Goal: Task Accomplishment & Management: Complete application form

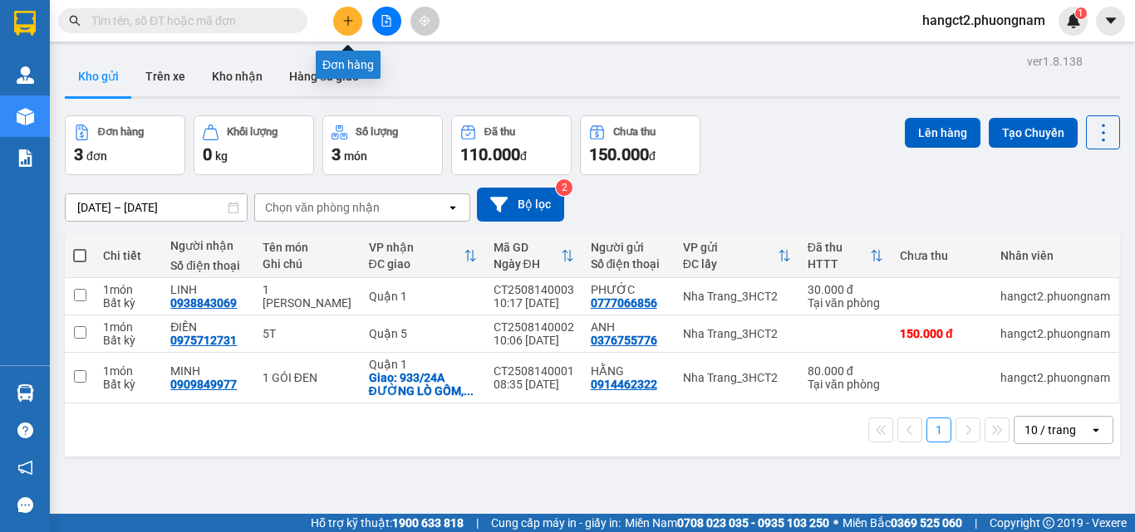
click at [356, 22] on button at bounding box center [347, 21] width 29 height 29
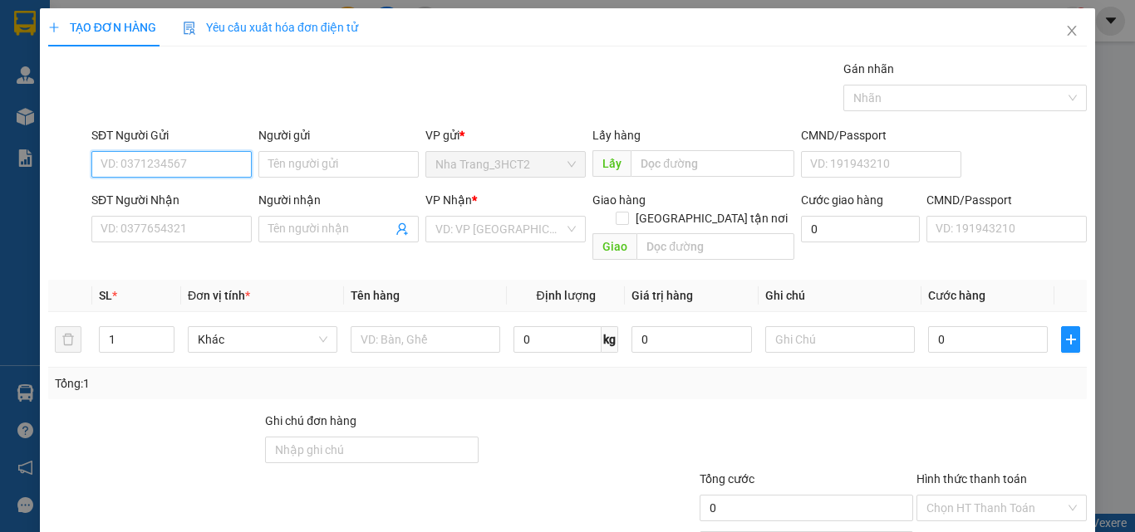
click at [221, 158] on input "SĐT Người Gửi" at bounding box center [171, 164] width 160 height 27
type input "0901663789"
click at [165, 189] on div "0901663789 - THƠ" at bounding box center [170, 198] width 139 height 18
type input "THƠ"
type input "0983089499"
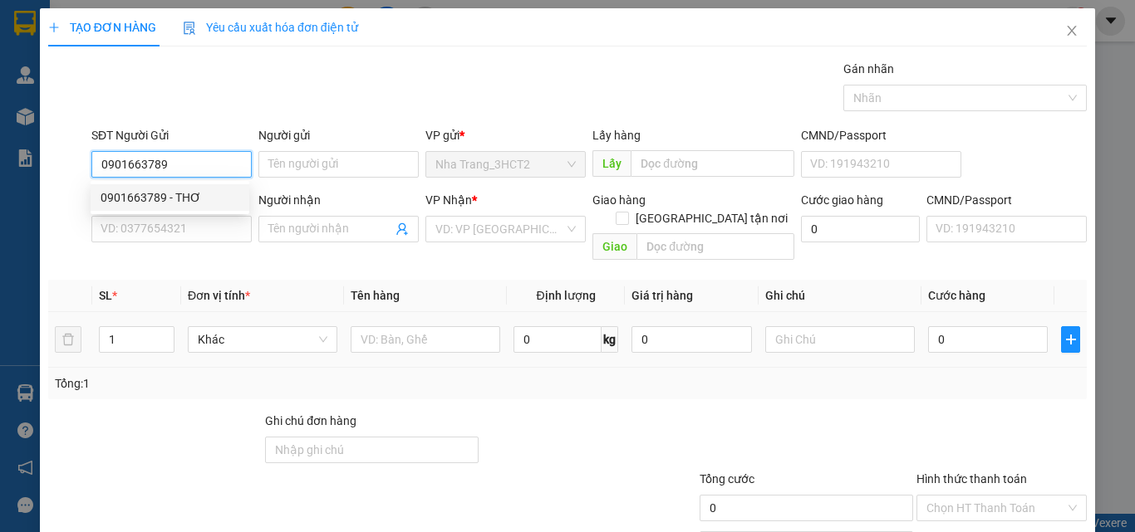
type input "NAIL"
checkbox input "true"
type input "14Q , QUỐC VƯƠNG THẢO DIỀN ,[GEOGRAPHIC_DATA] , [GEOGRAPHIC_DATA]"
type input "70.000"
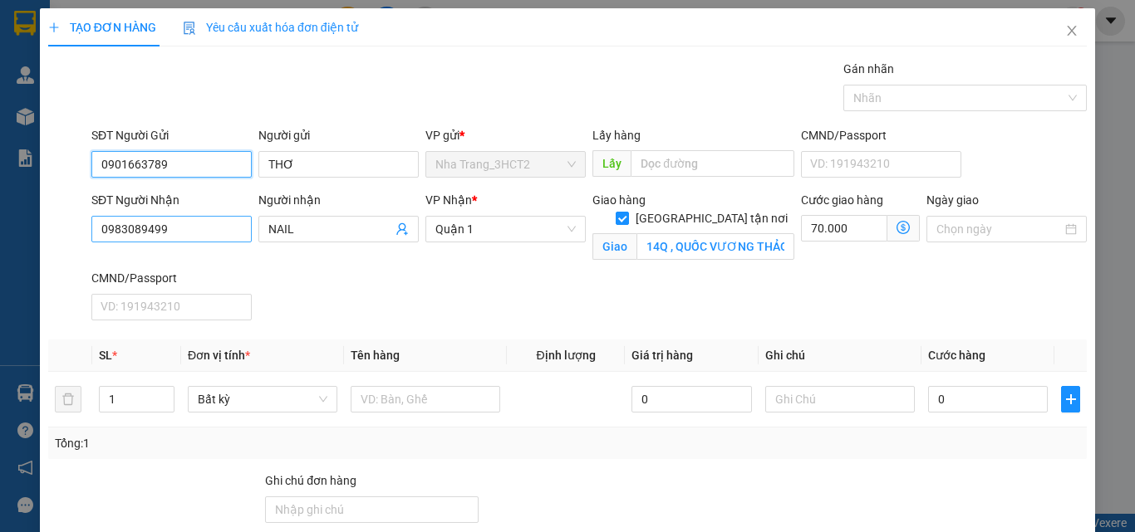
type input "0901663789"
click at [194, 227] on input "0983089499" at bounding box center [171, 229] width 160 height 27
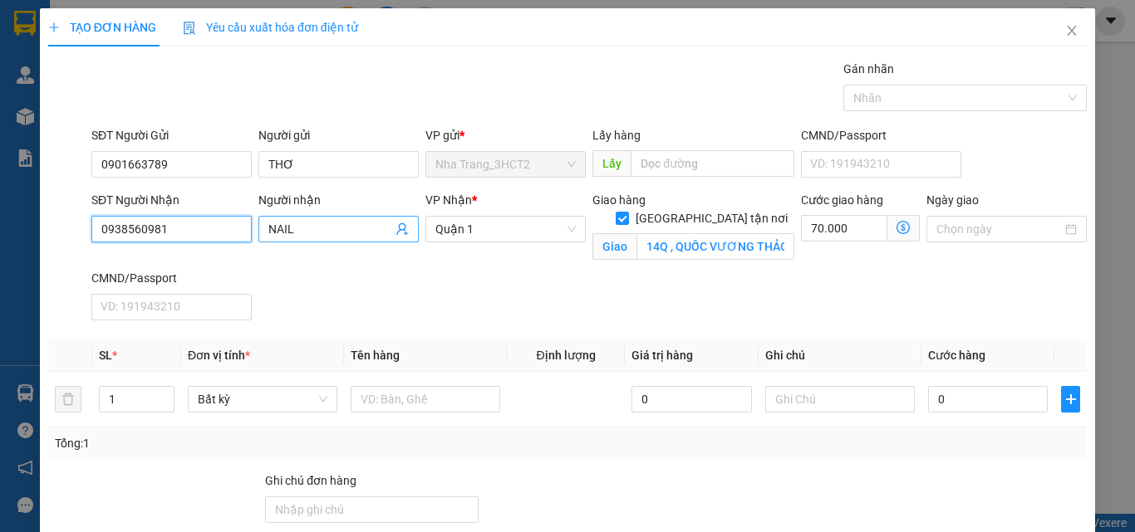
type input "0938560981"
click at [326, 216] on span "NAIL" at bounding box center [338, 229] width 160 height 27
type input "N"
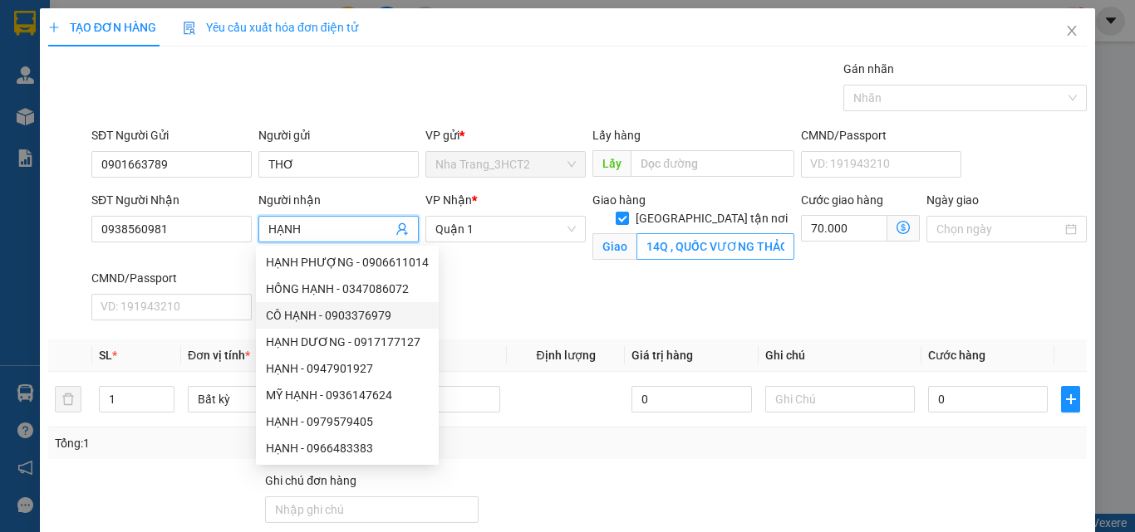
type input "HẠNH"
click at [691, 233] on input "14Q , QUỐC VƯƠNG THẢO DIỀN ,[GEOGRAPHIC_DATA] , [GEOGRAPHIC_DATA]" at bounding box center [715, 246] width 158 height 27
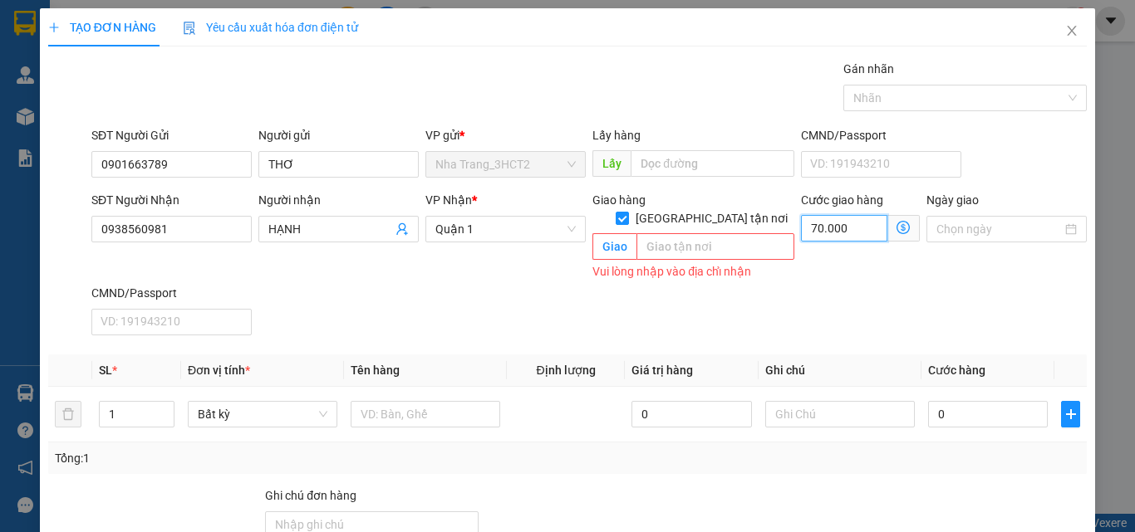
click at [841, 215] on input "70.000" at bounding box center [844, 228] width 86 height 27
type input "0"
click at [497, 238] on span "Quận 1" at bounding box center [505, 229] width 140 height 25
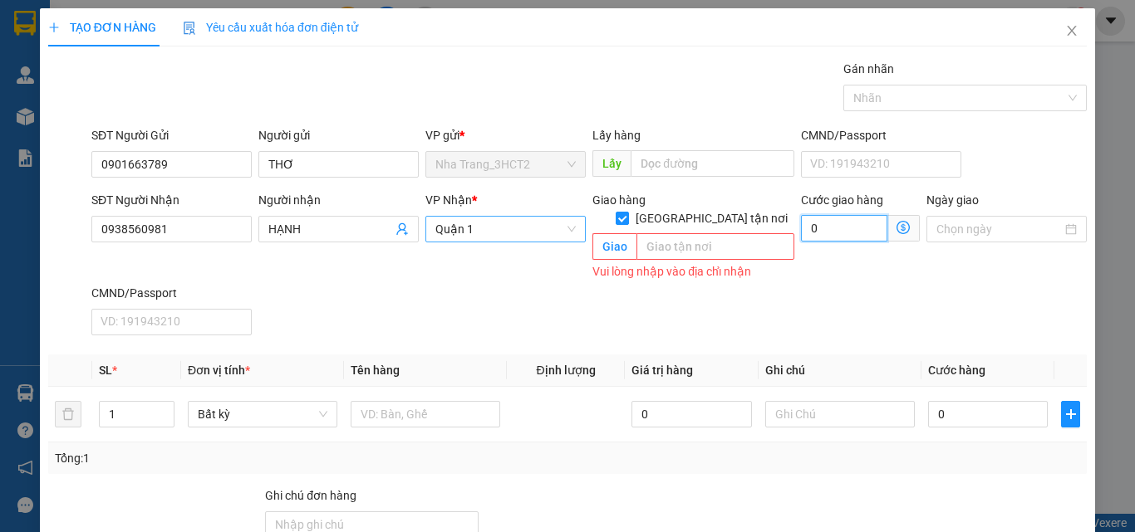
type input "0"
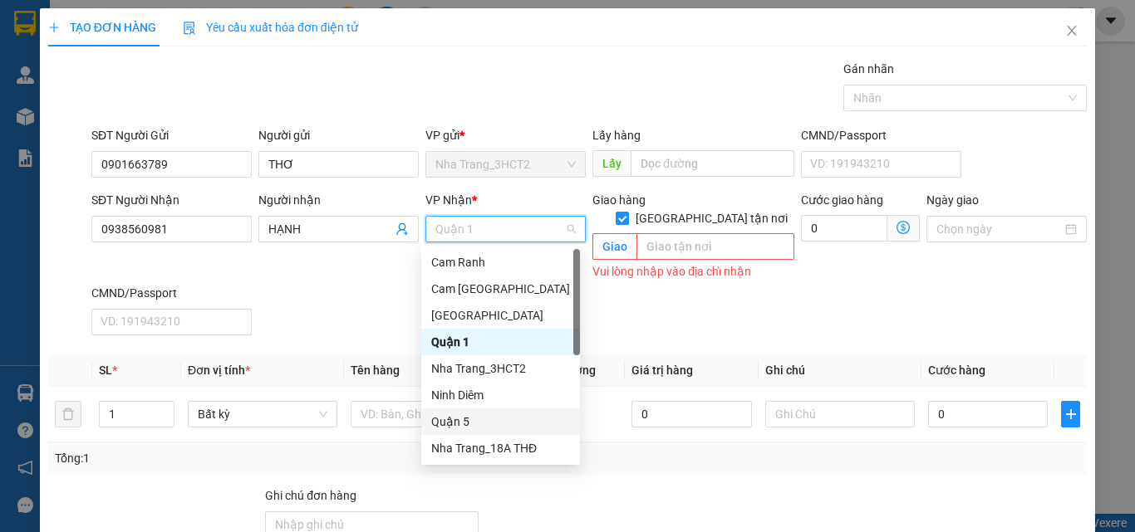
click at [481, 420] on div "Quận 5" at bounding box center [500, 422] width 139 height 18
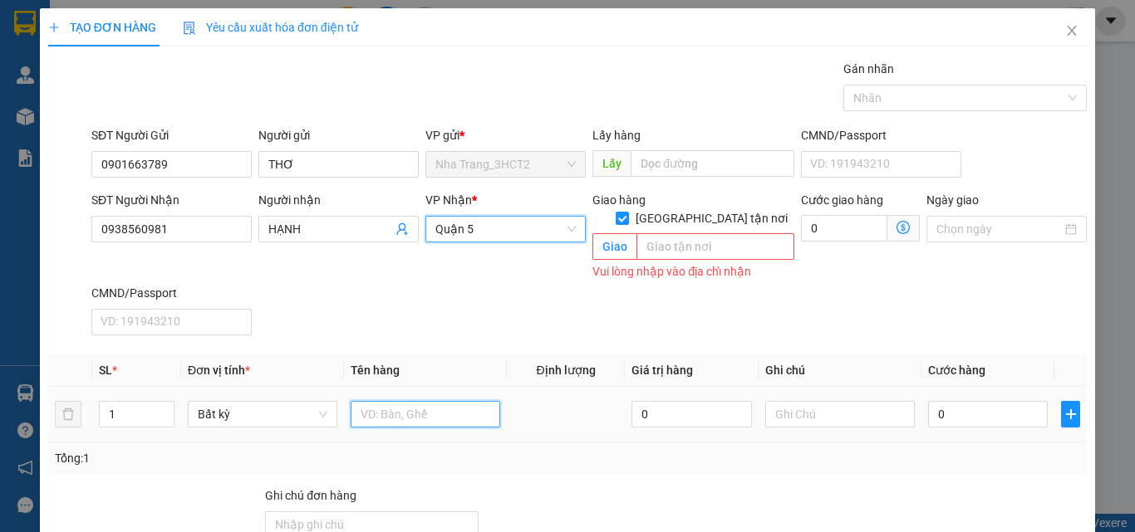
click at [427, 405] on input "text" at bounding box center [426, 414] width 150 height 27
type input "1 BỨC TRANH BỌC GIẤY"
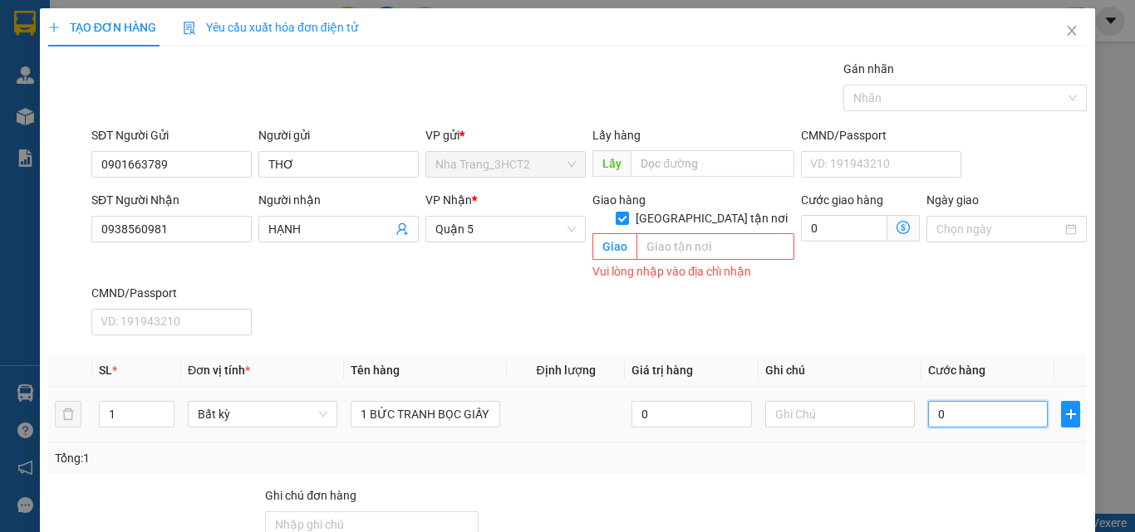
click at [953, 402] on input "0" at bounding box center [988, 414] width 120 height 27
click at [928, 401] on input "0" at bounding box center [988, 414] width 120 height 27
type input "10"
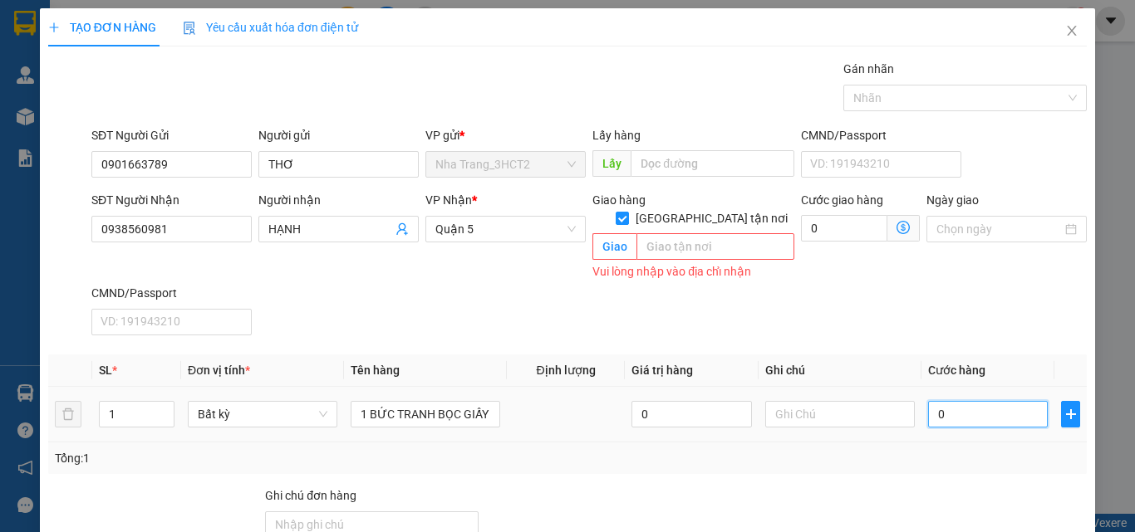
type input "10"
type input "120"
type input "120.000"
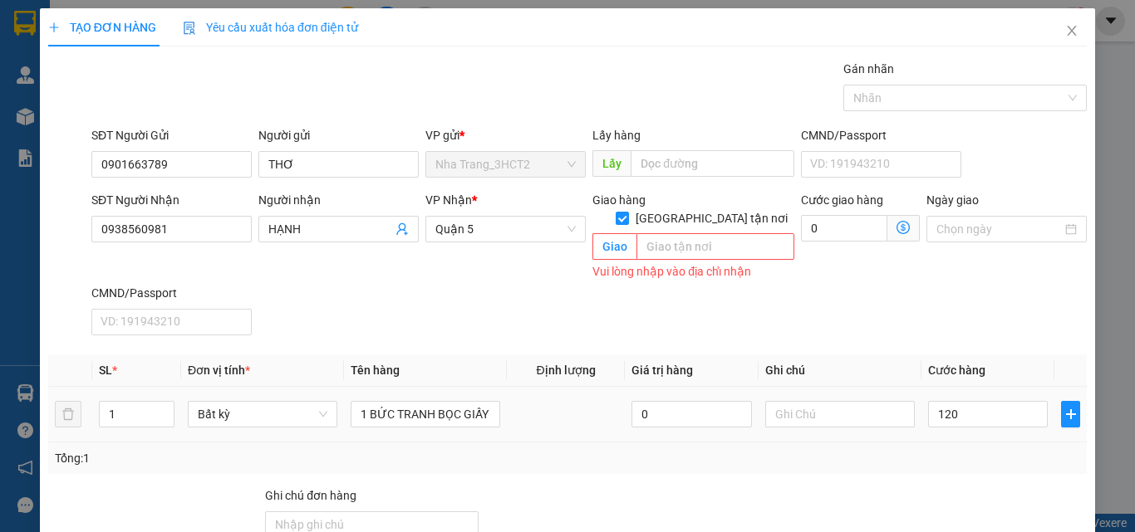
type input "120.000"
click at [859, 469] on div "Transit Pickup Surcharge Ids Transit Deliver Surcharge Ids Transit Deliver Surc…" at bounding box center [567, 368] width 1038 height 616
click at [847, 410] on input "text" at bounding box center [840, 414] width 150 height 27
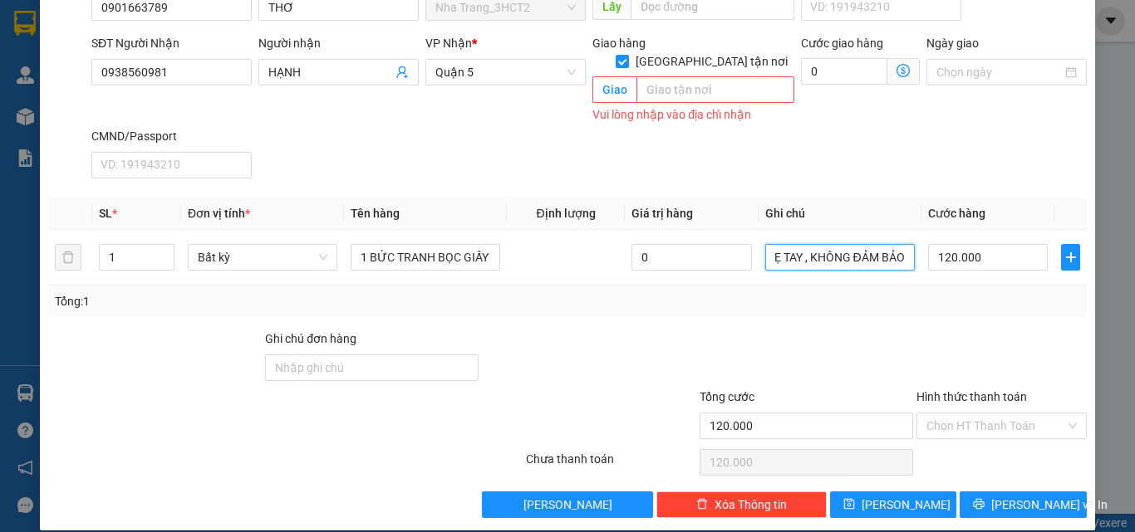
scroll to position [160, 0]
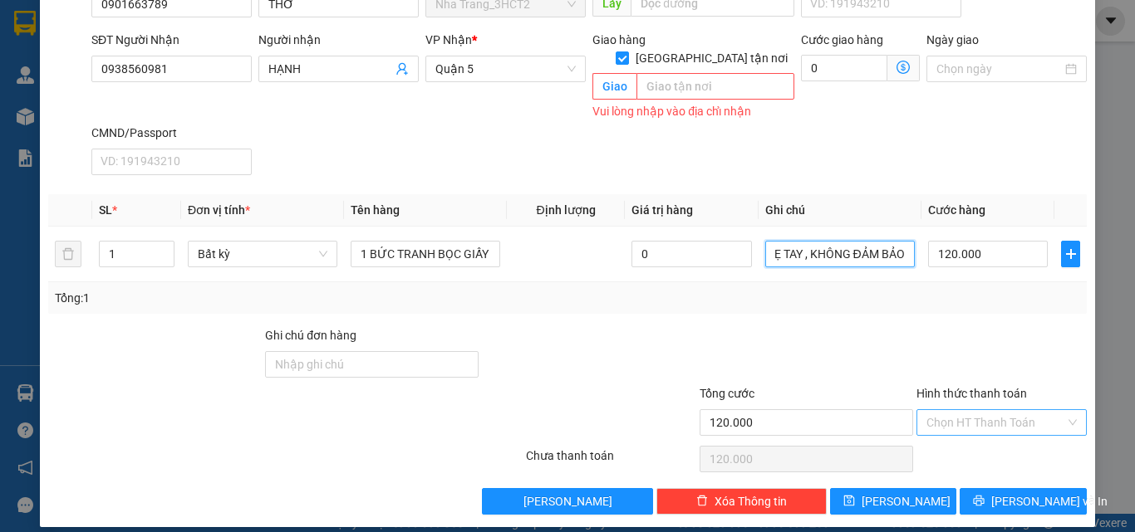
type input "NHẸ TAY , KHÔNG ĐẢM BẢO"
click at [984, 410] on input "Hình thức thanh toán" at bounding box center [995, 422] width 139 height 25
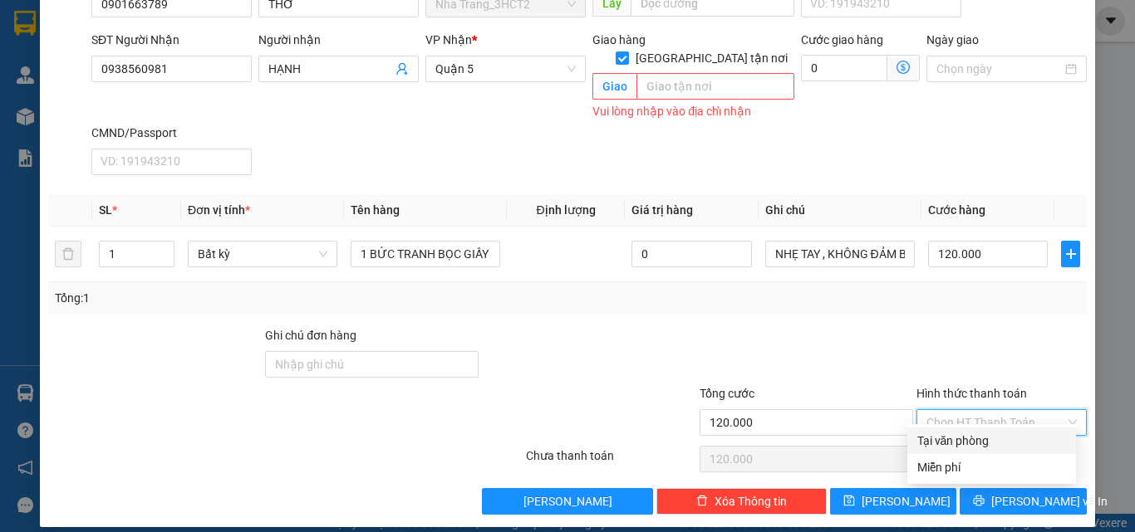
click at [1004, 435] on div "Tại văn phòng" at bounding box center [991, 441] width 149 height 18
type input "0"
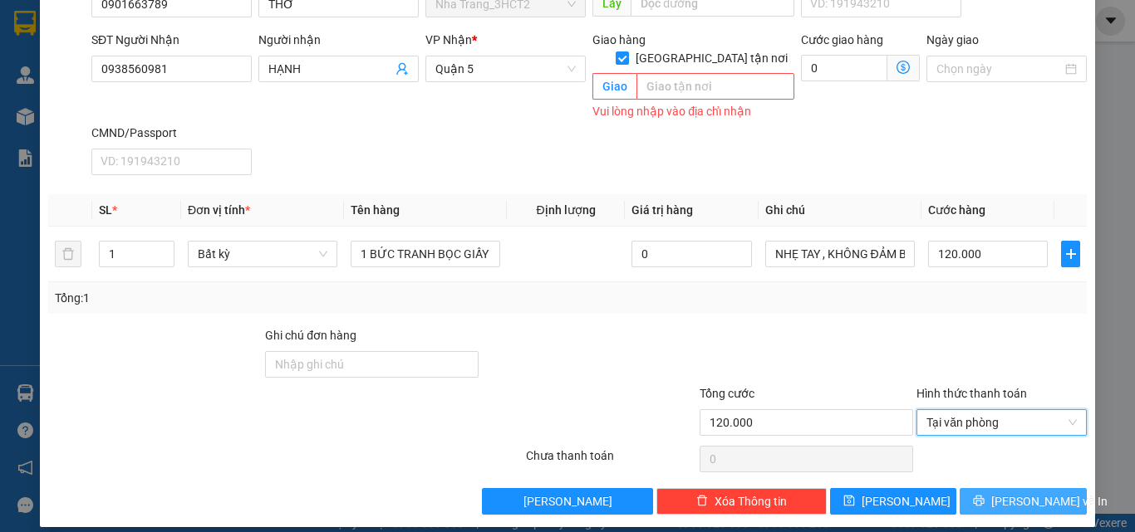
click at [1013, 493] on span "[PERSON_NAME] và In" at bounding box center [1049, 502] width 116 height 18
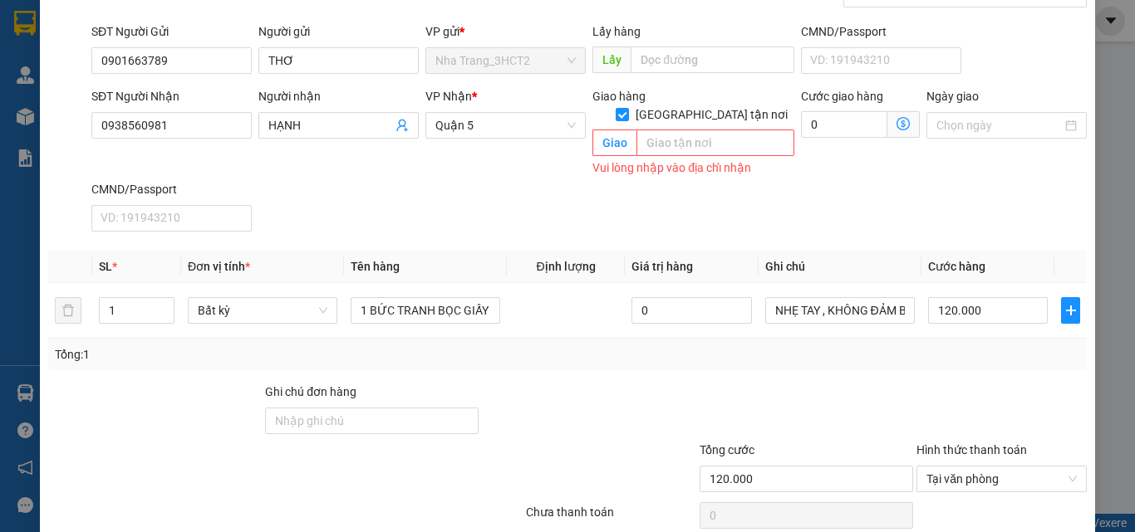
scroll to position [77, 0]
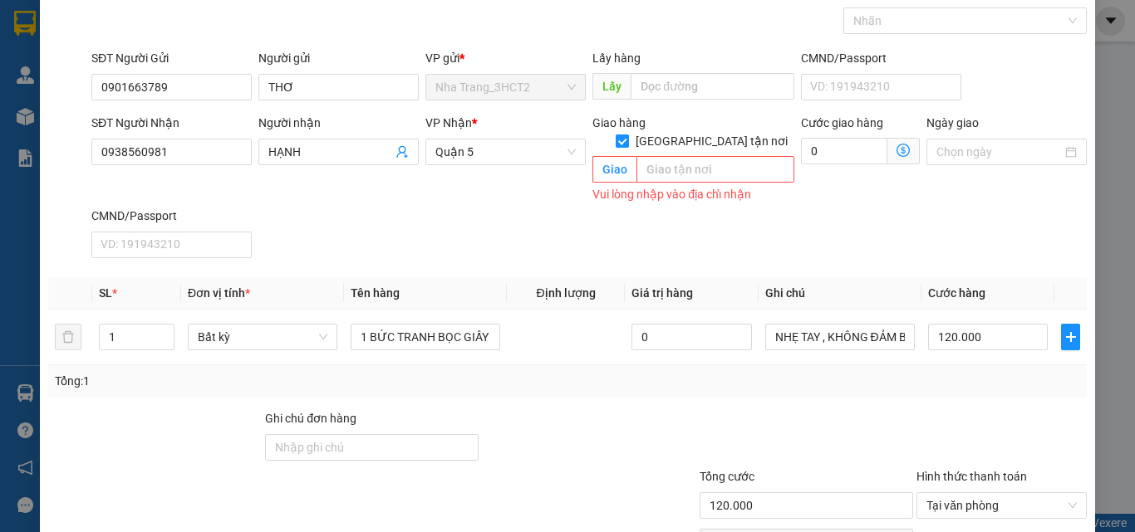
click at [627, 135] on input "[GEOGRAPHIC_DATA] tận nơi" at bounding box center [622, 141] width 12 height 12
checkbox input "false"
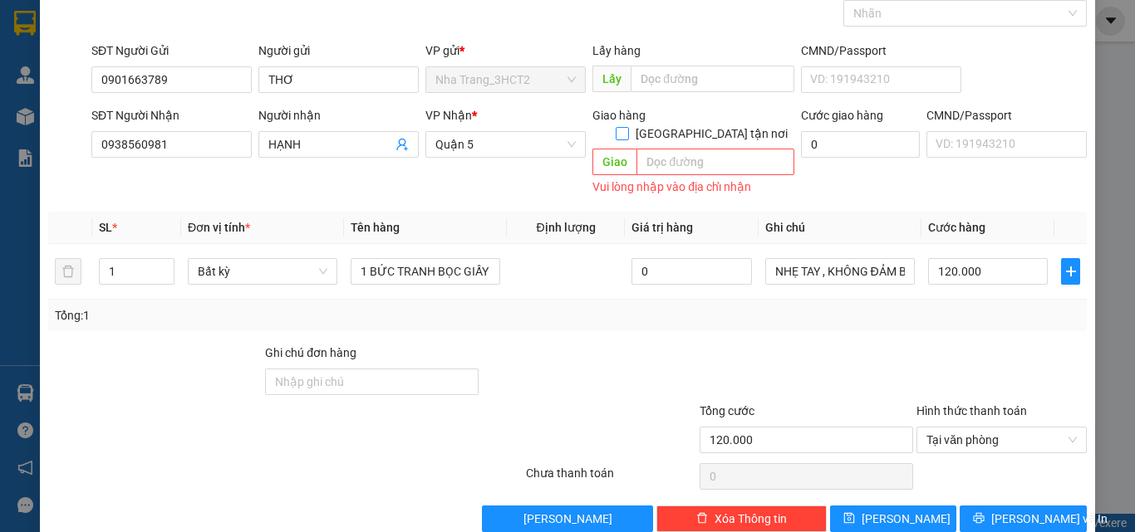
scroll to position [99, 0]
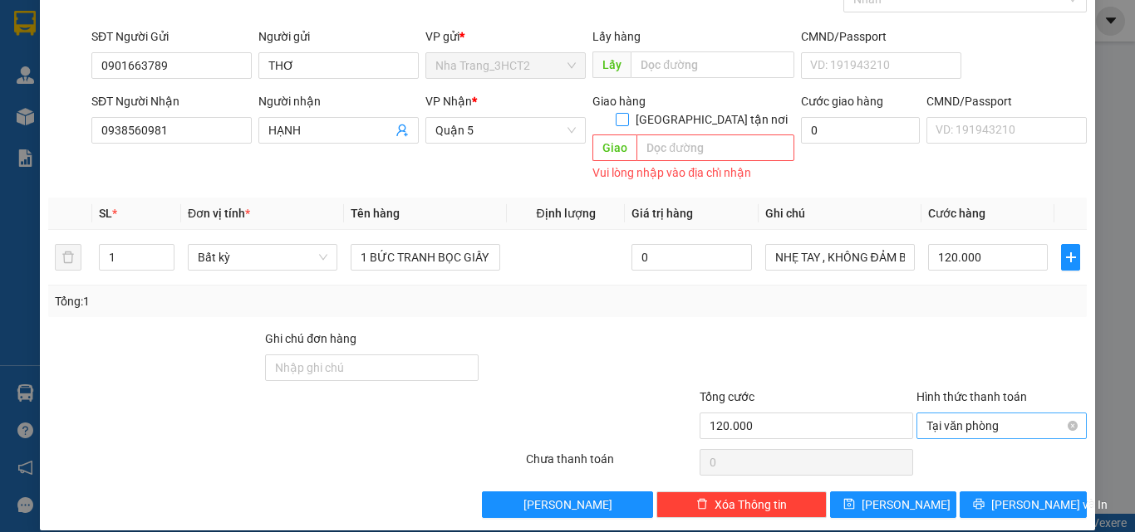
click at [993, 414] on span "Tại văn phòng" at bounding box center [1001, 426] width 150 height 25
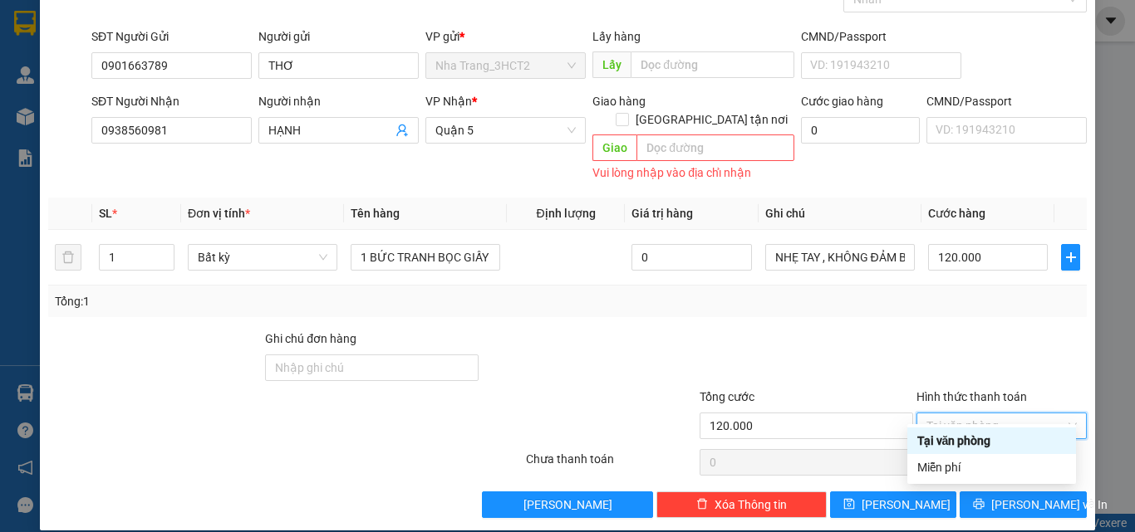
click at [994, 435] on div "Tại văn phòng" at bounding box center [991, 441] width 149 height 18
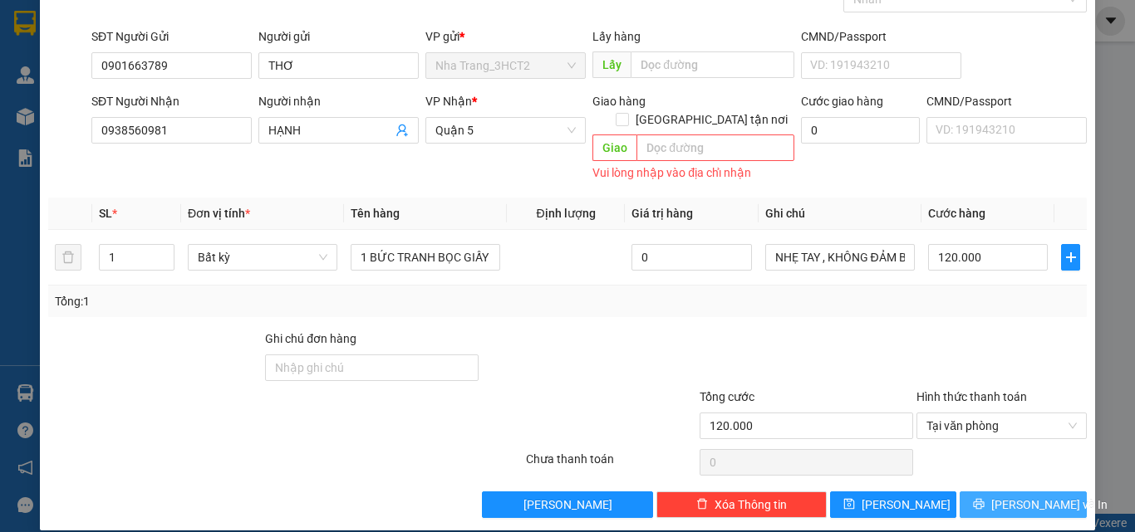
click at [1007, 492] on button "[PERSON_NAME] và In" at bounding box center [1022, 505] width 127 height 27
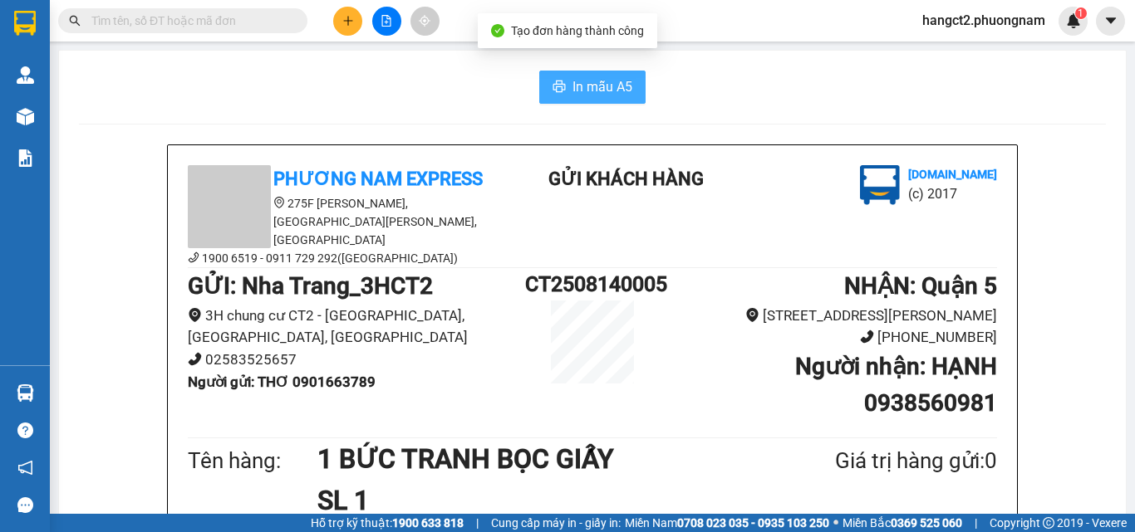
click at [594, 84] on span "In mẫu A5" at bounding box center [602, 86] width 60 height 21
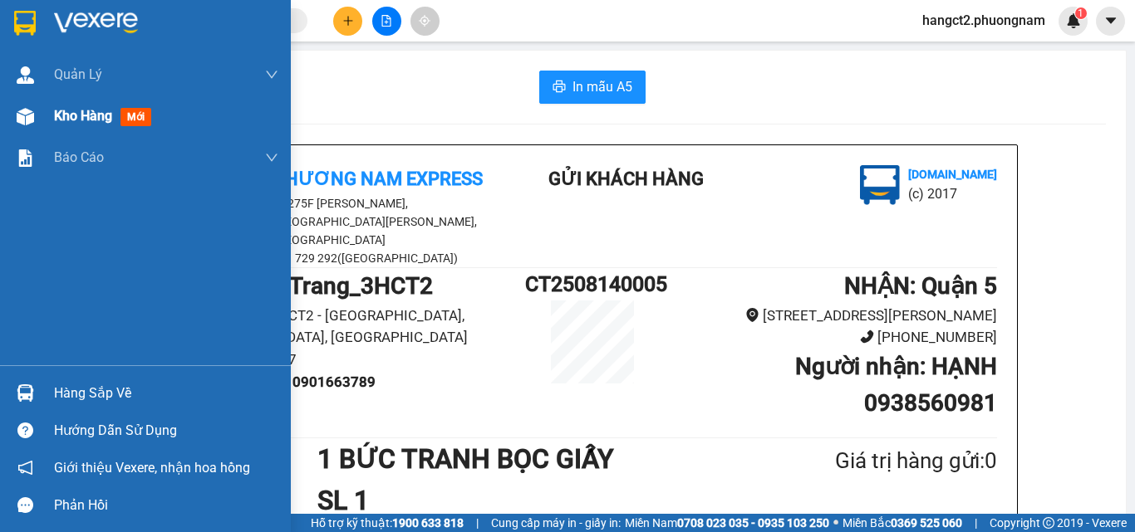
click at [36, 117] on div at bounding box center [25, 116] width 29 height 29
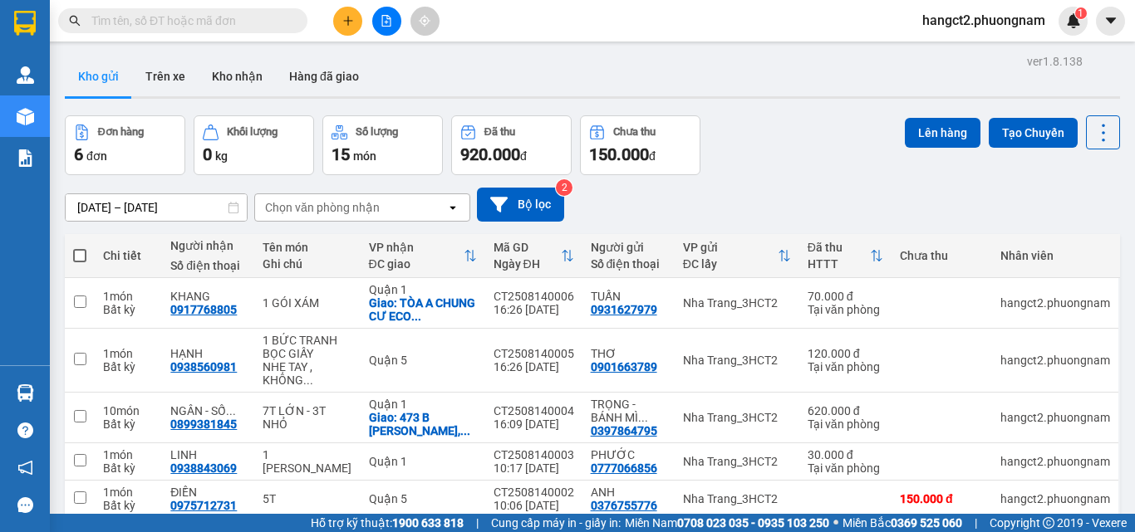
click at [351, 22] on icon "plus" at bounding box center [348, 21] width 12 height 12
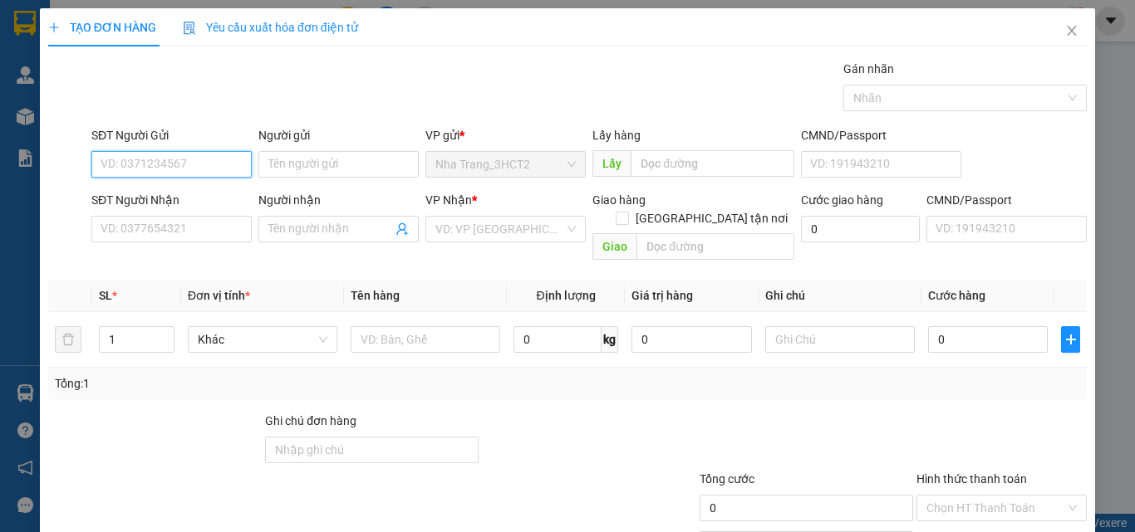
click at [187, 169] on input "SĐT Người Gửi" at bounding box center [171, 164] width 160 height 27
type input "0986953600"
click at [144, 204] on div "0986953600 - LÂM" at bounding box center [170, 198] width 139 height 18
type input "LÂM"
type input "0918508638"
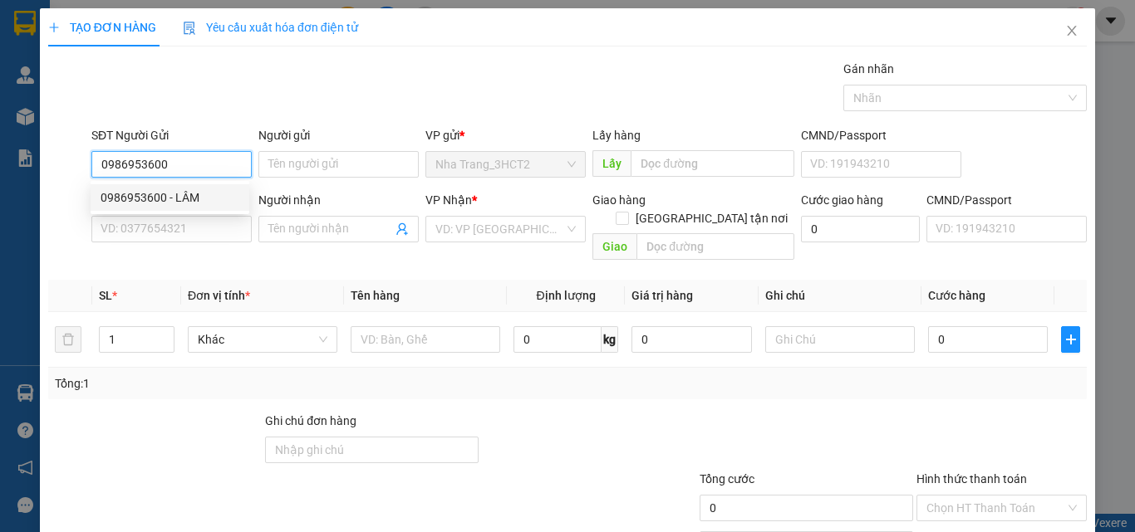
type input "HẠNH"
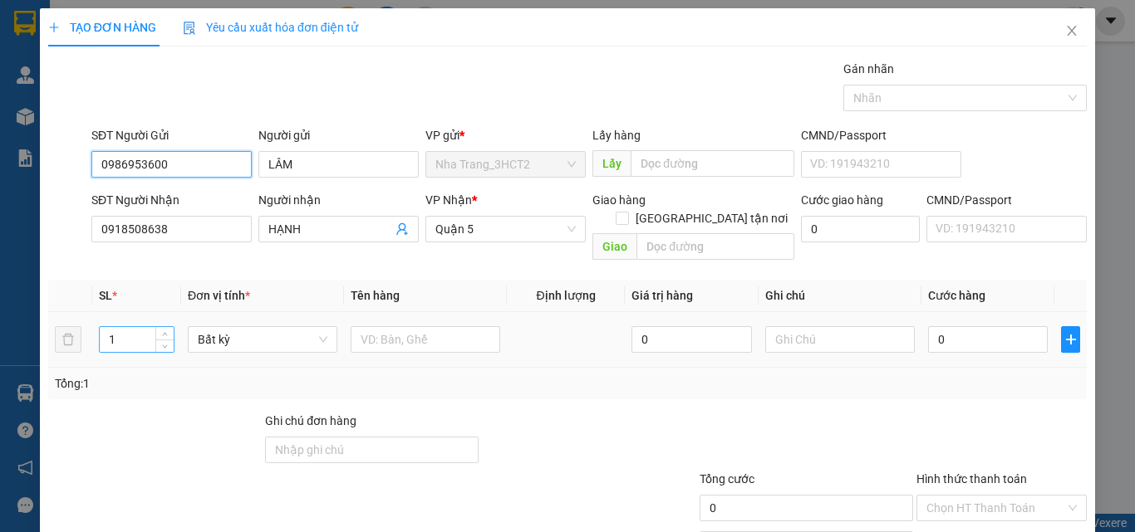
type input "0986953600"
click at [150, 327] on input "1" at bounding box center [137, 339] width 74 height 25
type input "6"
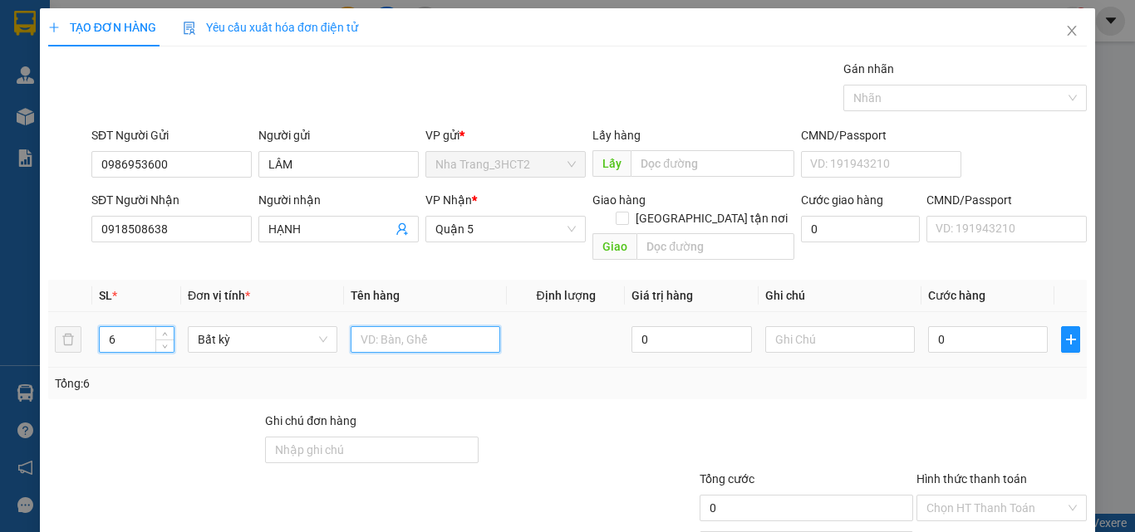
click at [403, 326] on input "text" at bounding box center [426, 339] width 150 height 27
type input "3T LỚN + 3T NHỎ"
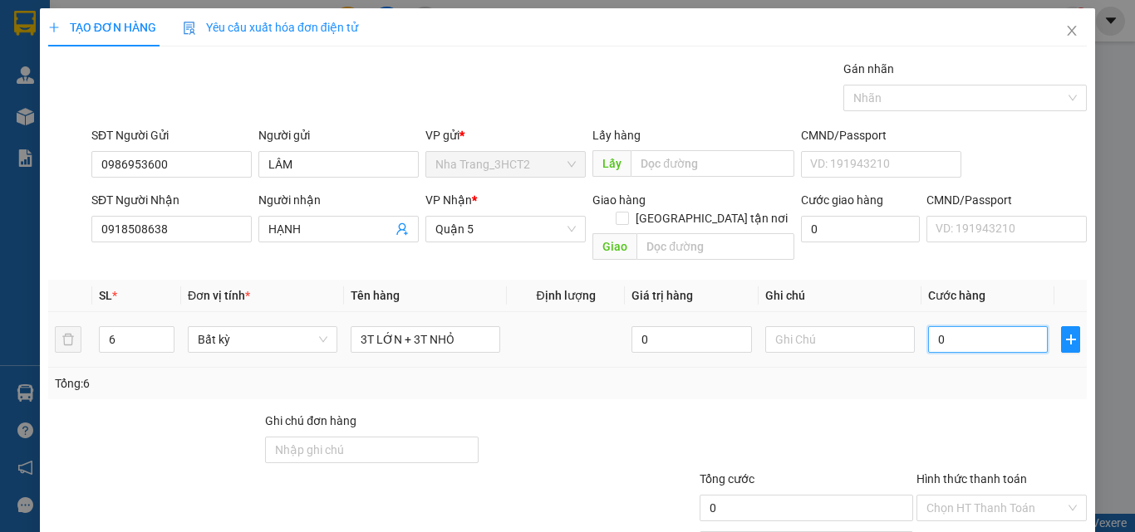
click at [964, 326] on input "0" at bounding box center [988, 339] width 120 height 27
click at [928, 326] on input "0" at bounding box center [988, 339] width 120 height 27
click at [928, 323] on div "0" at bounding box center [988, 339] width 120 height 33
click at [928, 326] on input "0" at bounding box center [988, 339] width 120 height 27
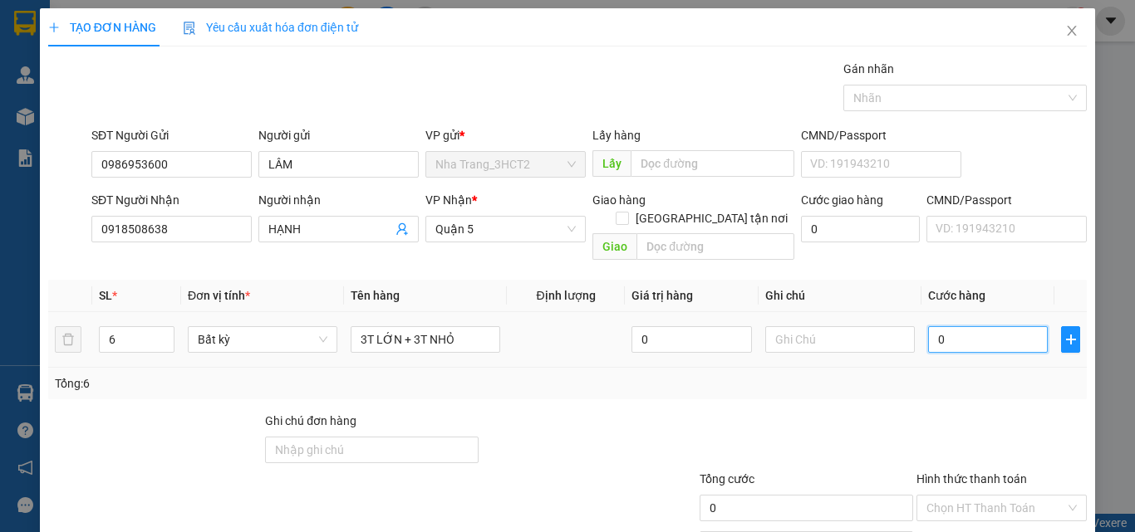
type input "1"
type input "196"
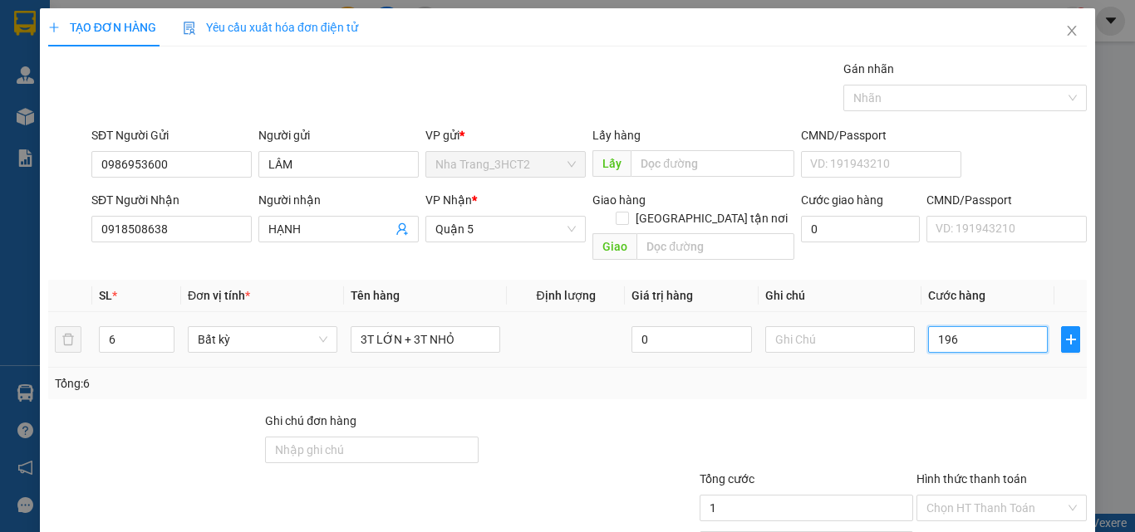
type input "196"
type input "19"
type input "190"
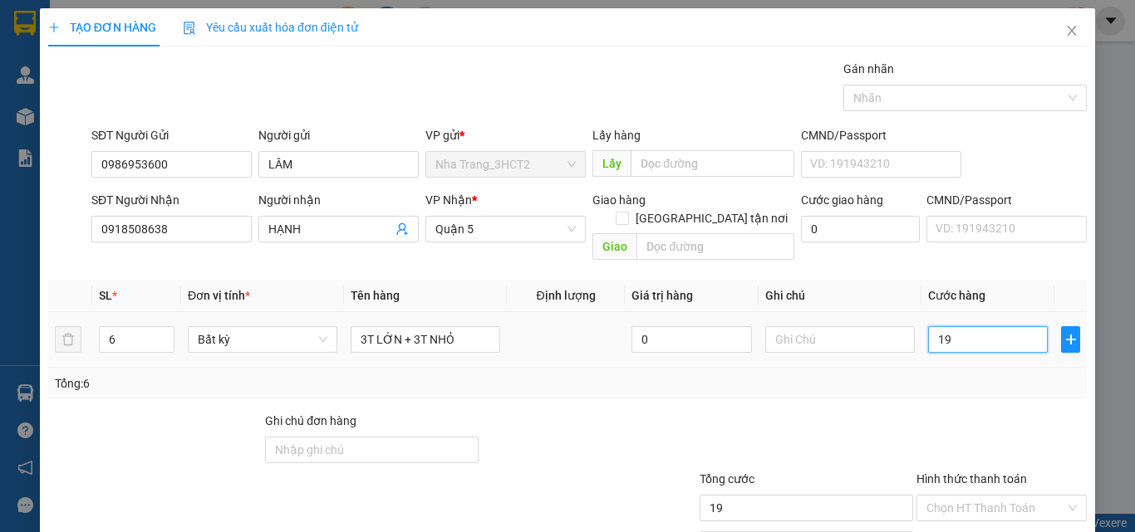
type input "190"
type input "190.000"
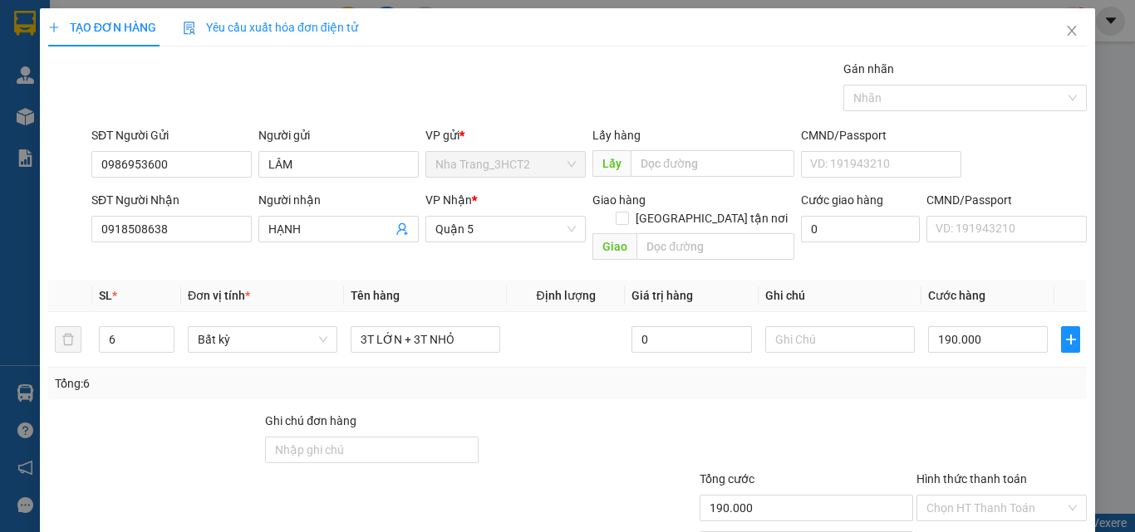
click at [905, 375] on div "Tổng: 6" at bounding box center [567, 384] width 1025 height 18
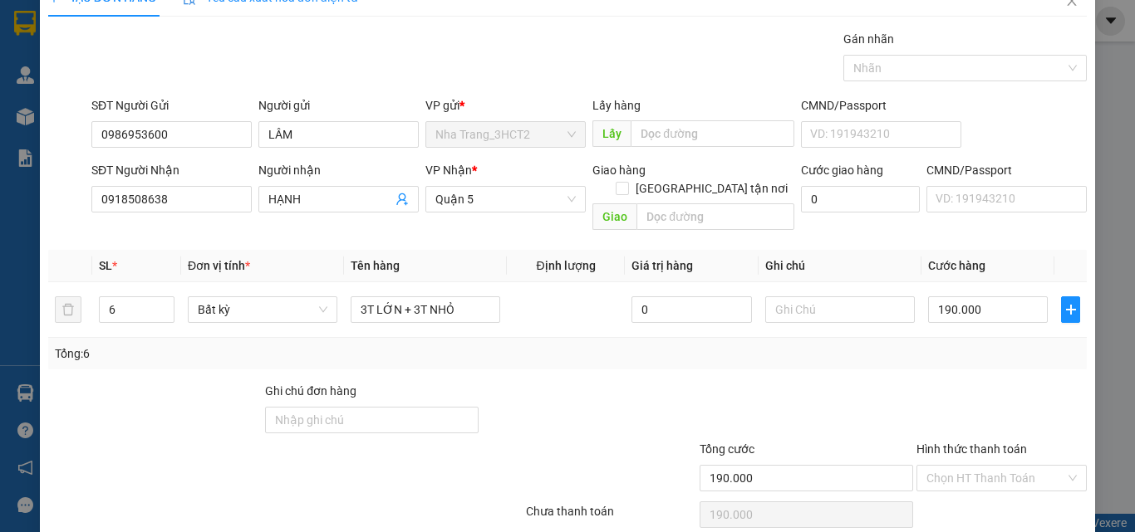
scroll to position [82, 0]
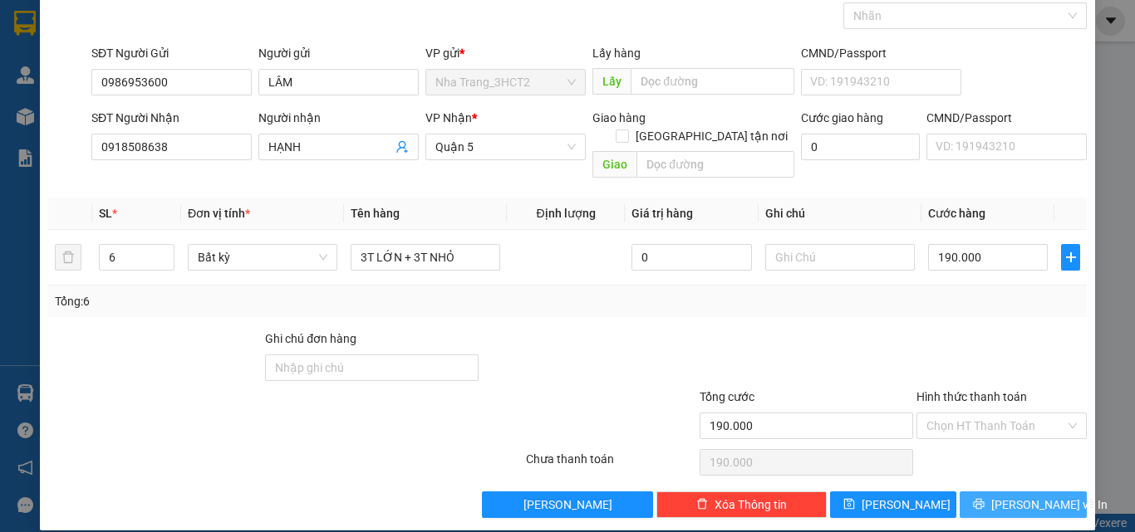
click at [1004, 496] on span "[PERSON_NAME] và In" at bounding box center [1049, 505] width 116 height 18
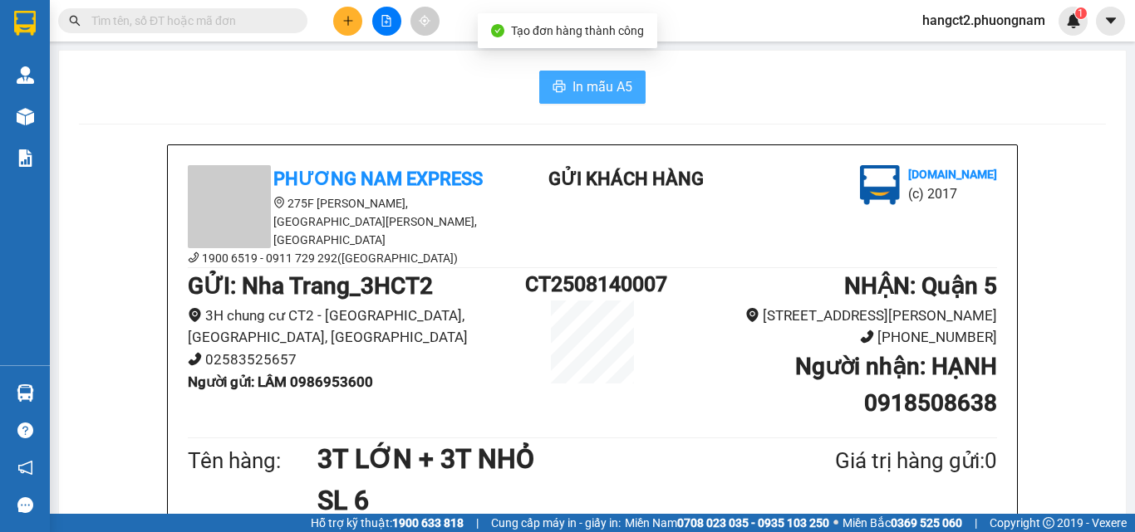
click at [582, 91] on span "In mẫu A5" at bounding box center [602, 86] width 60 height 21
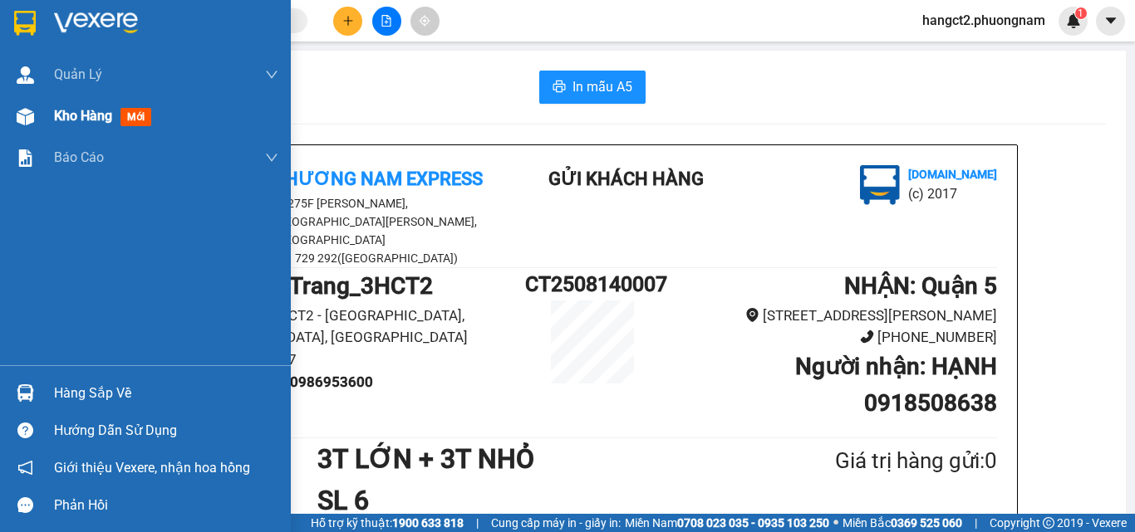
click at [38, 120] on div at bounding box center [25, 116] width 29 height 29
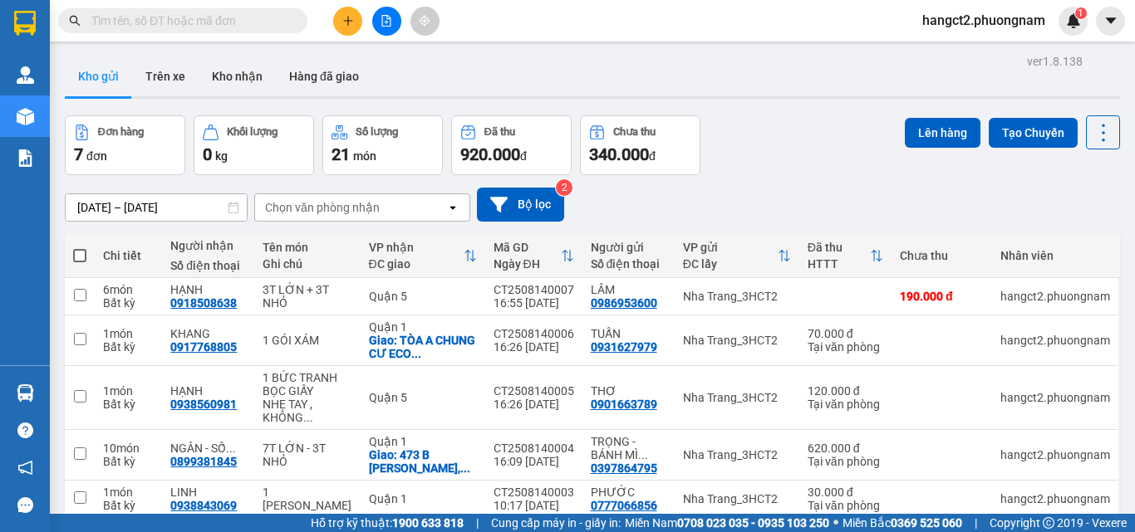
click at [294, 19] on span at bounding box center [296, 21] width 10 height 18
click at [265, 17] on input "text" at bounding box center [189, 21] width 196 height 18
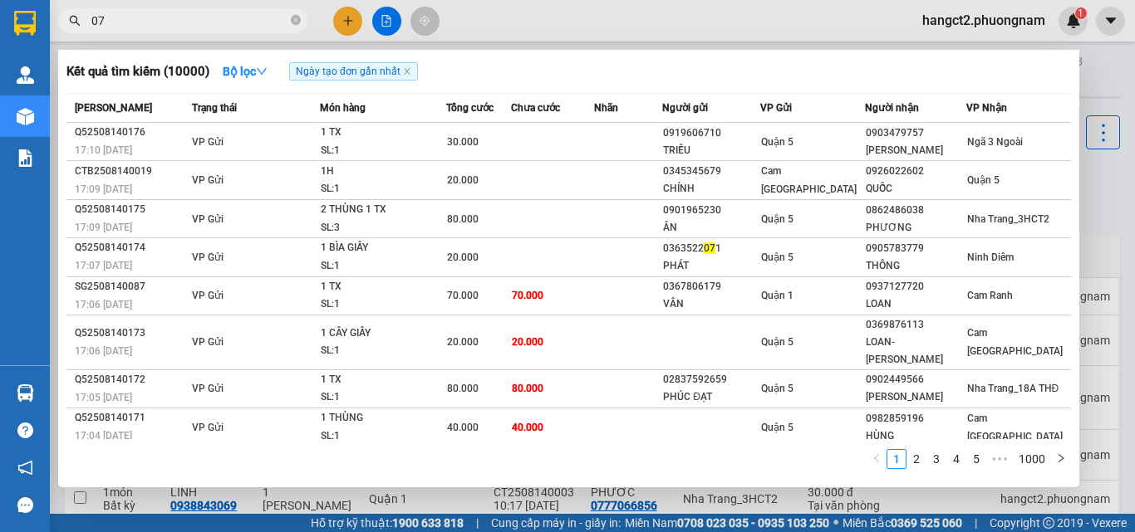
type input "0"
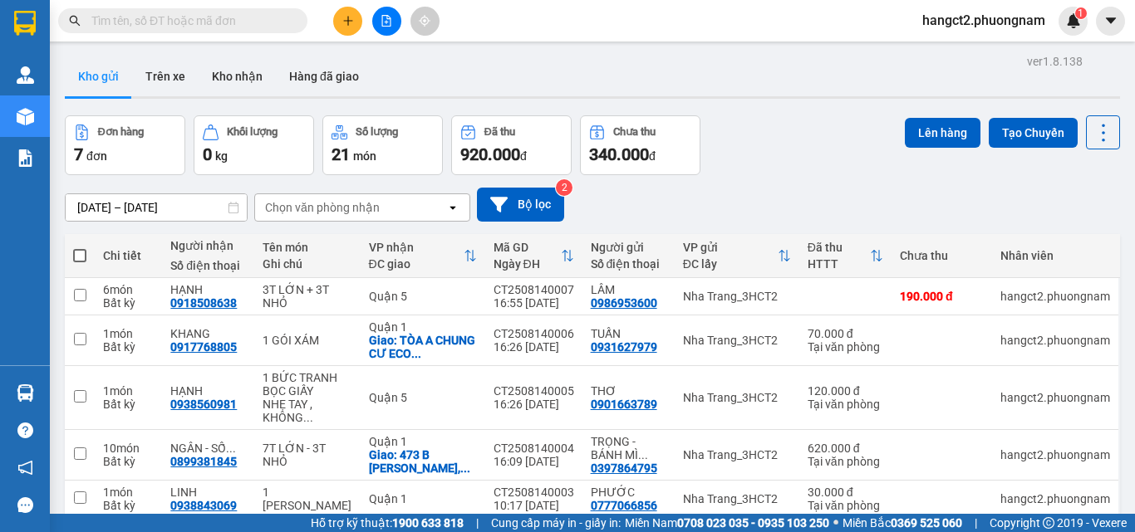
click at [344, 14] on button at bounding box center [347, 21] width 29 height 29
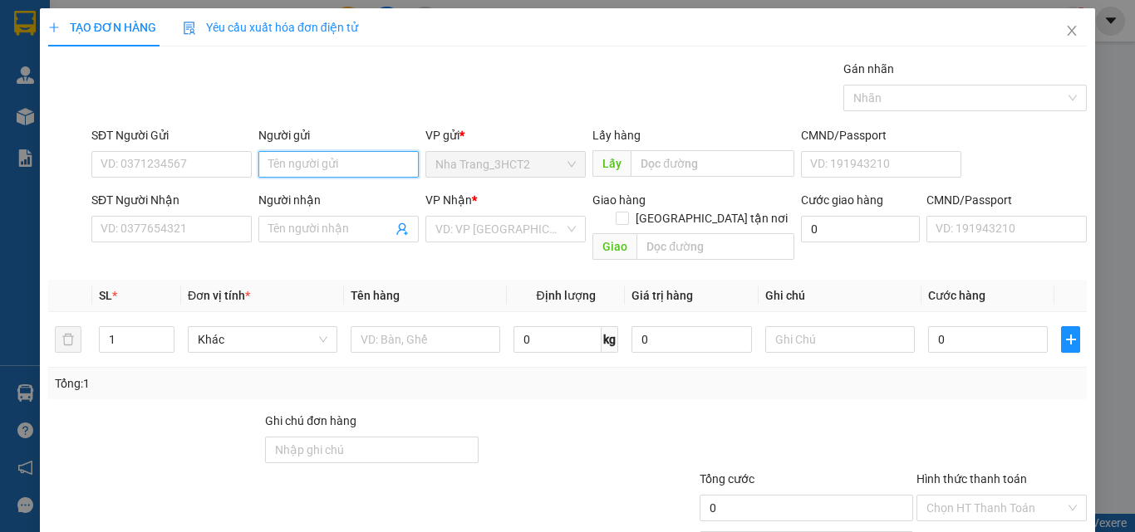
click at [377, 167] on input "Người gửi" at bounding box center [338, 164] width 160 height 27
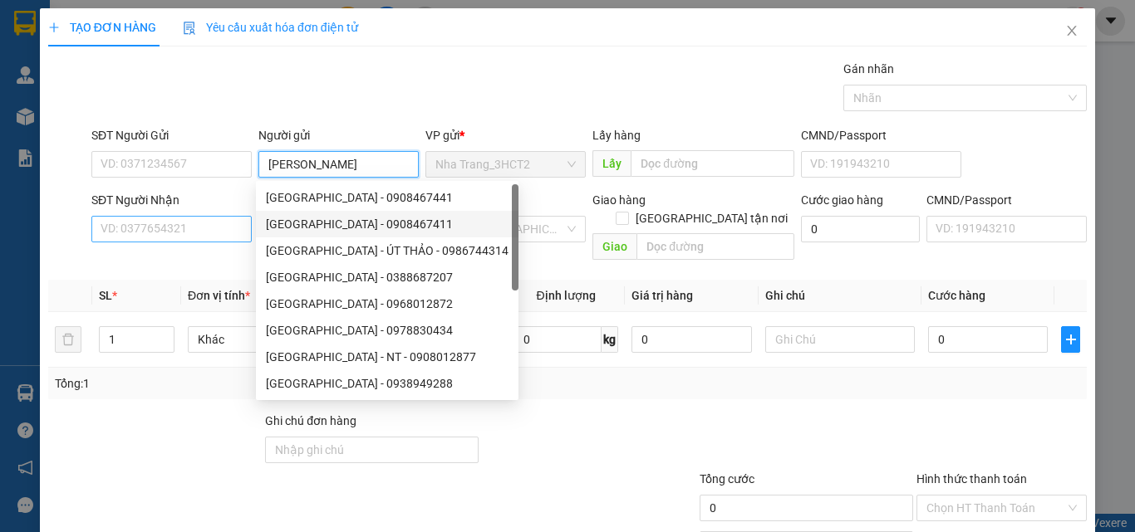
type input "[PERSON_NAME]"
click at [189, 232] on input "SĐT Người Nhận" at bounding box center [171, 229] width 160 height 27
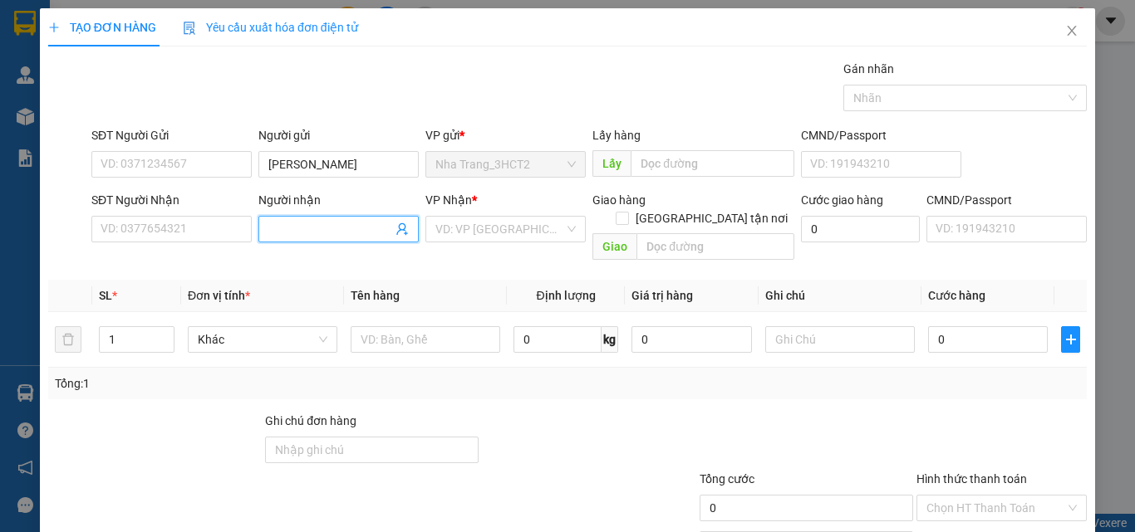
click at [315, 224] on input "Người nhận" at bounding box center [330, 229] width 124 height 18
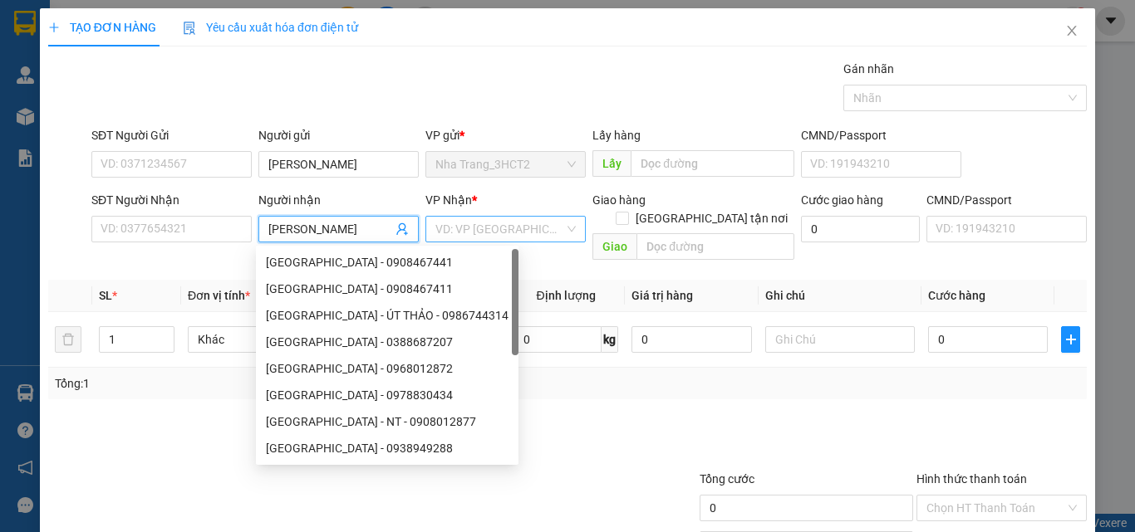
type input "[PERSON_NAME]"
click at [530, 229] on input "search" at bounding box center [499, 229] width 129 height 25
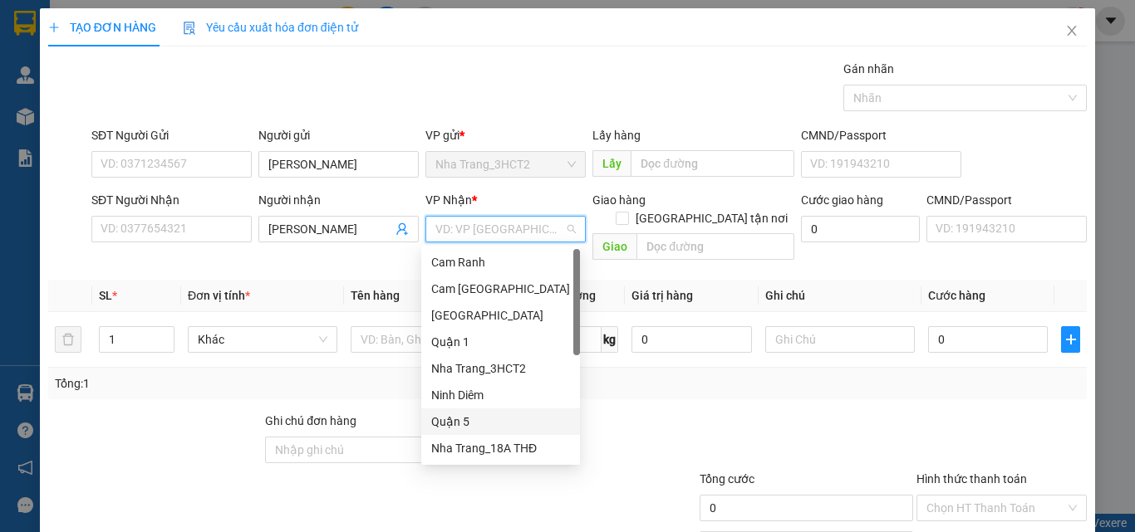
click at [464, 413] on div "Quận 5" at bounding box center [500, 422] width 139 height 18
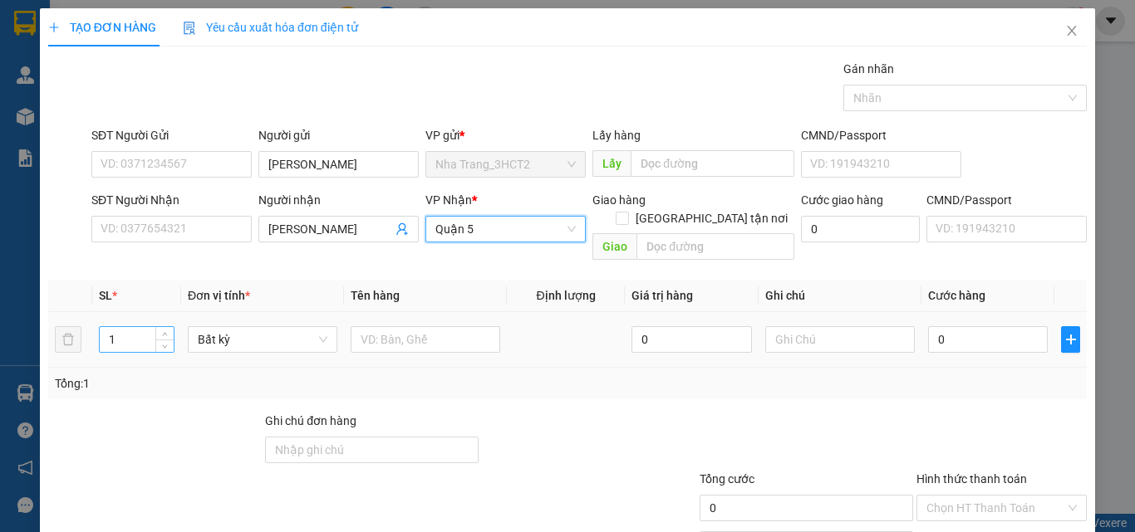
click at [135, 327] on input "1" at bounding box center [137, 339] width 74 height 25
type input "60"
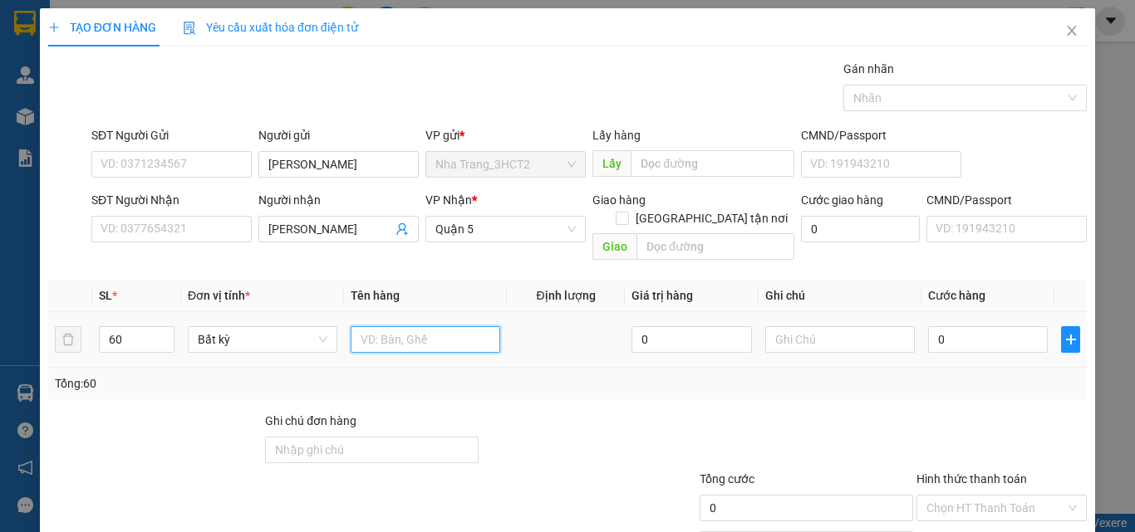
click at [414, 326] on input "text" at bounding box center [426, 339] width 150 height 27
type input "24 HÔP + 35 THÙNG + 1 KIỆN"
click at [953, 326] on input "0" at bounding box center [988, 339] width 120 height 27
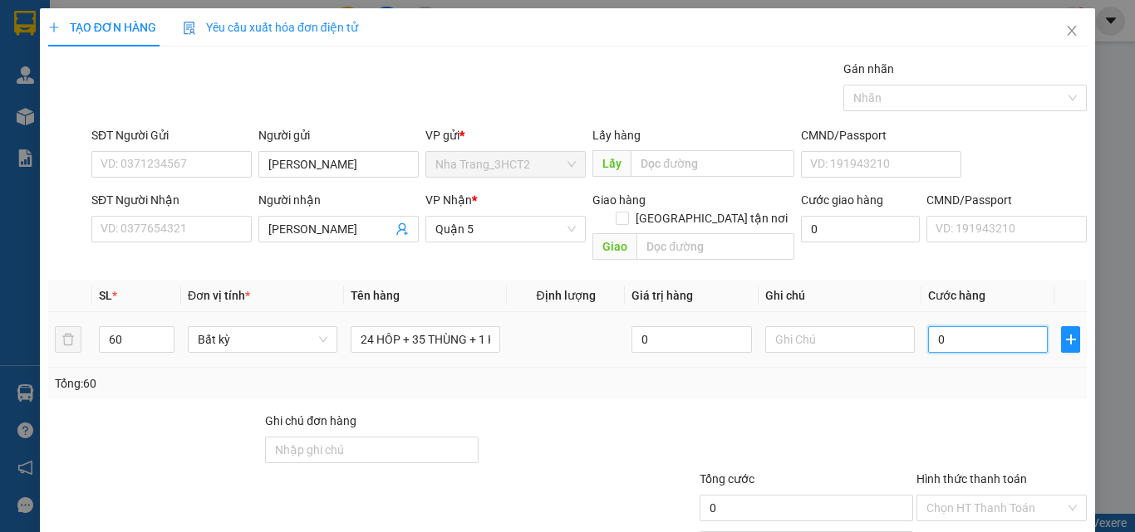
click at [928, 326] on input "0" at bounding box center [988, 339] width 120 height 27
type input "70"
type input "700"
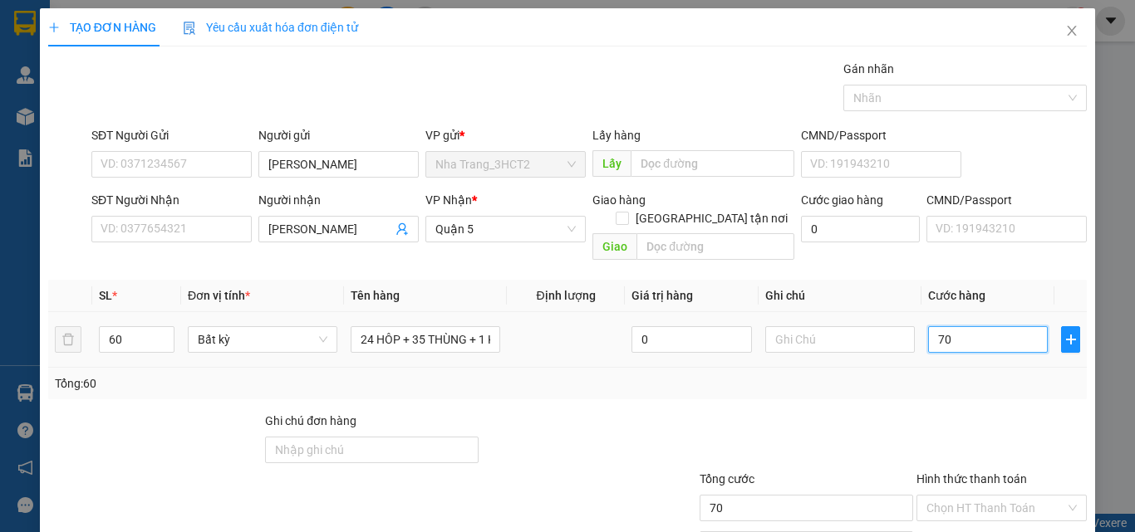
type input "700"
click at [900, 392] on div "Transit Pickup Surcharge Ids Transit Deliver Surcharge Ids Transit Deliver Surc…" at bounding box center [567, 330] width 1038 height 541
type input "700.000"
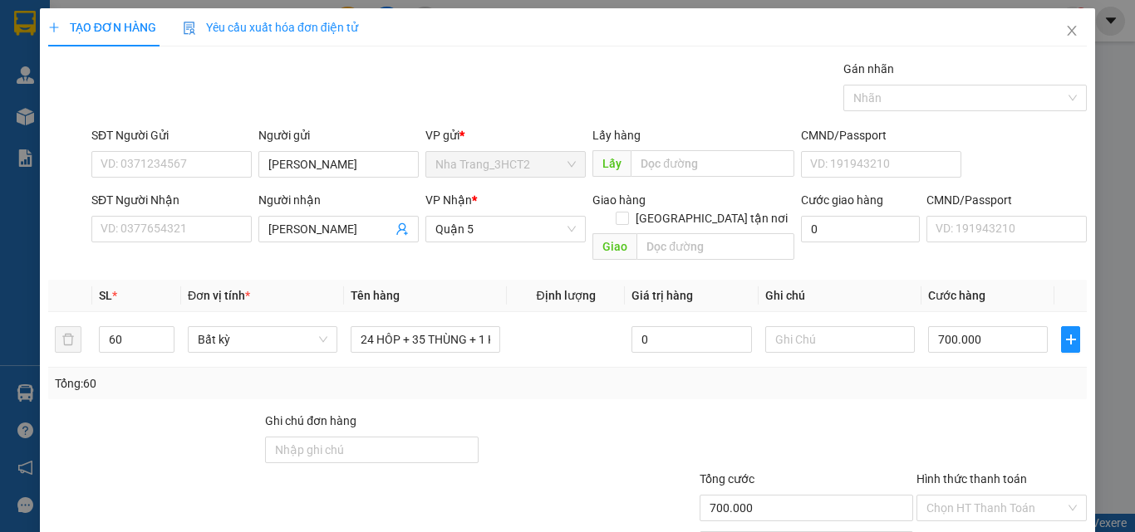
scroll to position [74, 0]
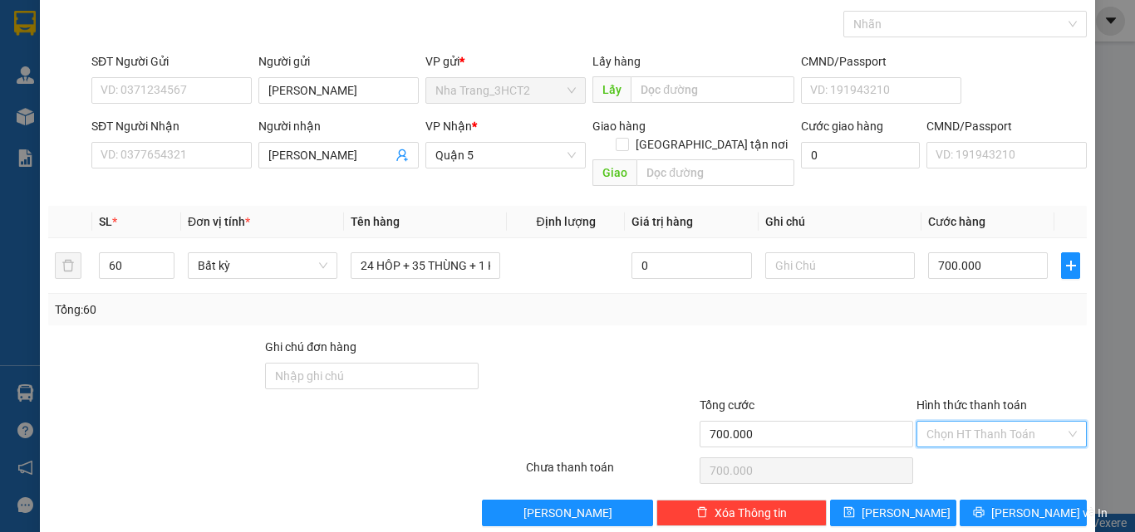
drag, startPoint x: 1035, startPoint y: 414, endPoint x: 1001, endPoint y: 428, distance: 36.9
click at [1033, 422] on input "Hình thức thanh toán" at bounding box center [995, 434] width 139 height 25
click at [969, 452] on div "Tại văn phòng" at bounding box center [991, 449] width 149 height 18
type input "0"
click at [981, 507] on span "printer" at bounding box center [979, 513] width 12 height 13
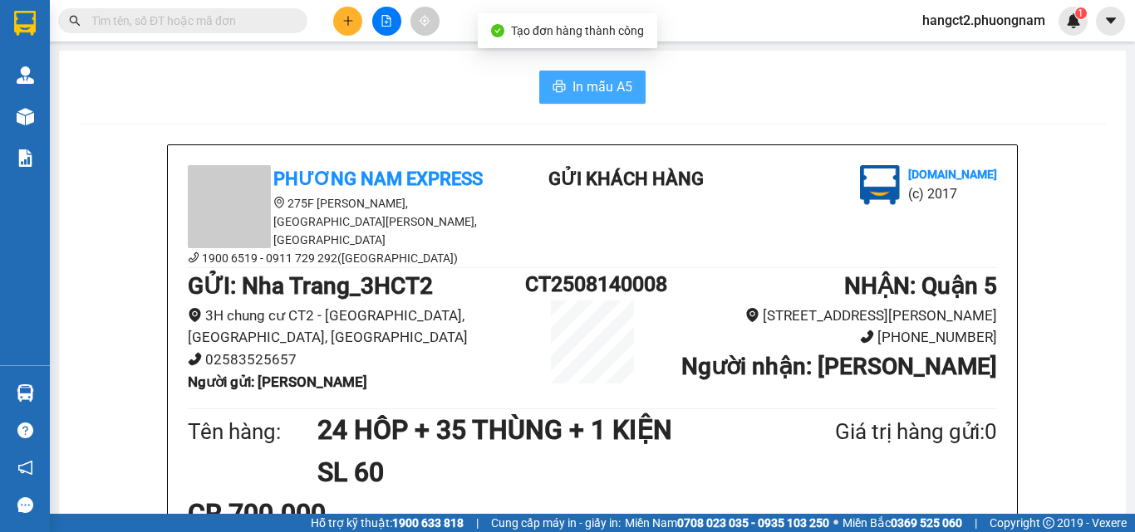
click at [621, 86] on span "In mẫu A5" at bounding box center [602, 86] width 60 height 21
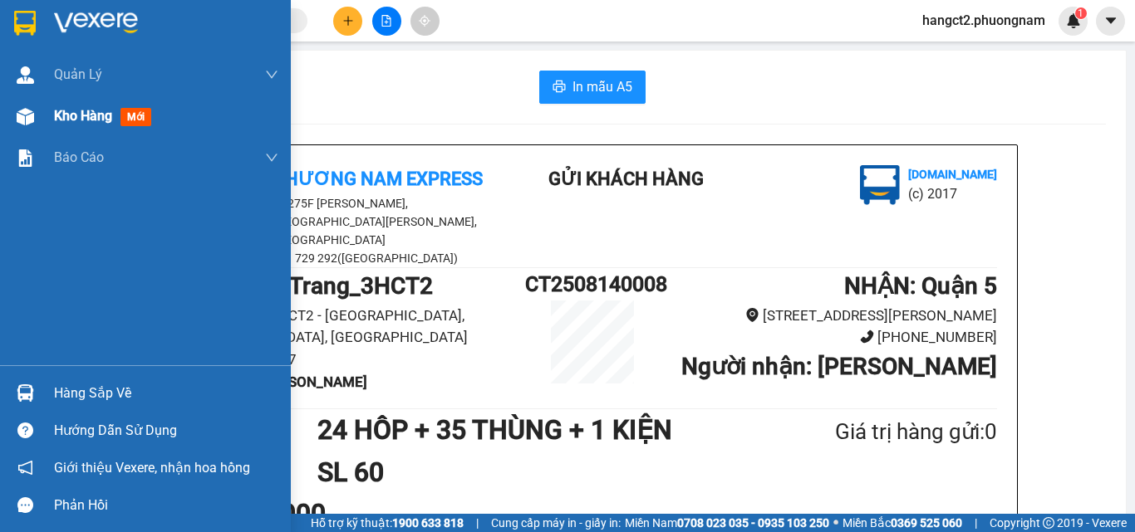
click at [0, 115] on div "Kho hàng mới" at bounding box center [145, 117] width 291 height 42
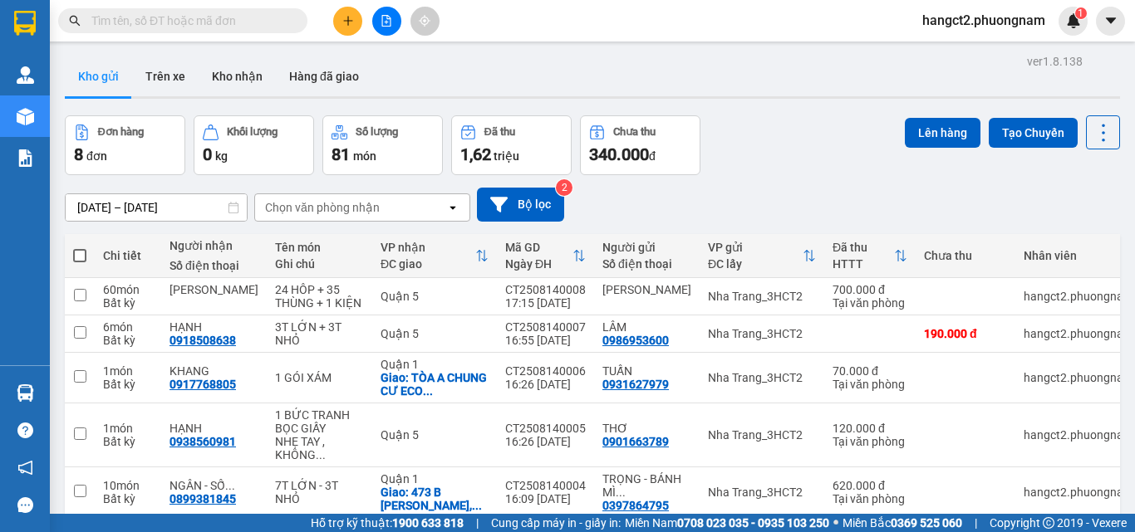
click at [341, 19] on button at bounding box center [347, 21] width 29 height 29
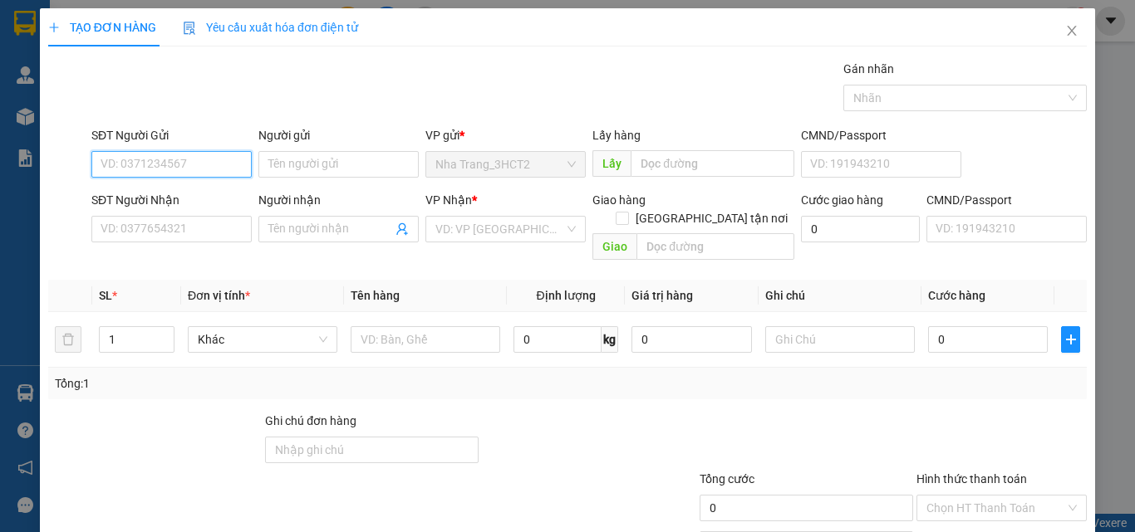
drag, startPoint x: 174, startPoint y: 164, endPoint x: 196, endPoint y: 164, distance: 22.4
click at [175, 164] on input "SĐT Người Gửi" at bounding box center [171, 164] width 160 height 27
type input "0983585979"
click at [213, 192] on div "0983585979 - [PERSON_NAME]" at bounding box center [183, 198] width 164 height 18
type input "THẢO"
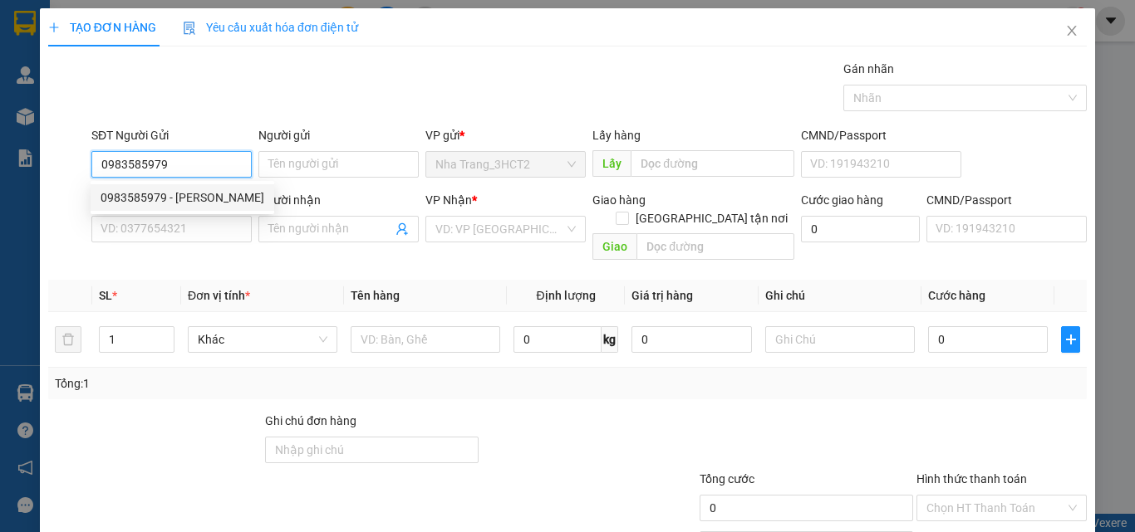
type input "0333444216"
type input "TIN"
checkbox input "true"
type input "GTN 60K) 9 ĐƯỜNG SỐ 2 KDC VEN SÔNG SADECO , [GEOGRAPHIC_DATA] , [GEOGRAPHIC_DAT…"
type input "60.000"
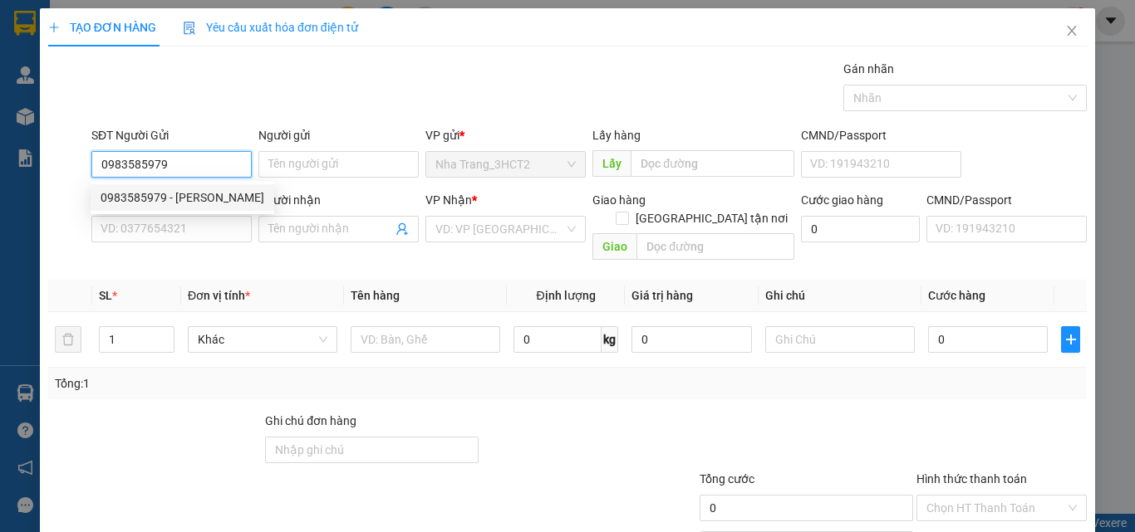
type input "60.000"
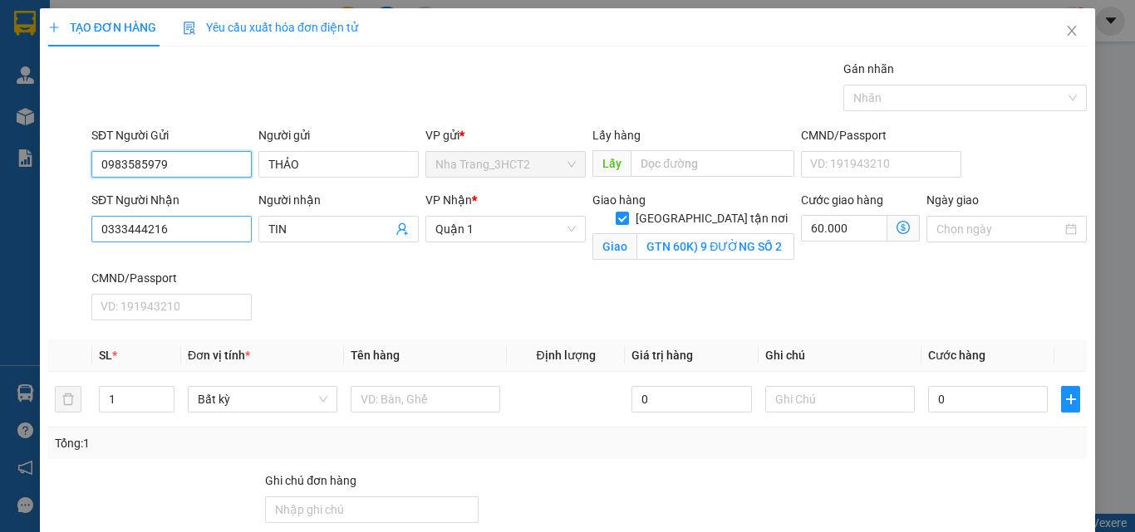
type input "0983585979"
click at [233, 225] on input "0333444216" at bounding box center [171, 229] width 160 height 27
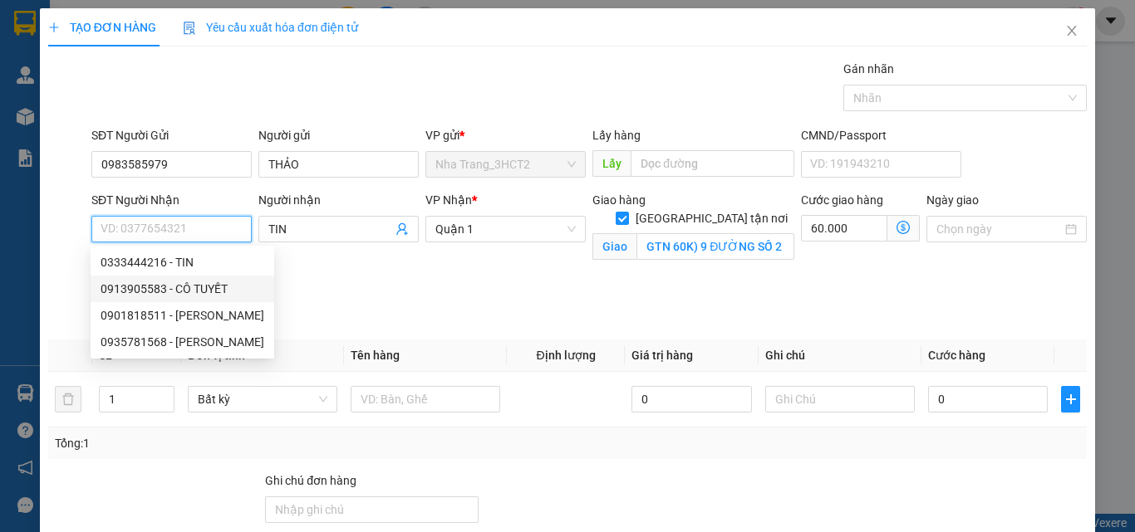
click at [184, 287] on div "0913905583 - CÔ TUYẾT" at bounding box center [183, 289] width 164 height 18
type input "0913905583"
type input "CÔ TUYẾT"
checkbox input "false"
type input "0"
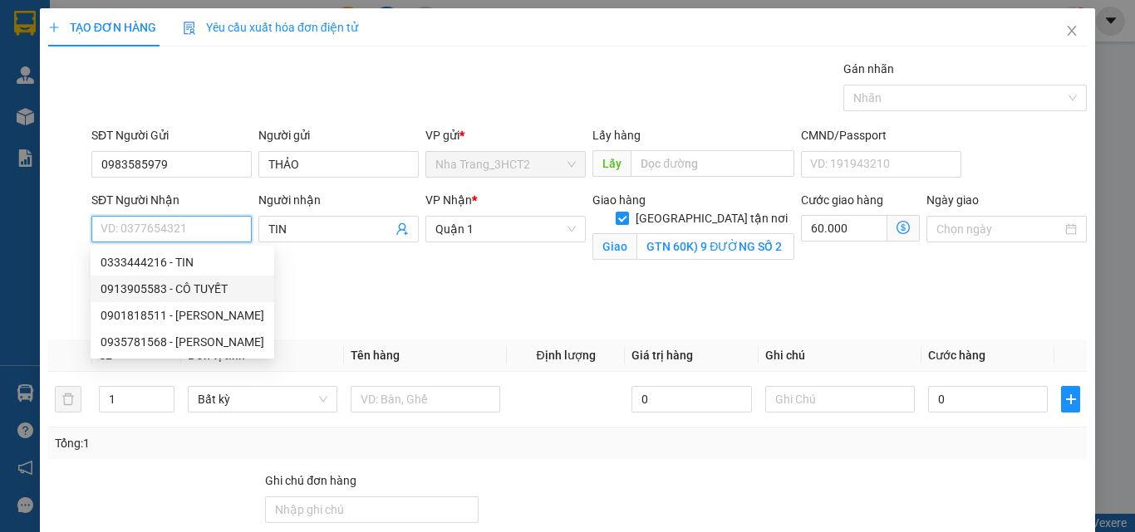
type input "0"
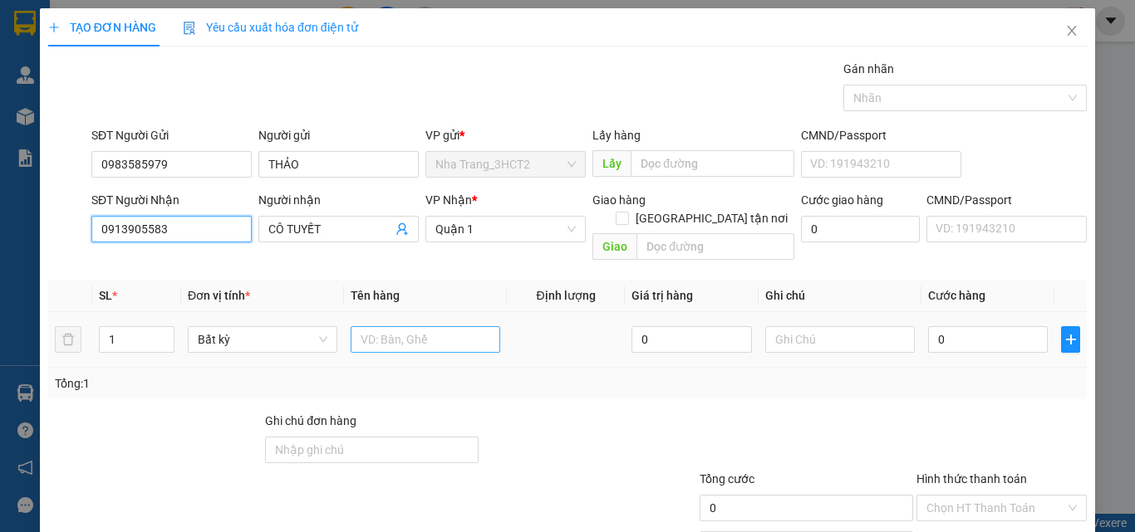
type input "0913905583"
click at [406, 326] on input "text" at bounding box center [426, 339] width 150 height 27
type input "1 XỐP"
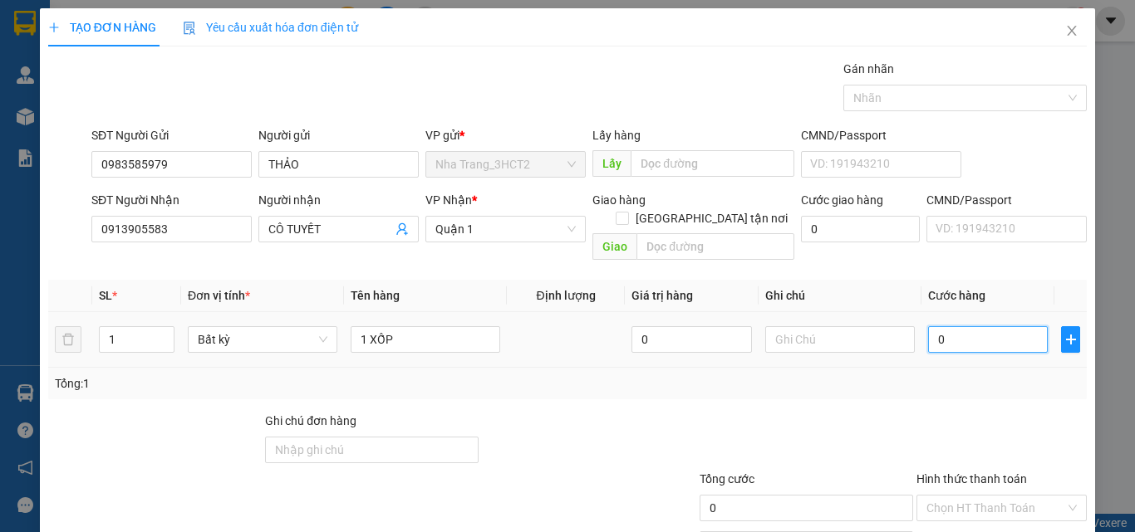
click at [928, 326] on input "0" at bounding box center [988, 339] width 120 height 27
type input "40"
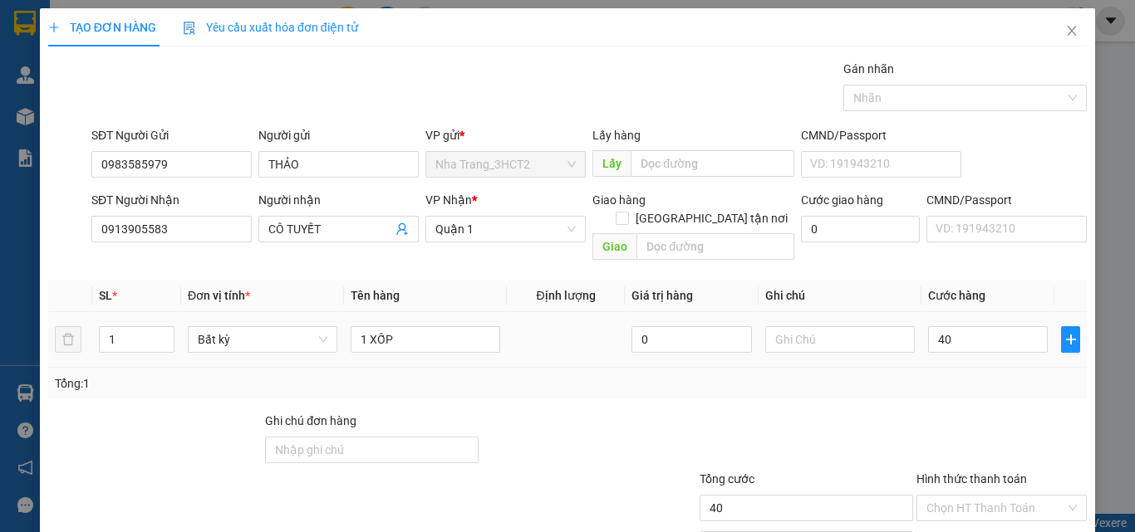
type input "40.000"
click at [922, 375] on div "Tổng: 1" at bounding box center [567, 384] width 1038 height 32
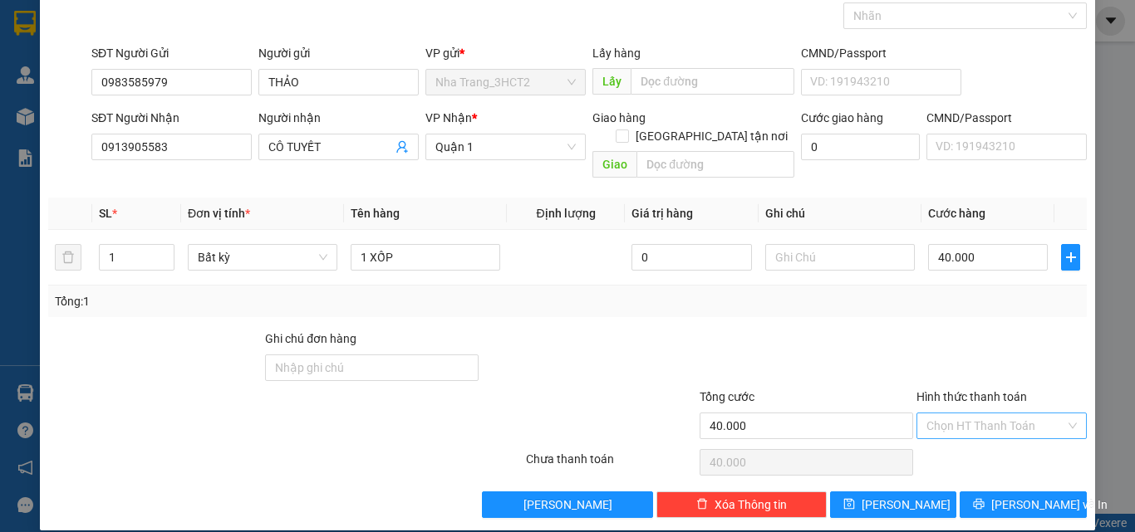
click at [989, 414] on input "Hình thức thanh toán" at bounding box center [995, 426] width 139 height 25
click at [983, 436] on div "Tại văn phòng" at bounding box center [991, 441] width 149 height 18
type input "0"
click at [981, 498] on icon "printer" at bounding box center [979, 504] width 12 height 12
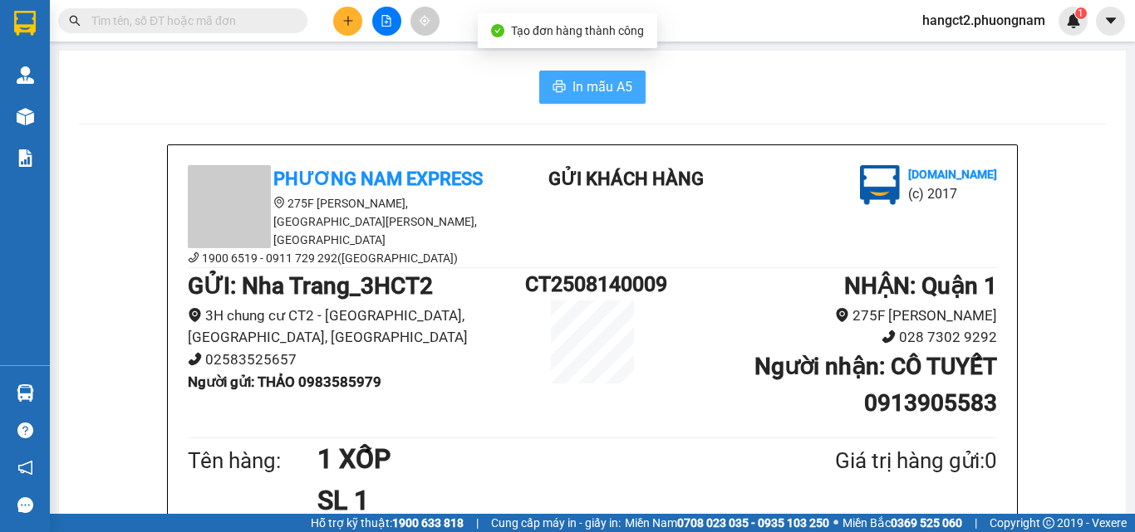
click at [596, 93] on span "In mẫu A5" at bounding box center [602, 86] width 60 height 21
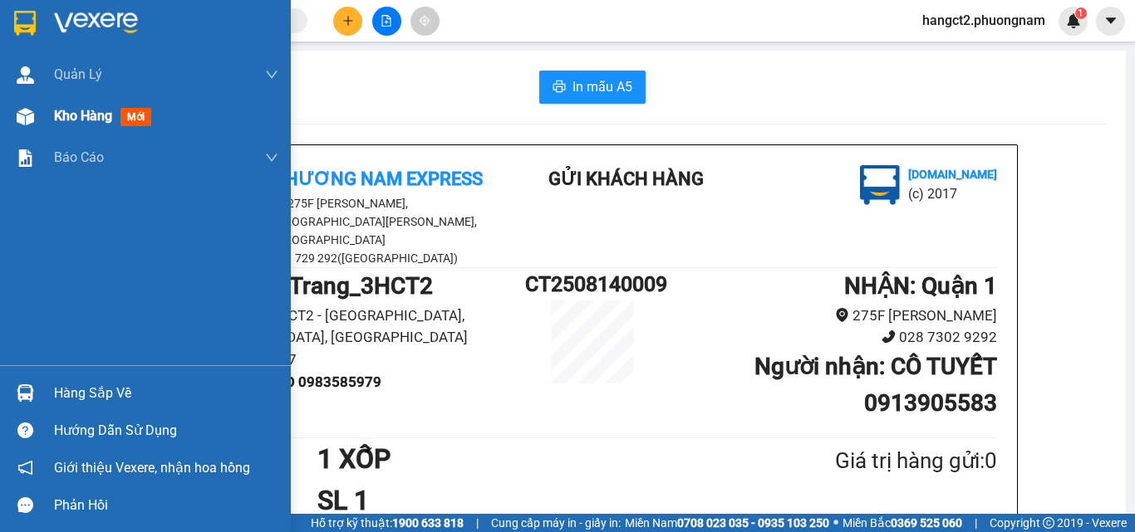
click at [80, 125] on div "Kho hàng mới" at bounding box center [106, 116] width 104 height 21
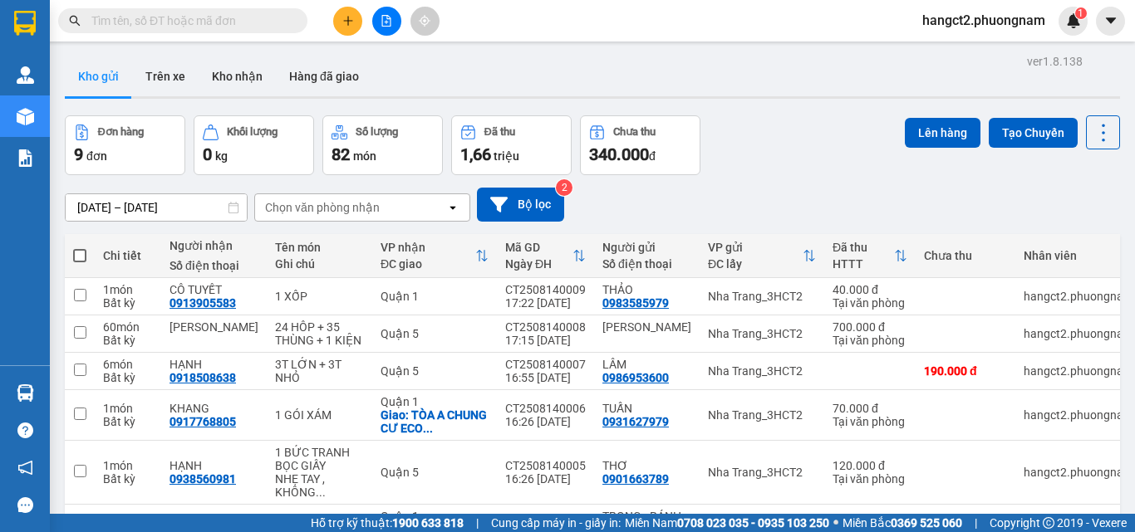
click at [354, 22] on button at bounding box center [347, 21] width 29 height 29
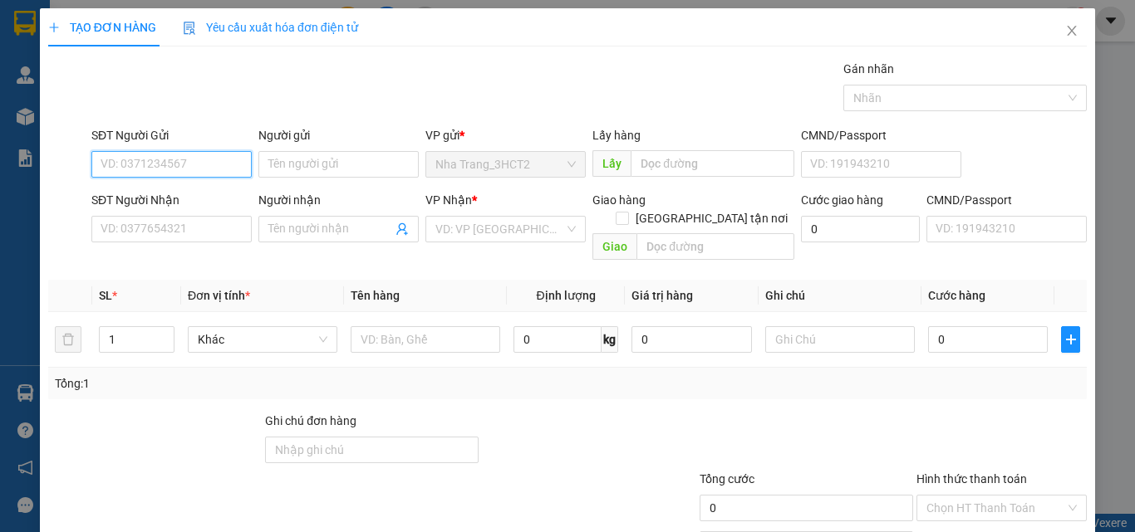
click at [212, 166] on input "SĐT Người Gửi" at bounding box center [171, 164] width 160 height 27
type input "0366030891"
click at [188, 194] on div "0366030891 - LẬP" at bounding box center [170, 198] width 139 height 18
type input "LẬP"
type input "0918125156"
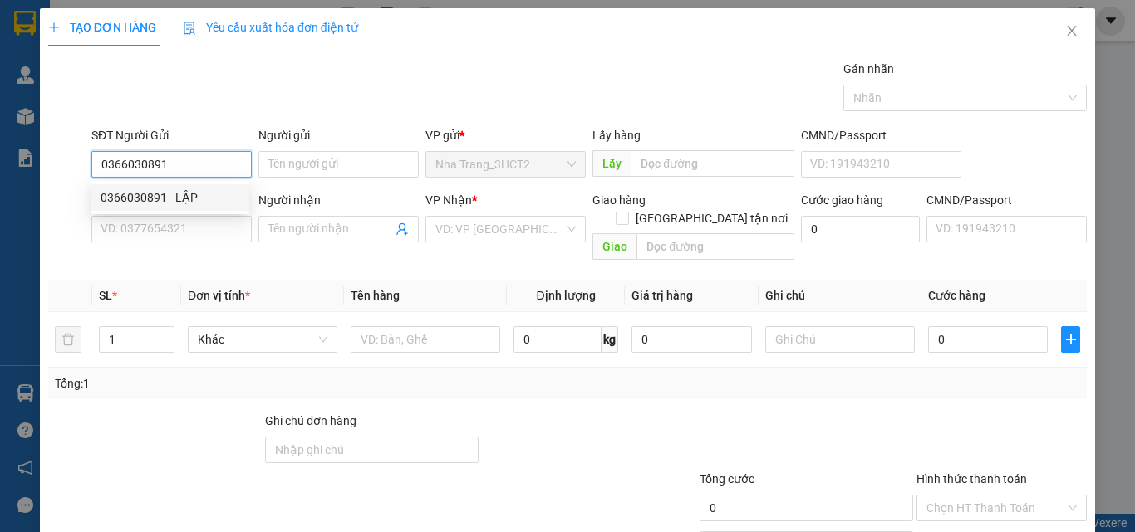
type input "HÙNG"
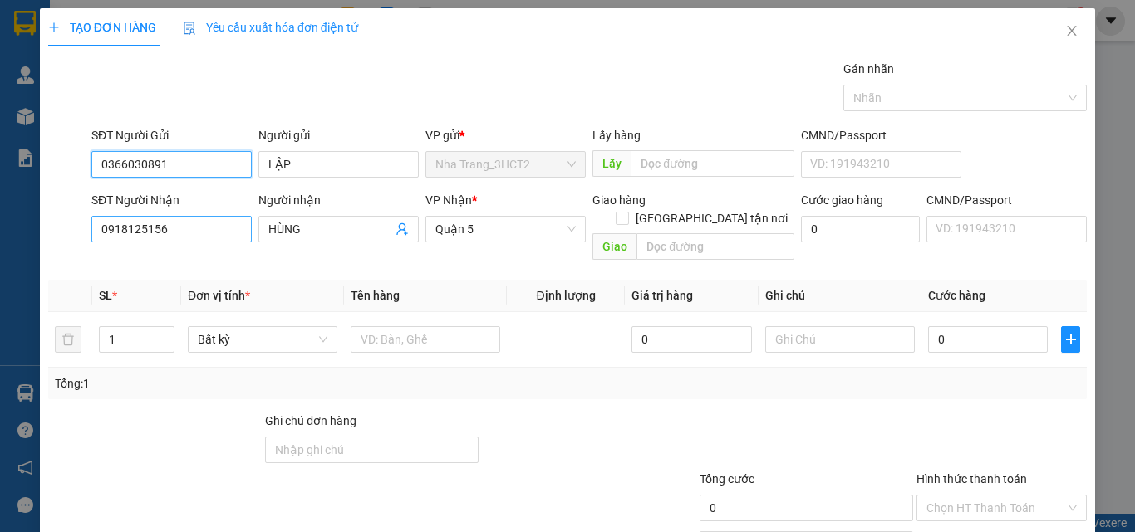
type input "0366030891"
click at [218, 231] on input "0918125156" at bounding box center [171, 229] width 160 height 27
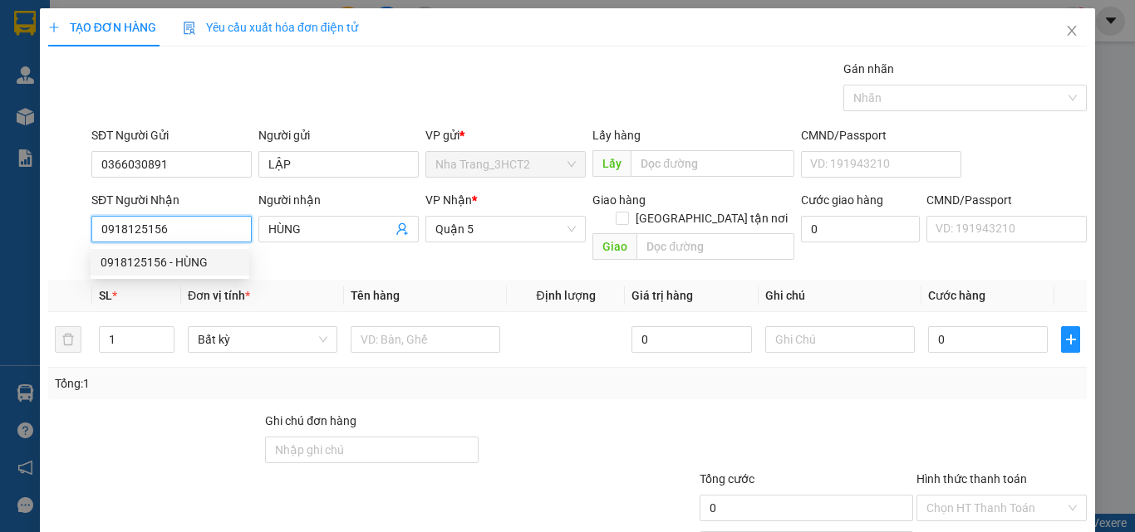
click at [218, 231] on input "0918125156" at bounding box center [171, 229] width 160 height 27
click at [218, 256] on div "0918125156 - HÙNG" at bounding box center [170, 262] width 139 height 18
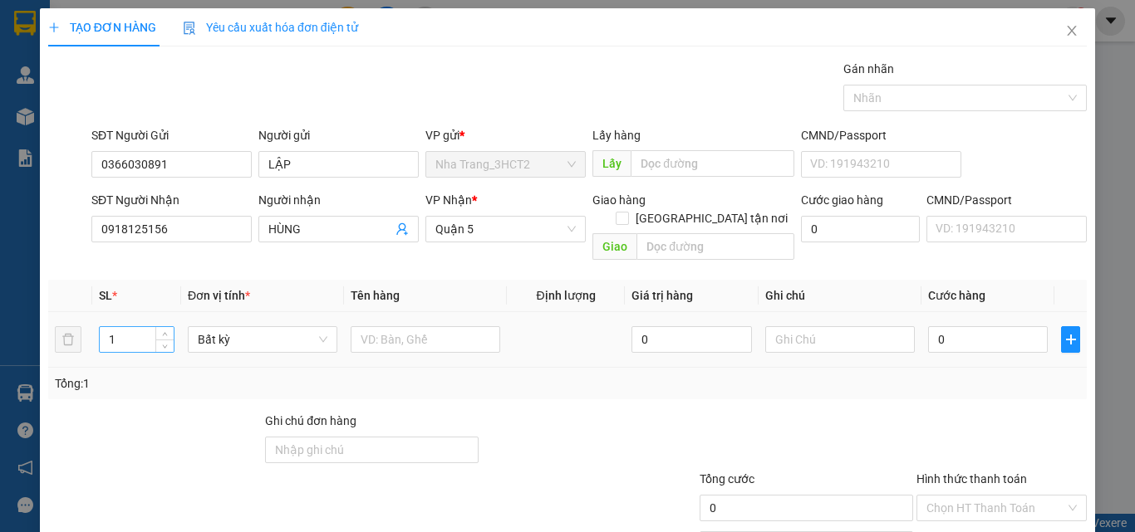
click at [135, 327] on input "1" at bounding box center [137, 339] width 74 height 25
type input "7"
click at [462, 326] on input "text" at bounding box center [426, 339] width 150 height 27
type input "7 XỐP"
click at [928, 326] on input "0" at bounding box center [988, 339] width 120 height 27
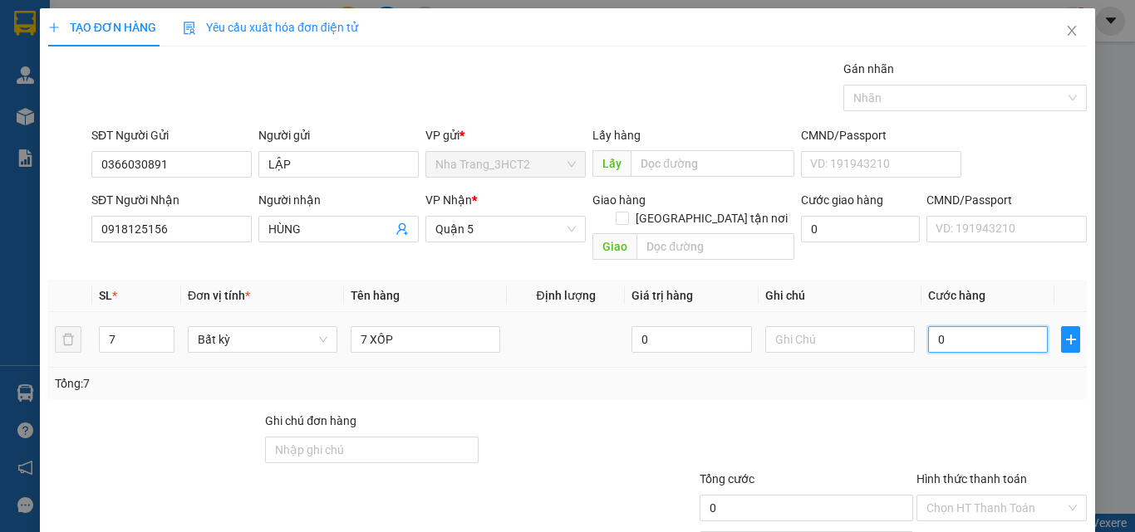
click at [928, 326] on input "0" at bounding box center [988, 339] width 120 height 27
type input "40"
type input "0"
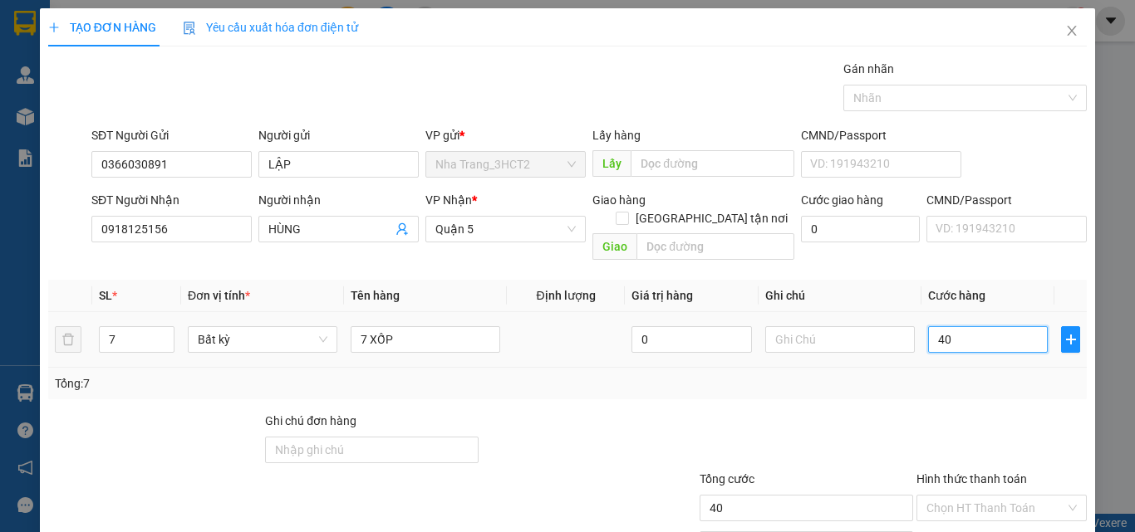
type input "0"
type input "50"
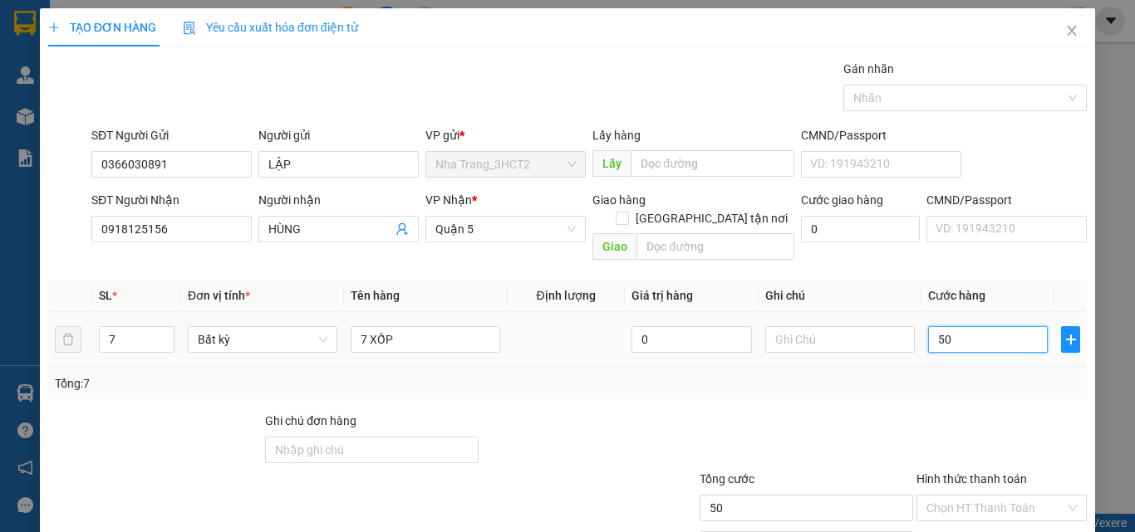
type input "560"
type input "560.000"
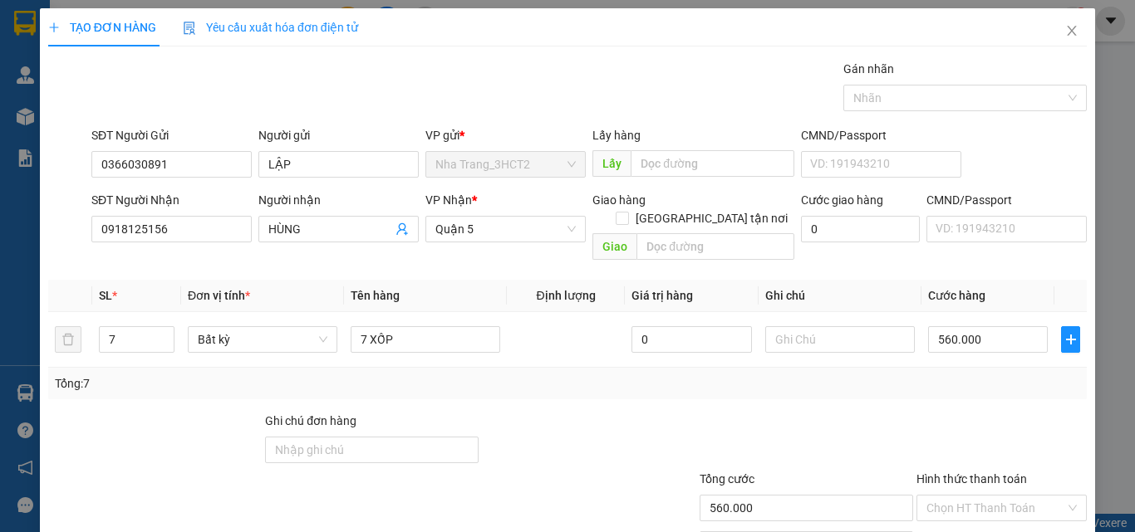
click at [930, 412] on div at bounding box center [1002, 441] width 174 height 58
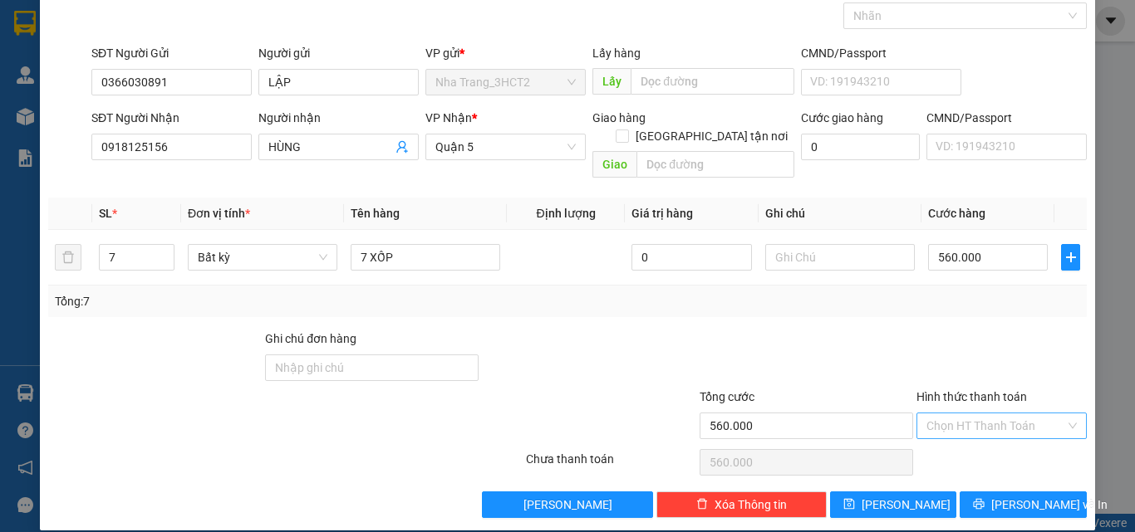
click at [1016, 414] on input "Hình thức thanh toán" at bounding box center [995, 426] width 139 height 25
click at [979, 435] on div "Tại văn phòng" at bounding box center [991, 441] width 149 height 18
type input "0"
click at [1003, 492] on button "[PERSON_NAME] và In" at bounding box center [1022, 505] width 127 height 27
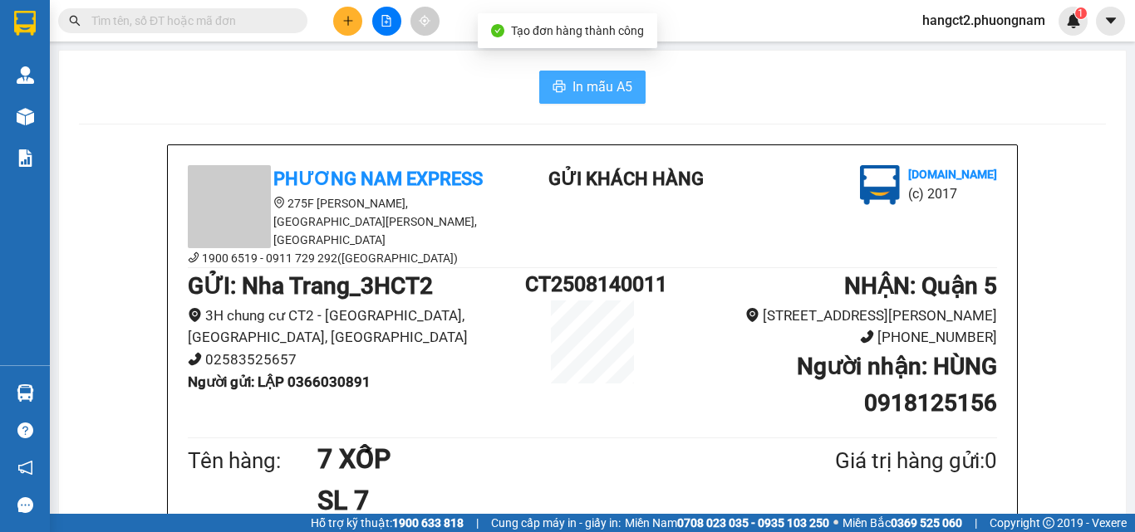
click at [637, 88] on button "In mẫu A5" at bounding box center [592, 87] width 106 height 33
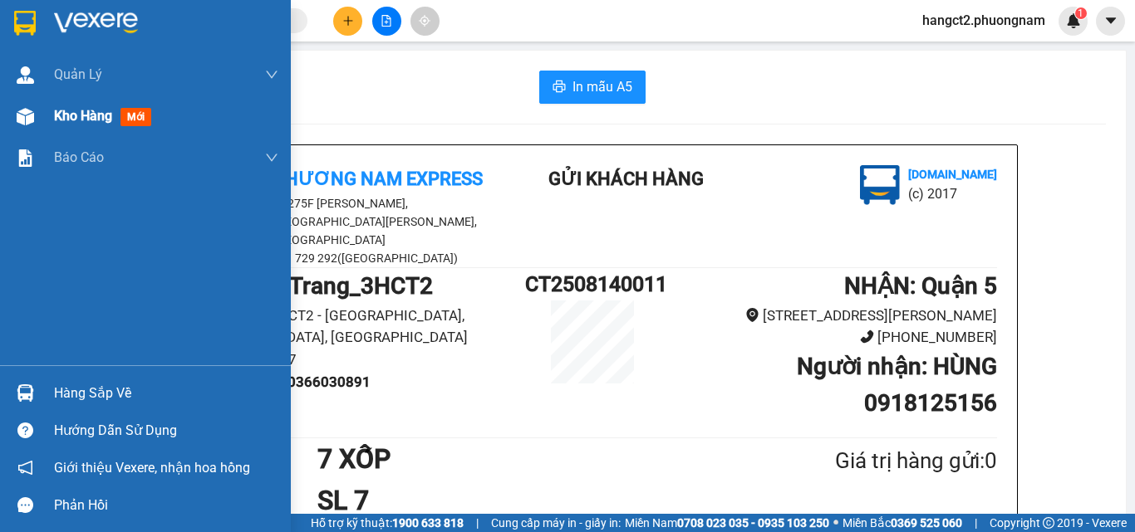
click at [37, 127] on div at bounding box center [25, 116] width 29 height 29
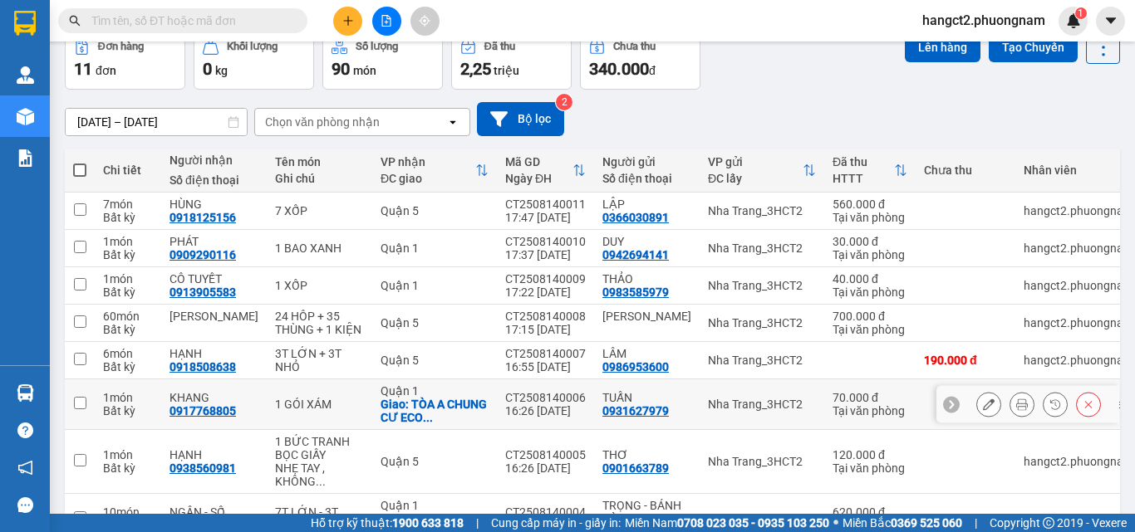
scroll to position [166, 0]
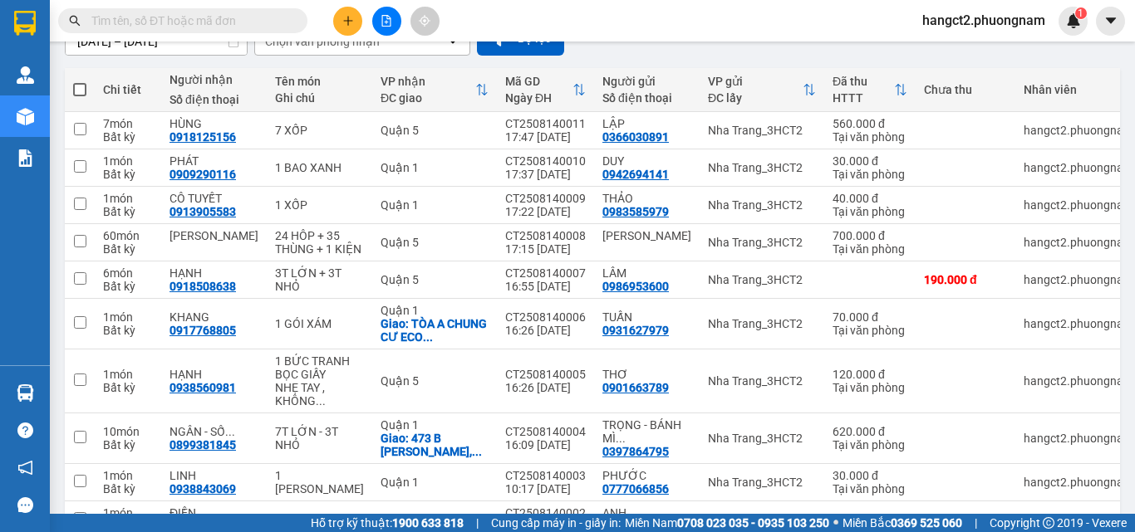
click at [354, 28] on button at bounding box center [347, 21] width 29 height 29
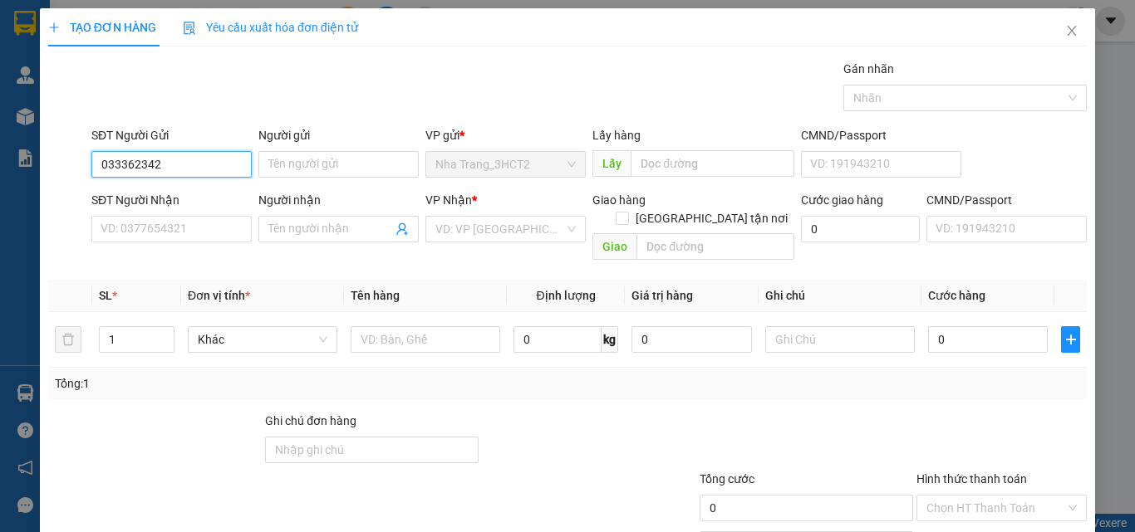
type input "0333623429"
click at [226, 198] on div "0333623429 - LOAN" at bounding box center [170, 198] width 139 height 18
type input "LOAN"
type input "0365969567"
type input "HIỀN"
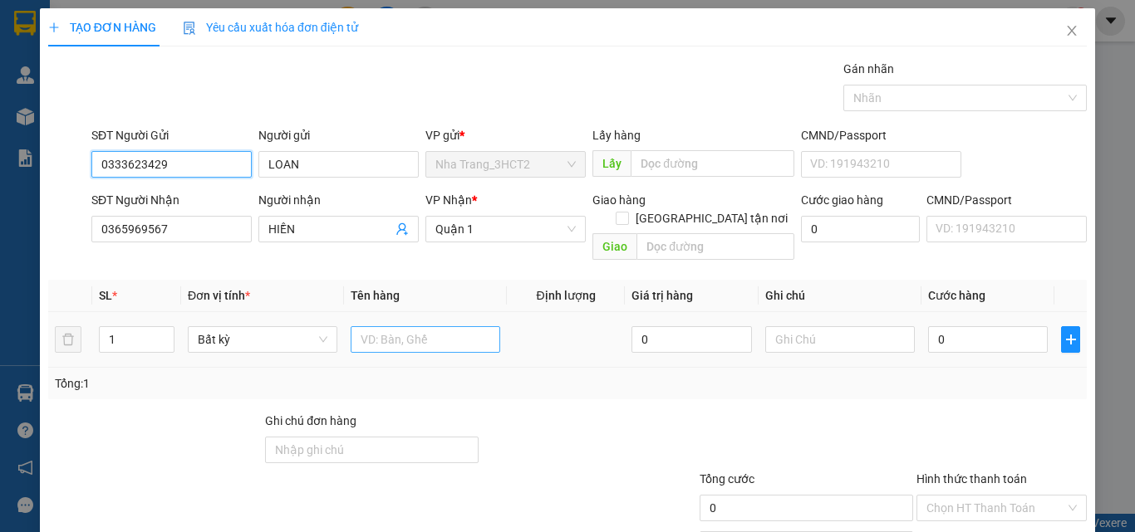
type input "0333623429"
click at [466, 326] on input "text" at bounding box center [426, 339] width 150 height 27
type input "1 T GIẤY"
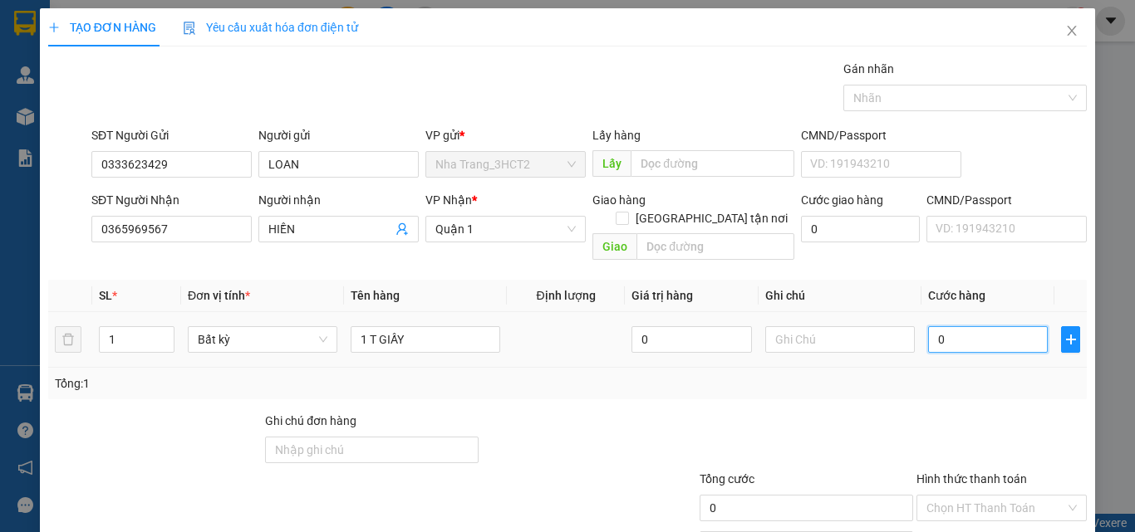
click at [930, 331] on input "0" at bounding box center [988, 339] width 120 height 27
click at [930, 326] on input "0" at bounding box center [988, 339] width 120 height 27
type input "30"
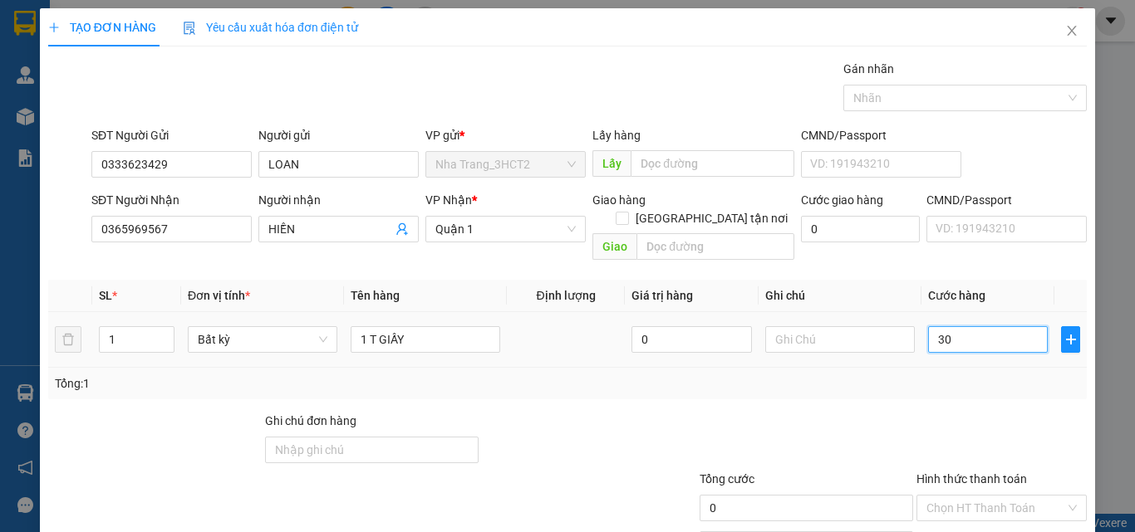
type input "30"
type input "30.000"
click at [917, 412] on div at bounding box center [1002, 441] width 174 height 58
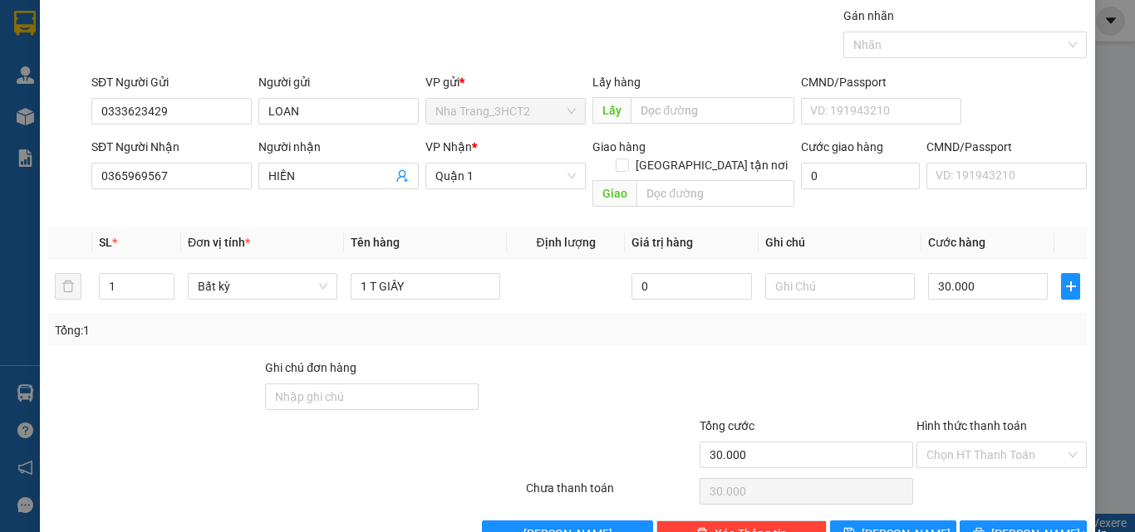
scroll to position [82, 0]
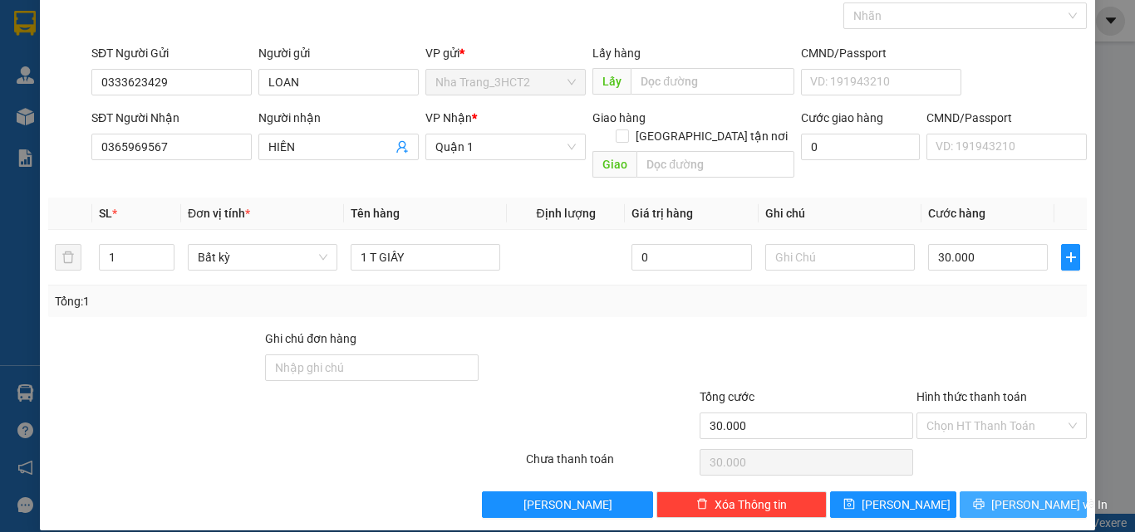
click at [1008, 496] on span "[PERSON_NAME] và In" at bounding box center [1049, 505] width 116 height 18
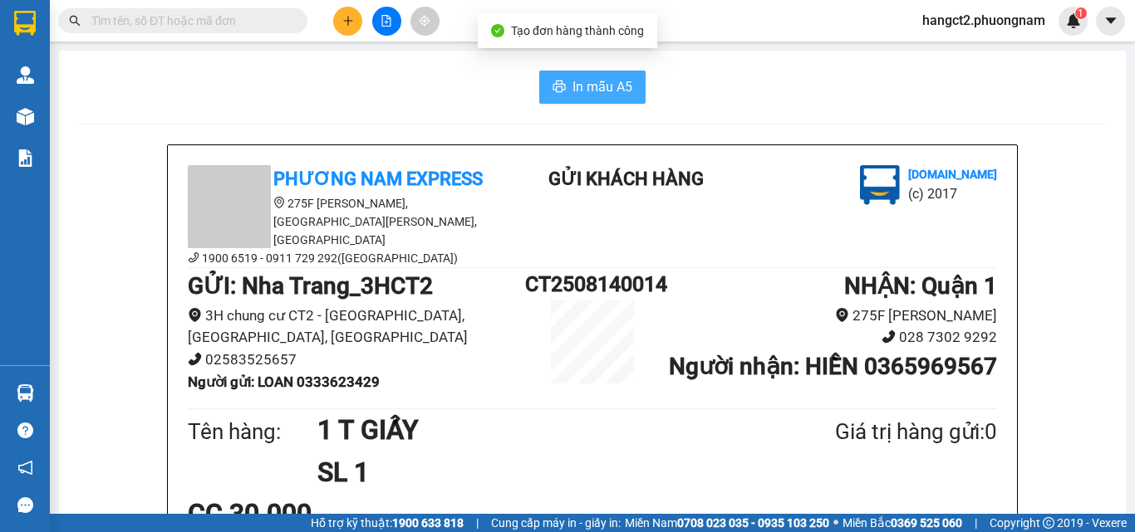
click at [626, 92] on button "In mẫu A5" at bounding box center [592, 87] width 106 height 33
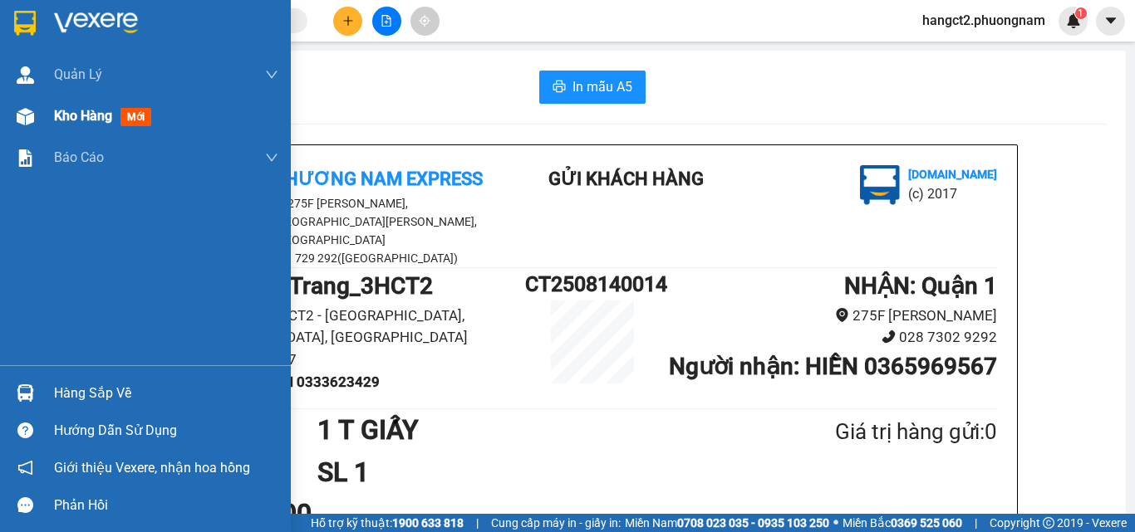
click at [35, 114] on div at bounding box center [25, 116] width 29 height 29
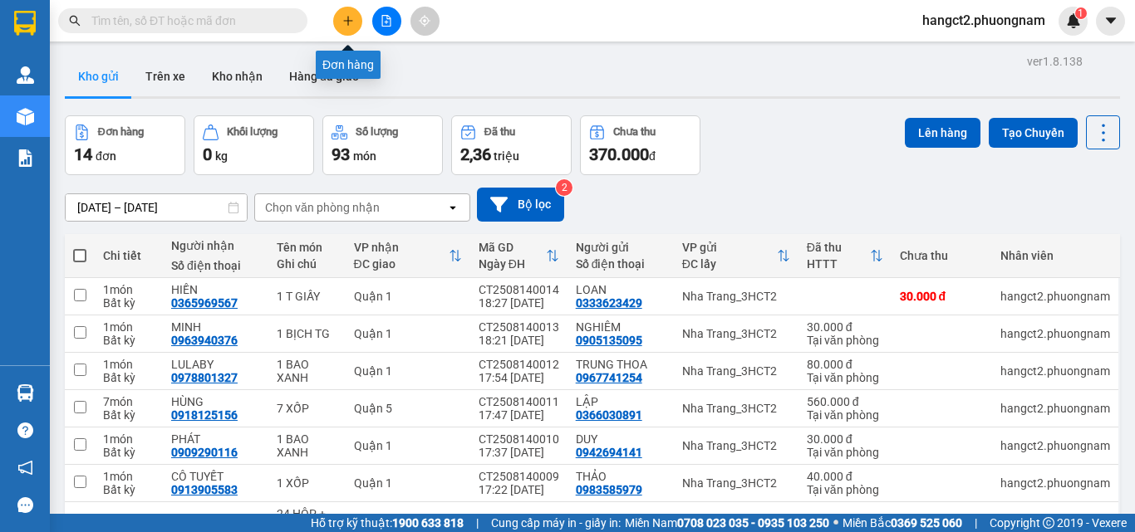
click at [346, 17] on icon "plus" at bounding box center [348, 21] width 12 height 12
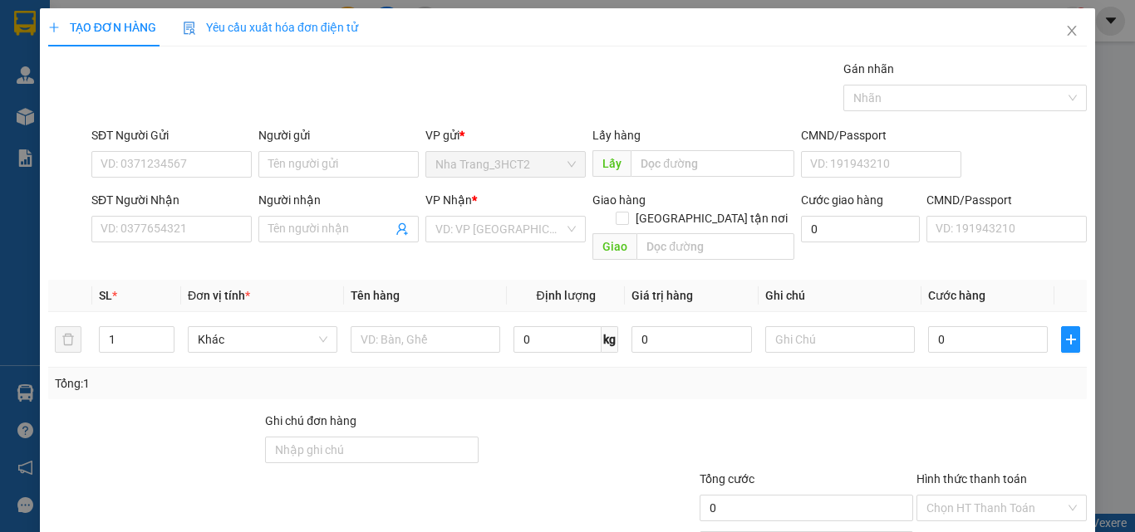
click at [234, 150] on div "SĐT Người Gửi" at bounding box center [171, 138] width 160 height 25
drag, startPoint x: 233, startPoint y: 162, endPoint x: 403, endPoint y: 188, distance: 172.2
click at [232, 162] on input "SĐT Người Gửi" at bounding box center [171, 164] width 160 height 27
type input "0903658471"
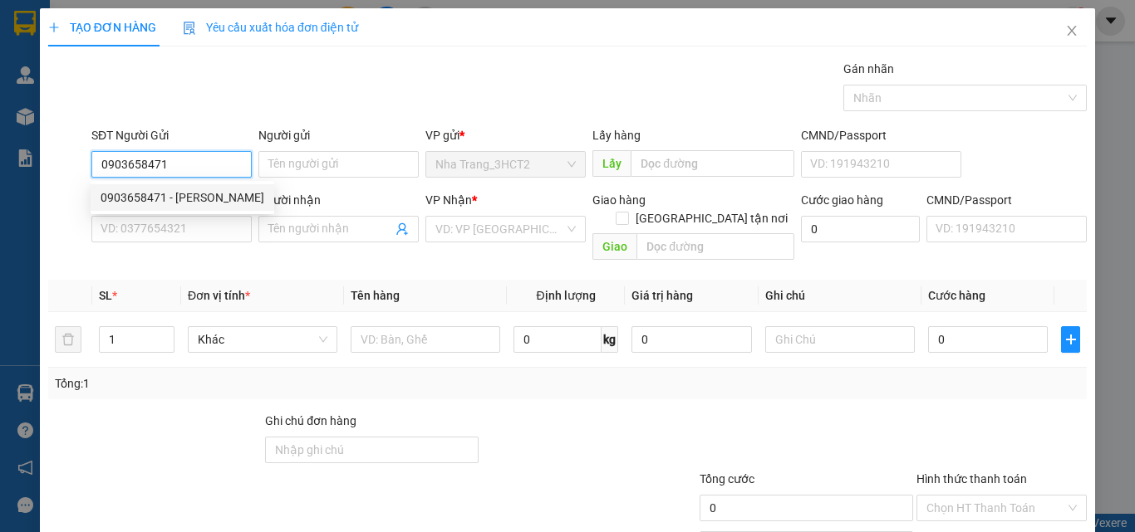
click at [200, 159] on input "0903658471" at bounding box center [171, 164] width 160 height 27
click at [204, 193] on div "0903658471 - [PERSON_NAME]" at bounding box center [183, 198] width 164 height 18
type input "KHÁNH"
type input "0931990243"
type input "HIỀN"
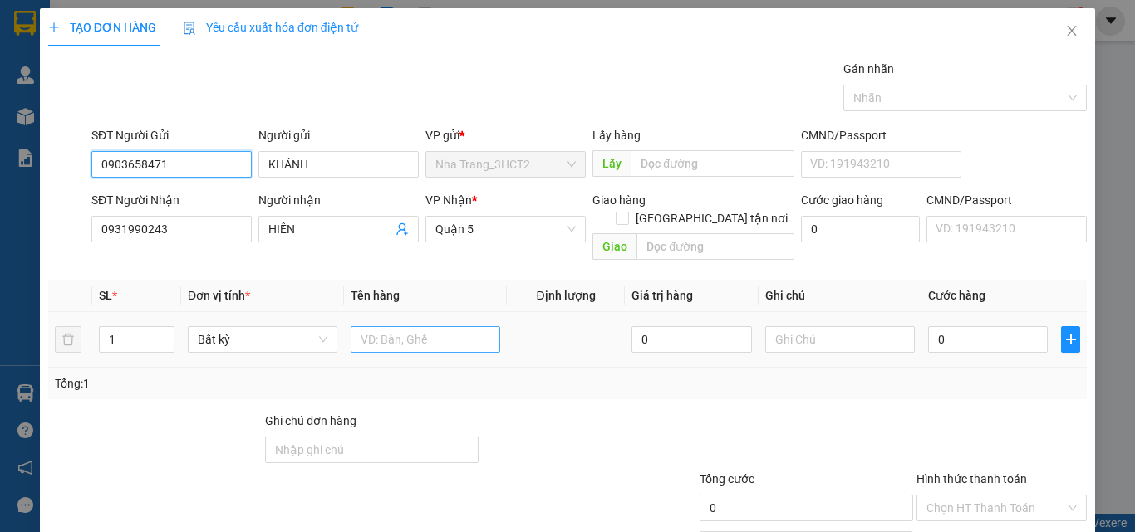
type input "0903658471"
click at [432, 326] on input "text" at bounding box center [426, 339] width 150 height 27
type input "1 BAO"
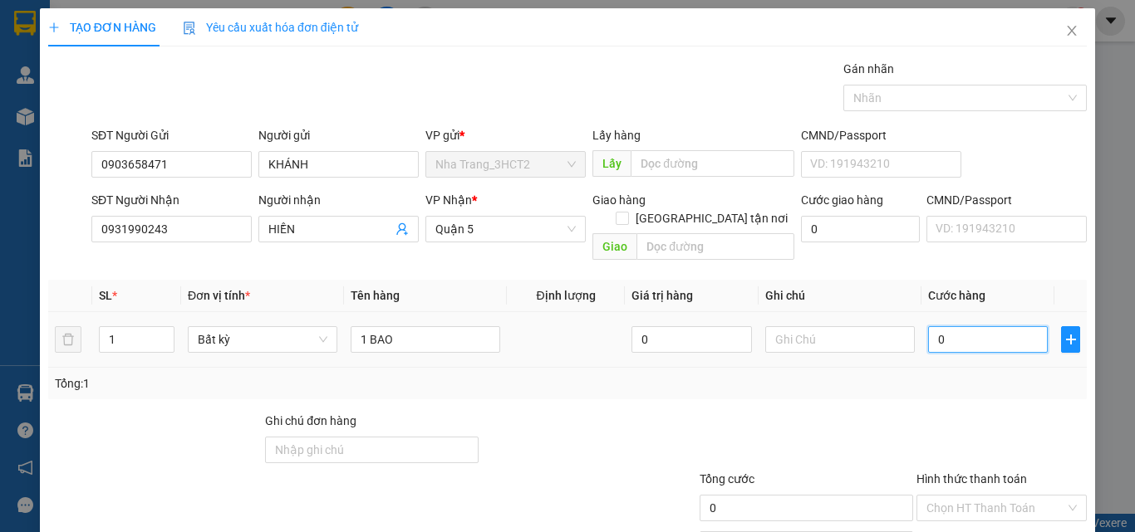
click at [936, 326] on input "0" at bounding box center [988, 339] width 120 height 27
click at [928, 326] on input "0" at bounding box center [988, 339] width 120 height 27
type input "60"
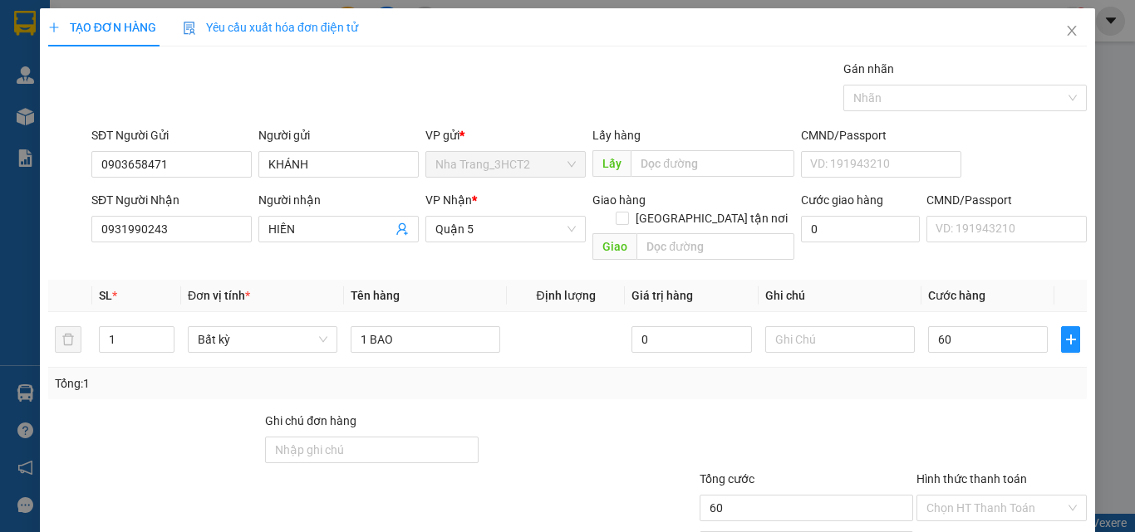
type input "60.000"
click at [964, 412] on div at bounding box center [1002, 441] width 174 height 58
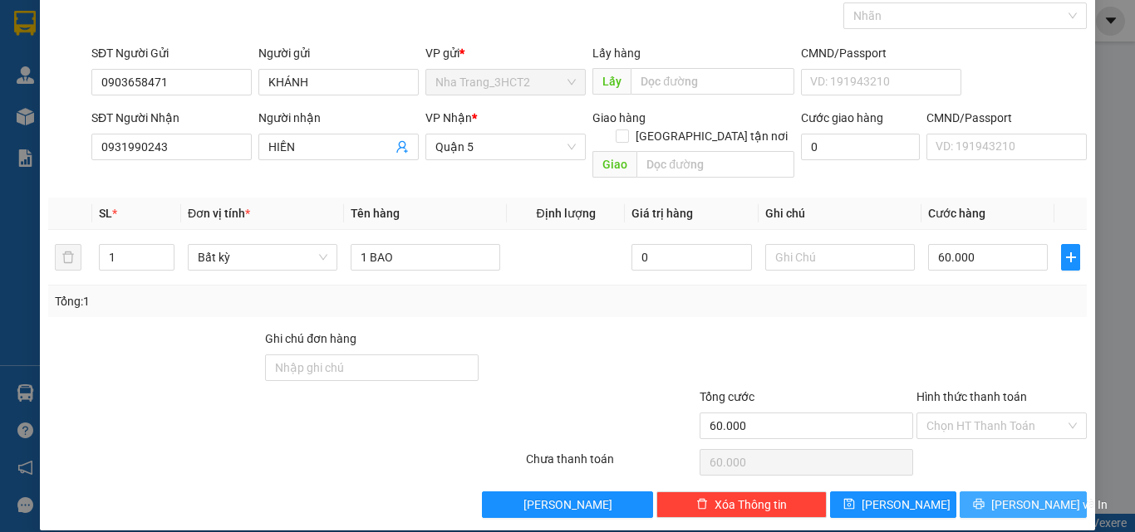
click at [1040, 496] on span "[PERSON_NAME] và In" at bounding box center [1049, 505] width 116 height 18
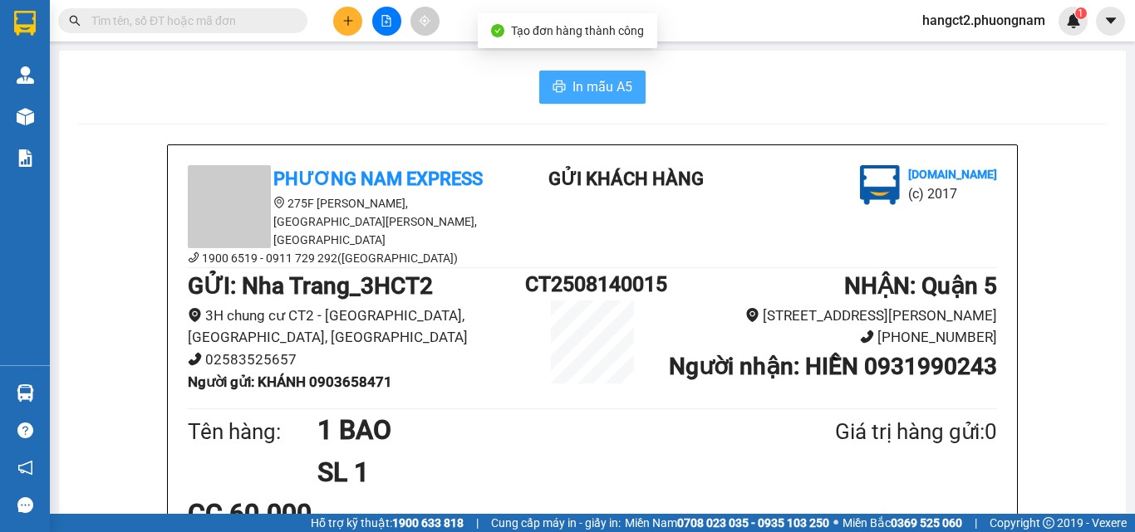
click at [612, 100] on button "In mẫu A5" at bounding box center [592, 87] width 106 height 33
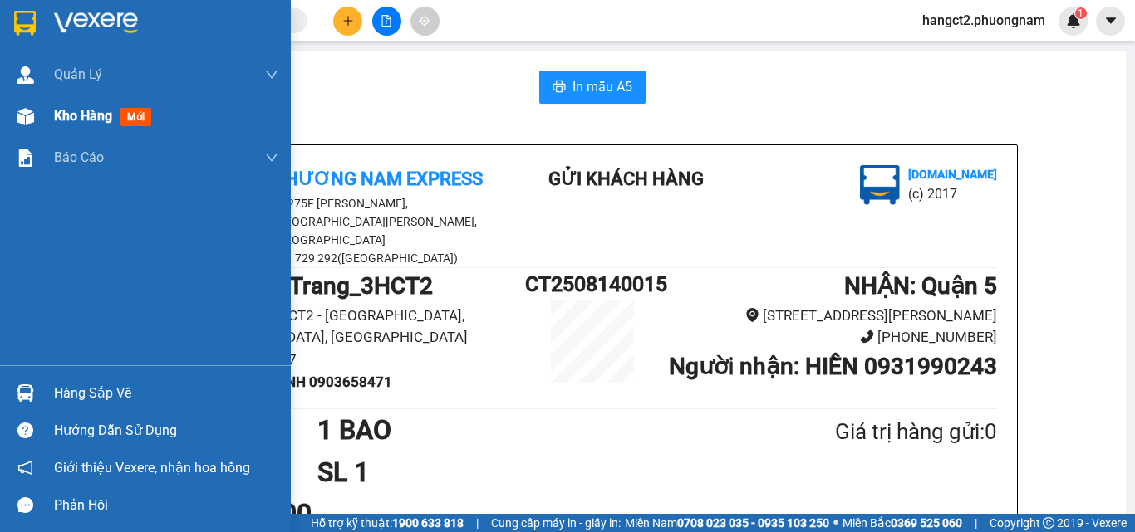
click at [33, 123] on img at bounding box center [25, 116] width 17 height 17
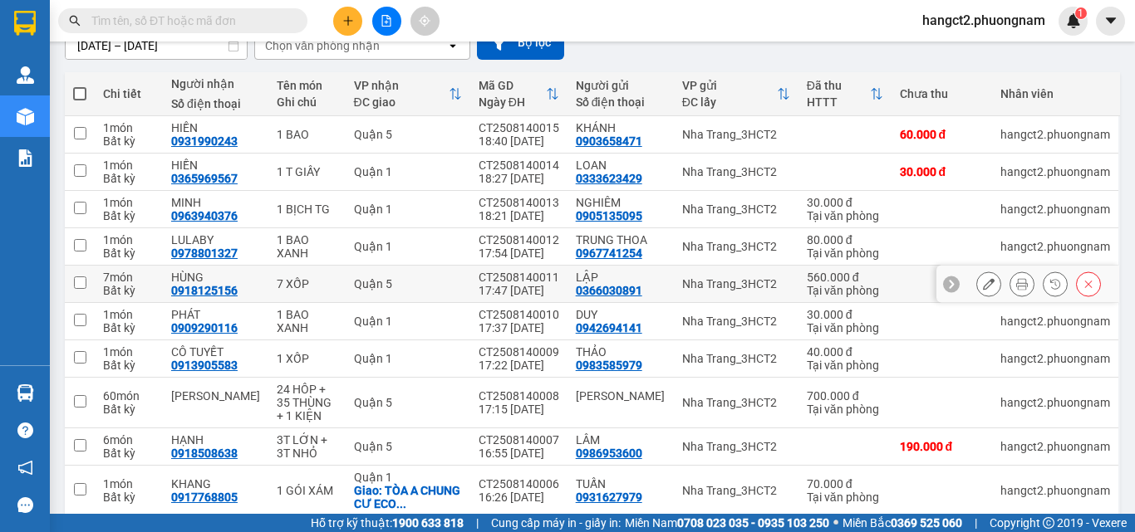
scroll to position [166, 0]
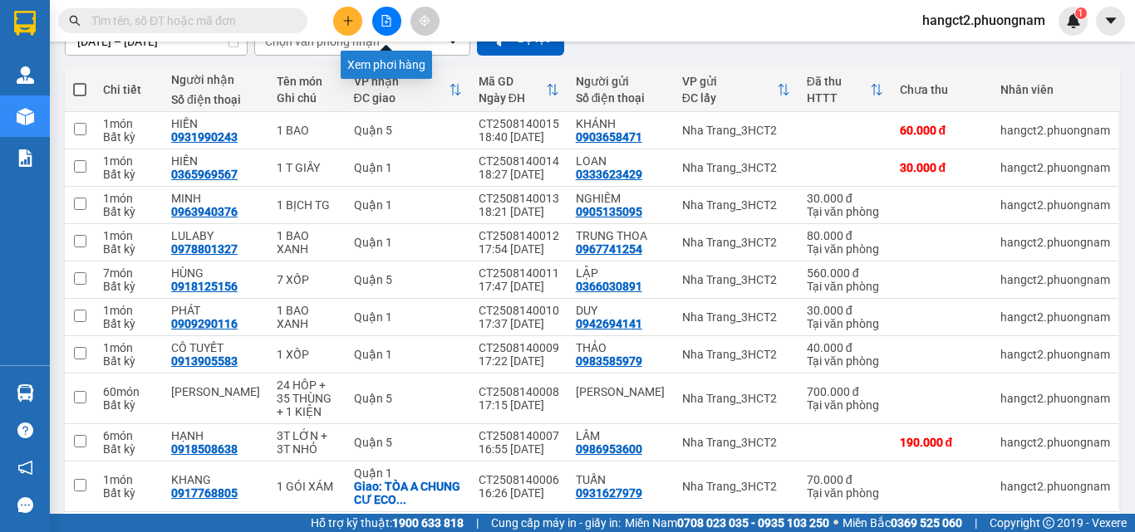
click at [350, 22] on icon "plus" at bounding box center [348, 21] width 12 height 12
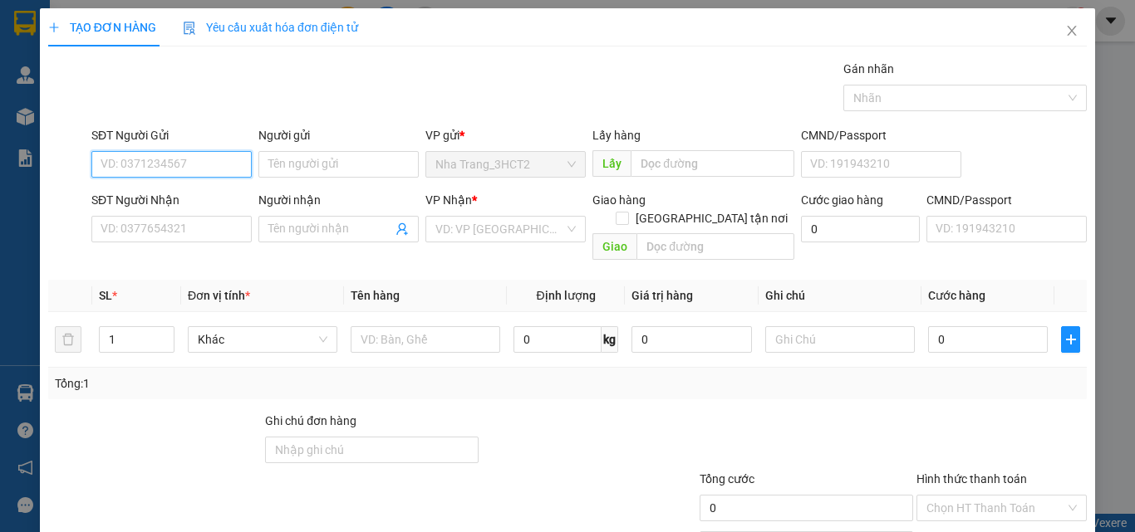
click at [202, 164] on input "SĐT Người Gửi" at bounding box center [171, 164] width 160 height 27
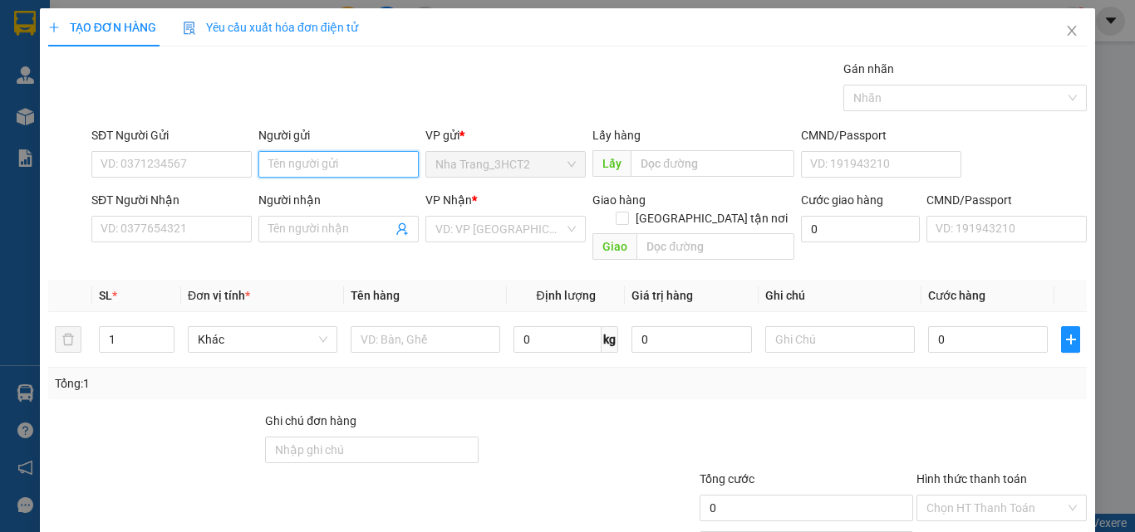
click at [302, 159] on input "Người gửi" at bounding box center [338, 164] width 160 height 27
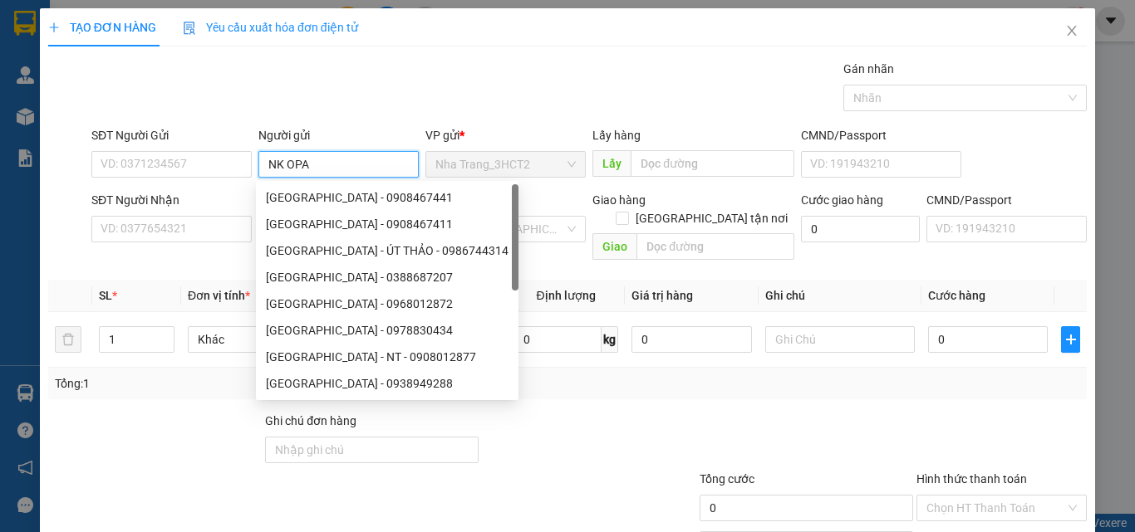
type input "NK OPAL"
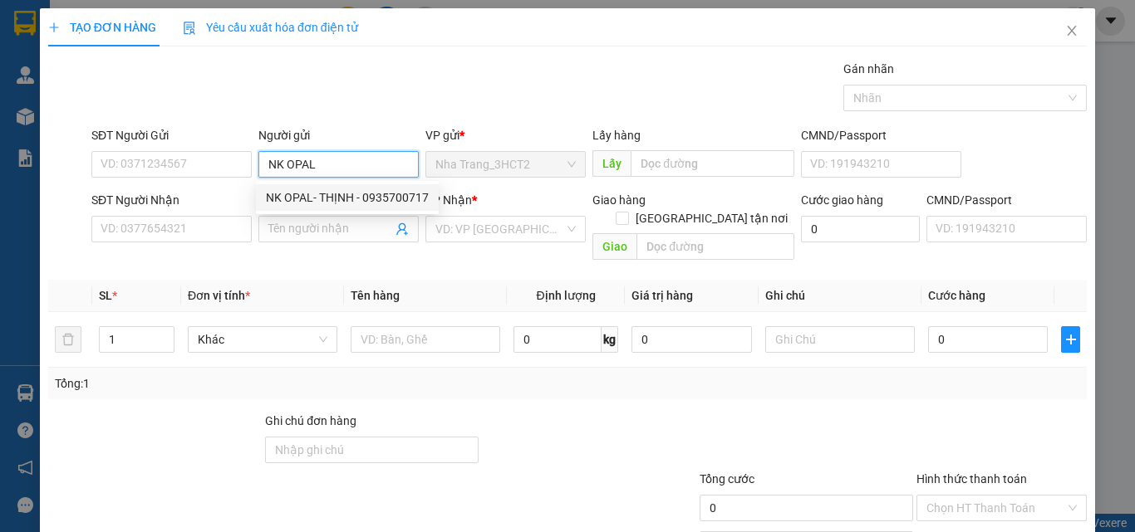
click at [341, 168] on input "NK OPAL" at bounding box center [338, 164] width 160 height 27
click at [342, 189] on div "NK OPAL- THỊNH - 0935700717" at bounding box center [347, 198] width 163 height 18
type input "0935700717"
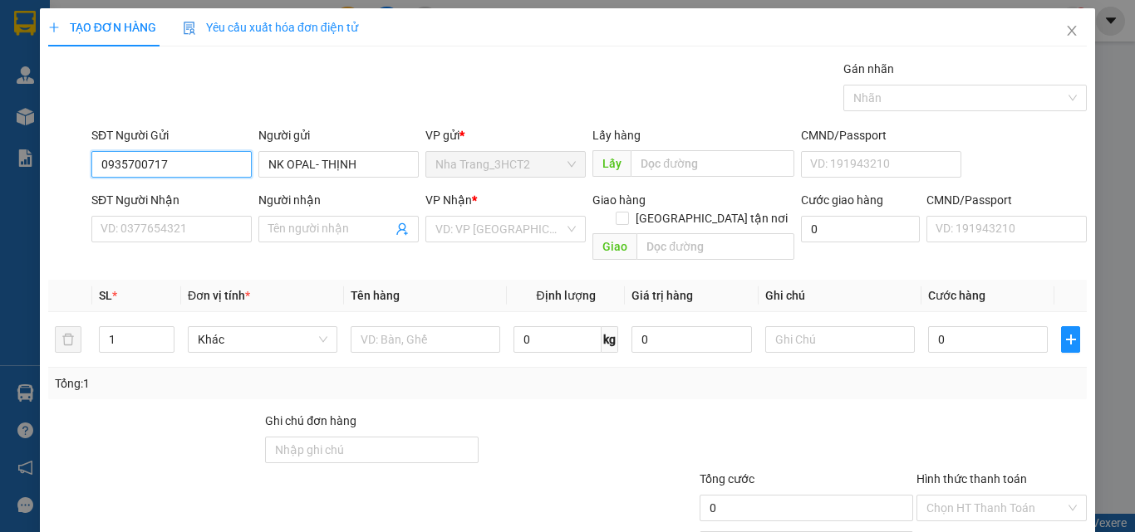
click at [217, 174] on input "0935700717" at bounding box center [171, 164] width 160 height 27
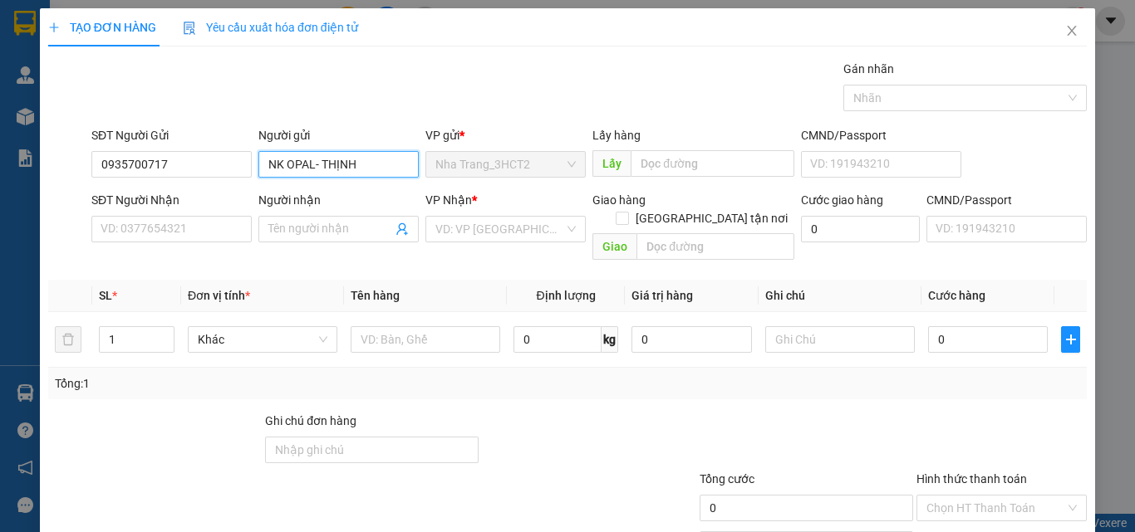
click at [383, 169] on input "NK OPAL- THỊNH" at bounding box center [338, 164] width 160 height 27
click at [383, 169] on input "NK OPAL" at bounding box center [338, 164] width 160 height 27
type input "NK OPAL"
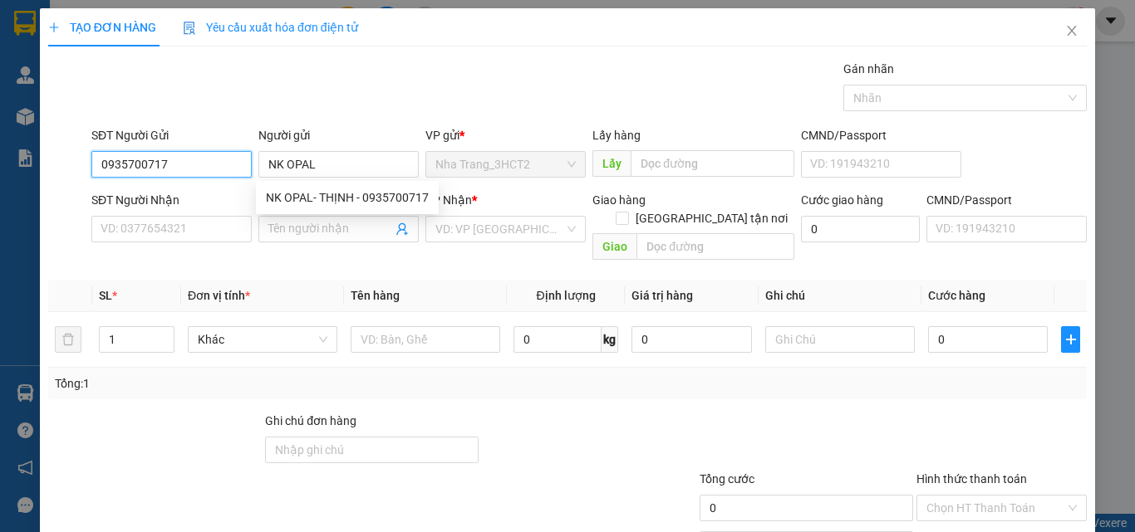
drag, startPoint x: 166, startPoint y: 162, endPoint x: 0, endPoint y: 177, distance: 166.8
click at [0, 177] on div "TẠO ĐƠN HÀNG Yêu cầu xuất hóa đơn điện tử Transit Pickup Surcharge Ids Transit …" at bounding box center [567, 266] width 1135 height 532
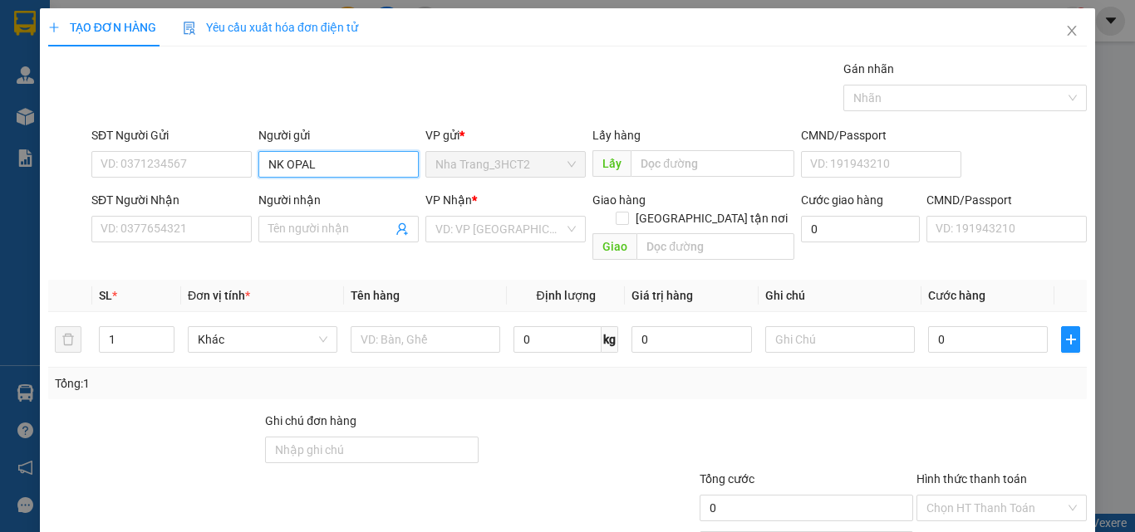
click at [341, 168] on input "NK OPAL" at bounding box center [338, 164] width 160 height 27
click at [344, 203] on div "NK OPAL- THỊNH - 0935700717" at bounding box center [347, 198] width 163 height 18
type input "0935700717"
type input "NK OPAL- THỊNH"
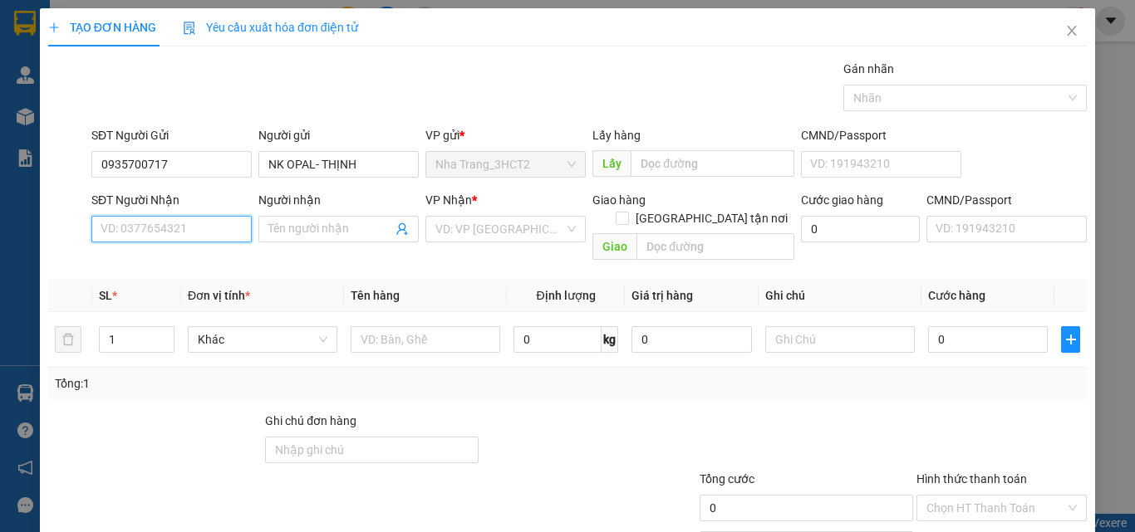
click at [233, 224] on input "SĐT Người Nhận" at bounding box center [171, 229] width 160 height 27
type input "0853006677"
click at [190, 266] on div "0853006677 - DIGITAL" at bounding box center [170, 262] width 139 height 18
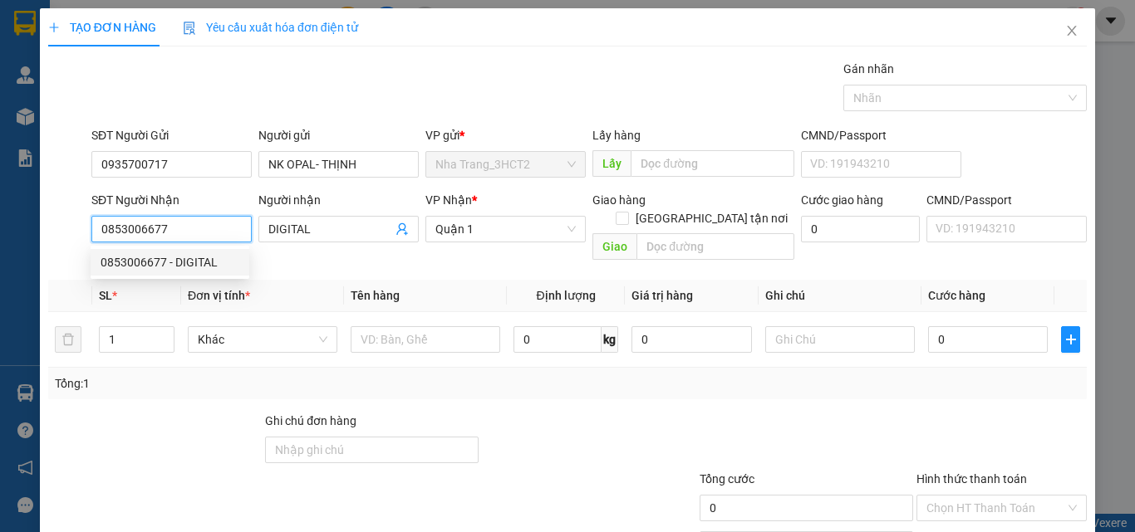
type input "DIGITAL"
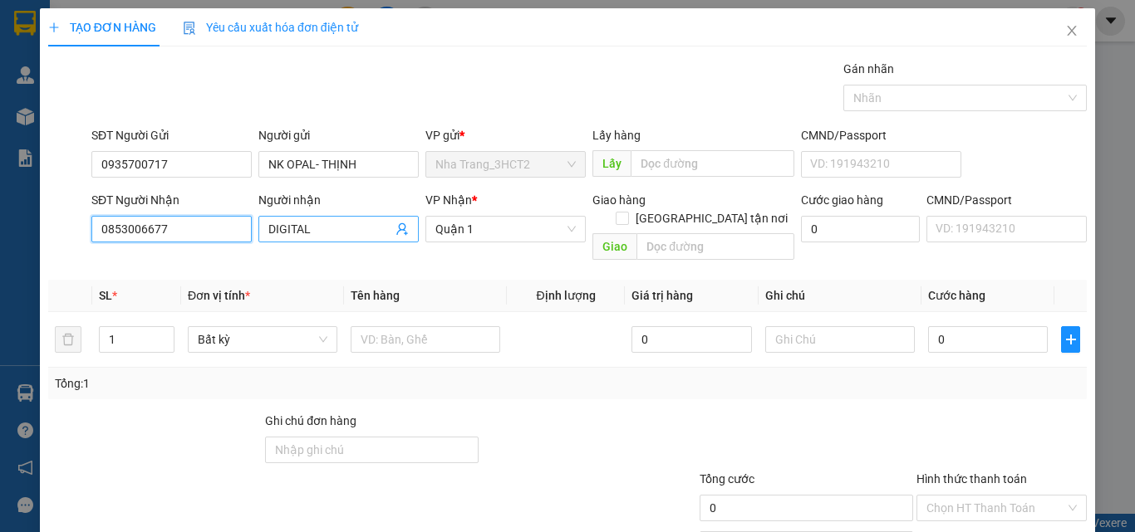
type input "0853006677"
click at [355, 229] on input "DIGITAL" at bounding box center [330, 229] width 124 height 18
click at [354, 229] on input "DIGITAL" at bounding box center [330, 229] width 124 height 18
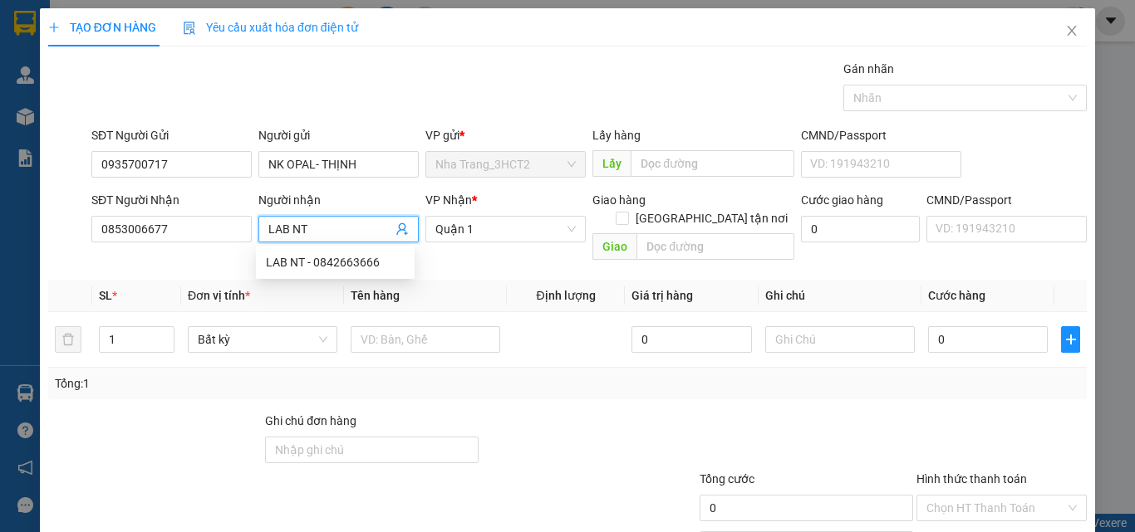
type input "LAB NT"
click at [713, 412] on div at bounding box center [806, 441] width 217 height 58
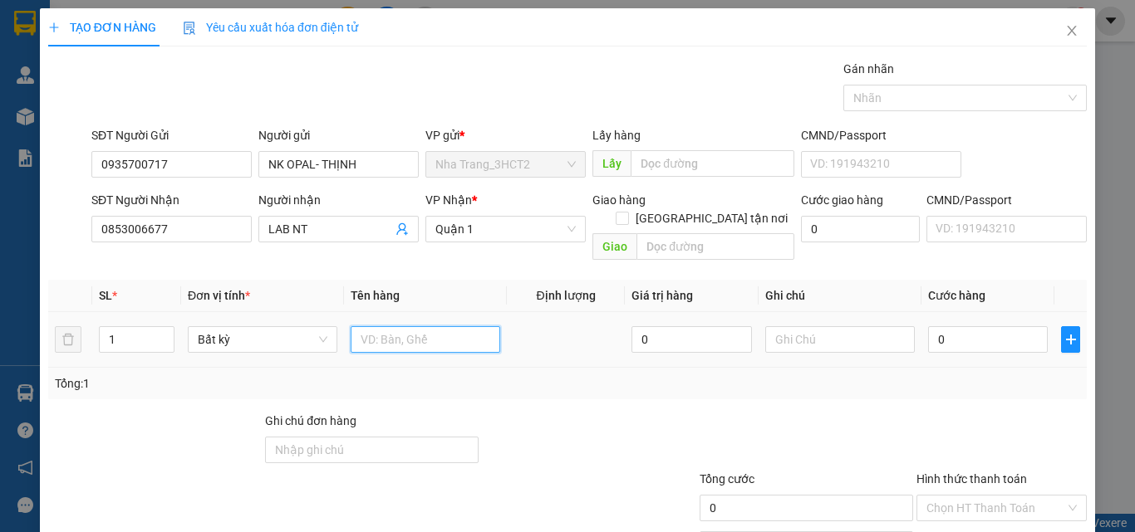
click at [443, 326] on input "text" at bounding box center [426, 339] width 150 height 27
type input "1 HỘP"
click at [933, 326] on input "0" at bounding box center [988, 339] width 120 height 27
click at [928, 326] on input "0" at bounding box center [988, 339] width 120 height 27
type input "20"
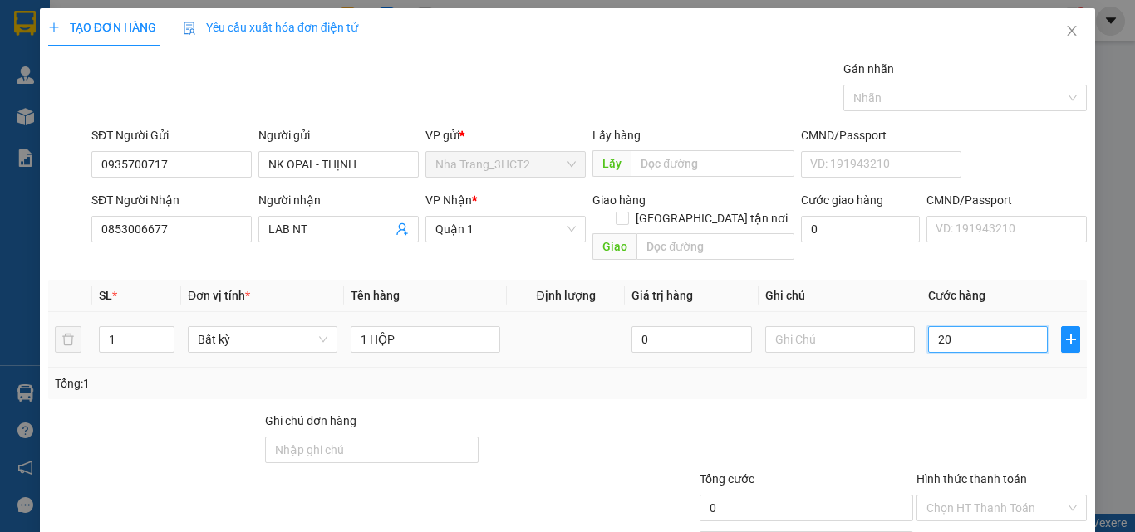
type input "20"
type input "20.000"
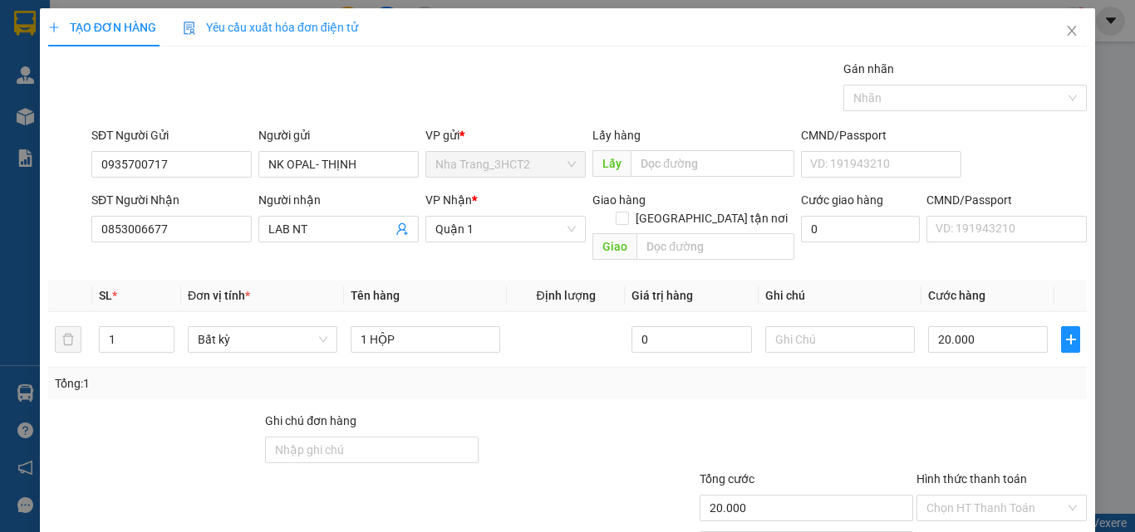
click at [933, 429] on div at bounding box center [1002, 441] width 174 height 58
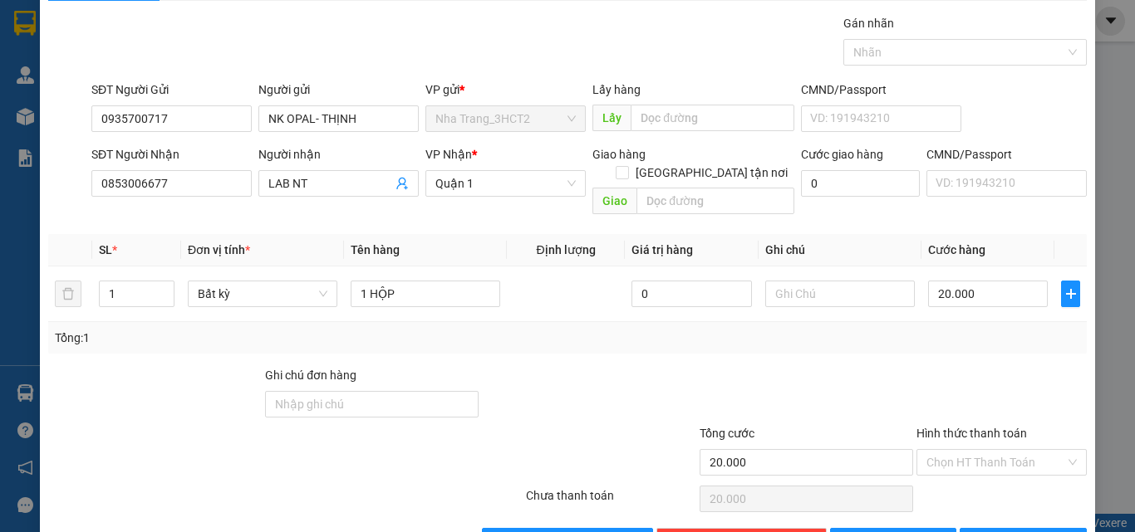
scroll to position [82, 0]
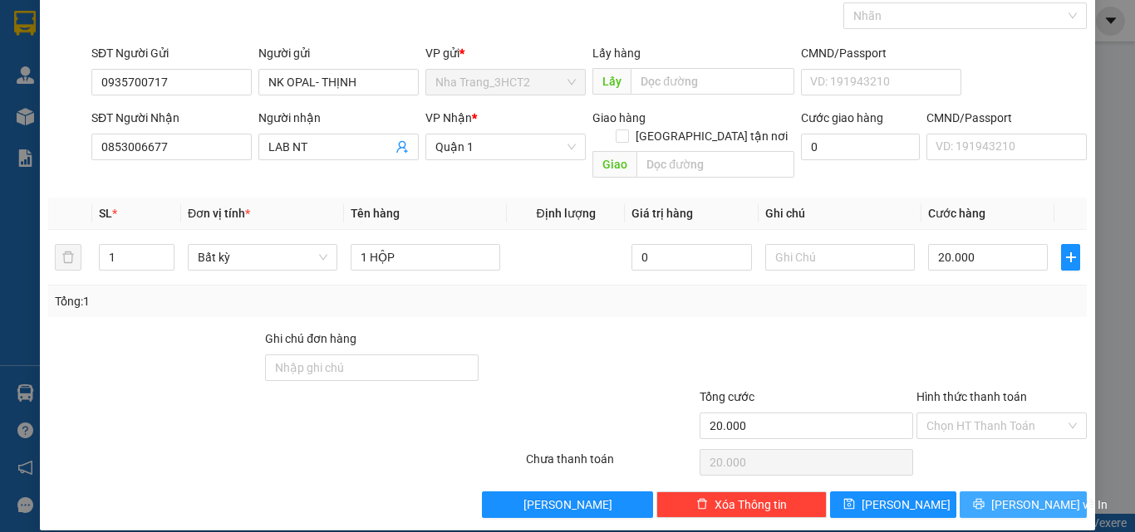
click at [984, 498] on icon "printer" at bounding box center [979, 504] width 12 height 12
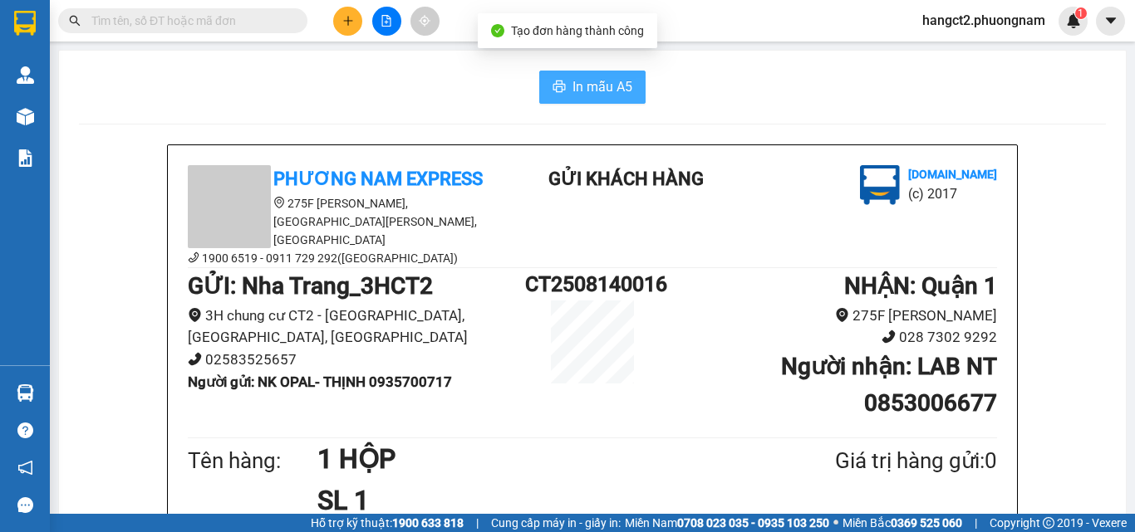
click at [578, 101] on button "In mẫu A5" at bounding box center [592, 87] width 106 height 33
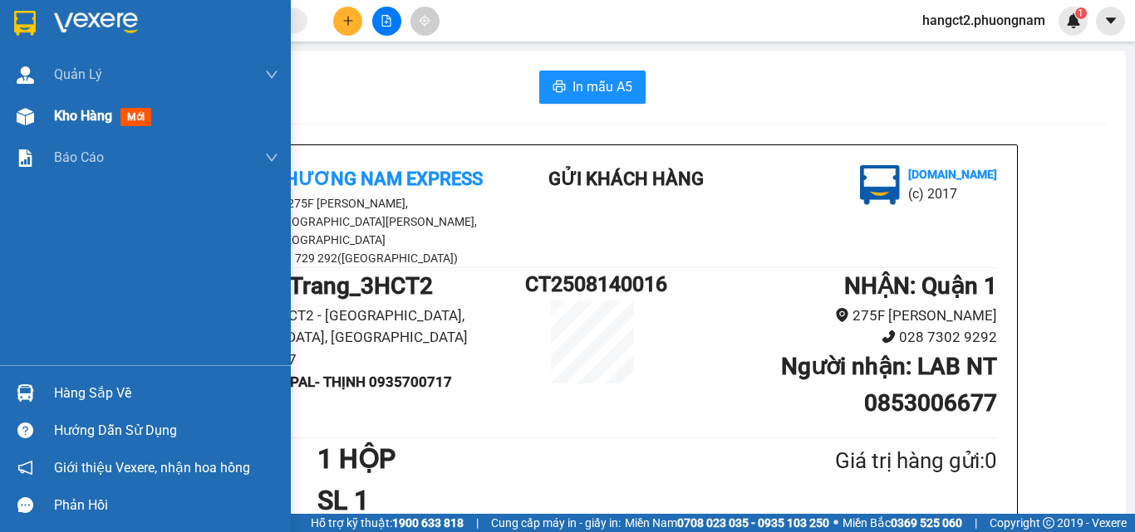
click at [30, 122] on img at bounding box center [25, 116] width 17 height 17
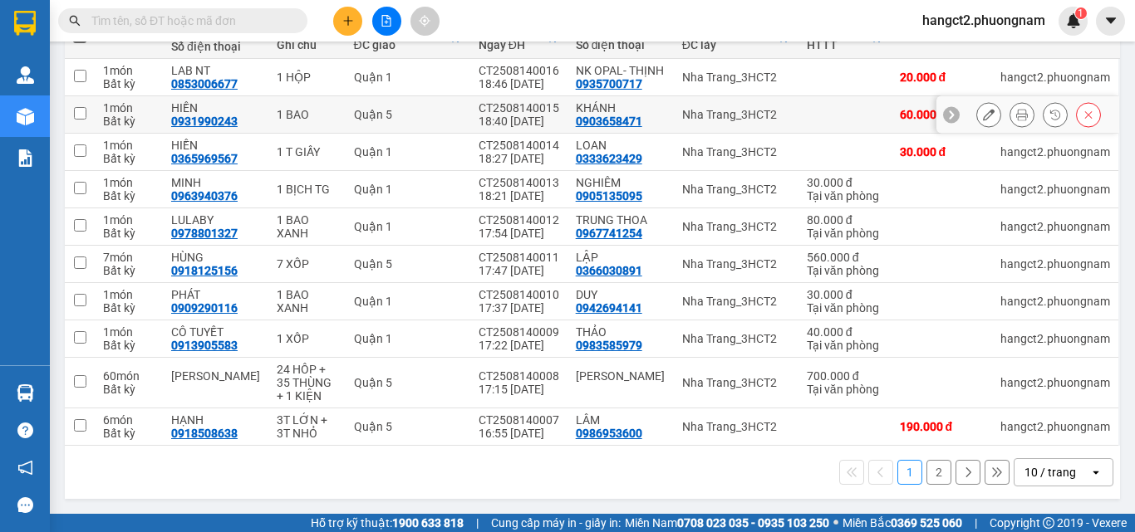
scroll to position [233, 0]
